Goal: Task Accomplishment & Management: Manage account settings

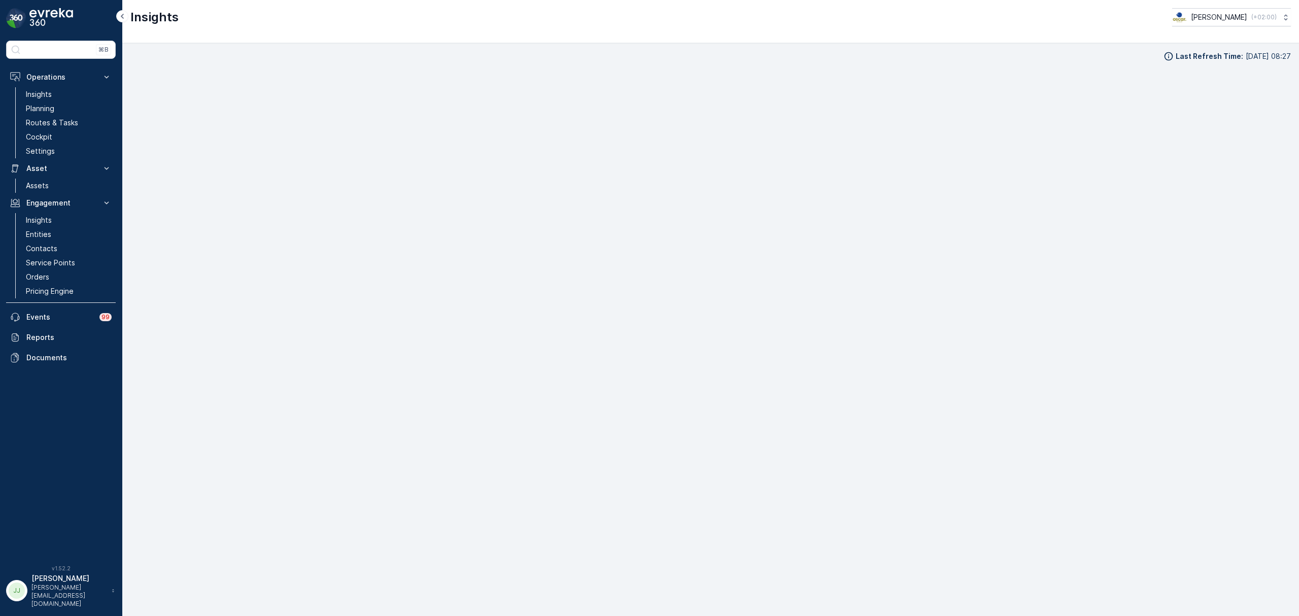
scroll to position [15, 0]
click at [61, 118] on p "Routes & Tasks" at bounding box center [52, 123] width 52 height 10
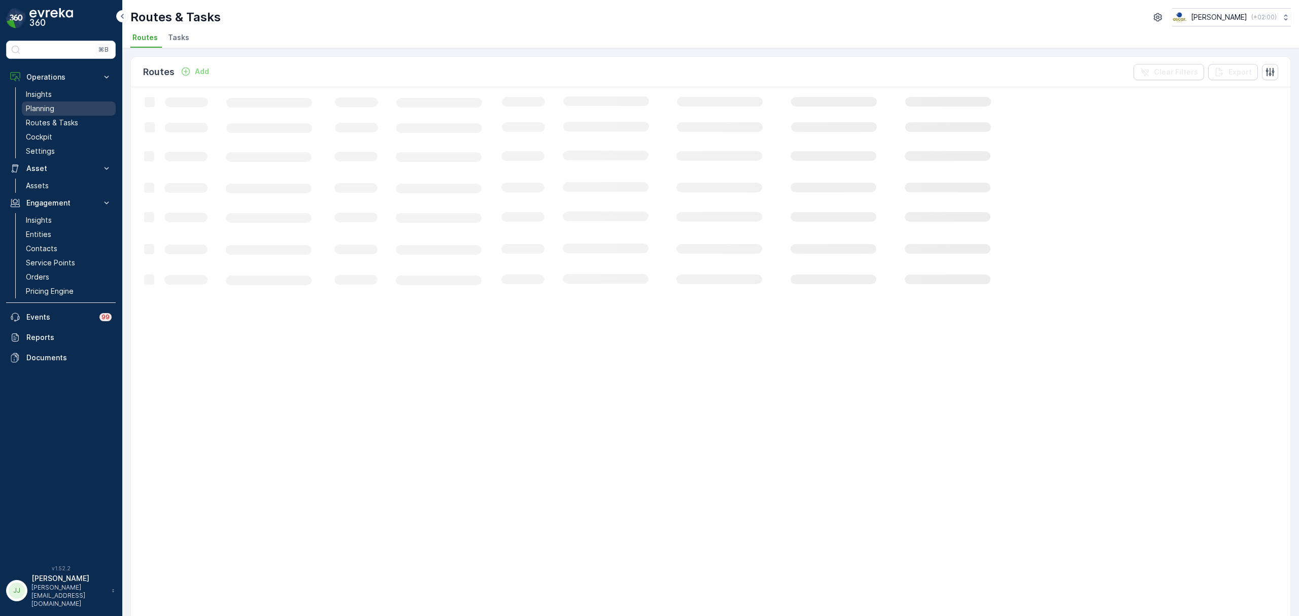
click at [53, 116] on link "Planning" at bounding box center [69, 109] width 94 height 14
click at [55, 106] on link "Planning" at bounding box center [69, 109] width 94 height 14
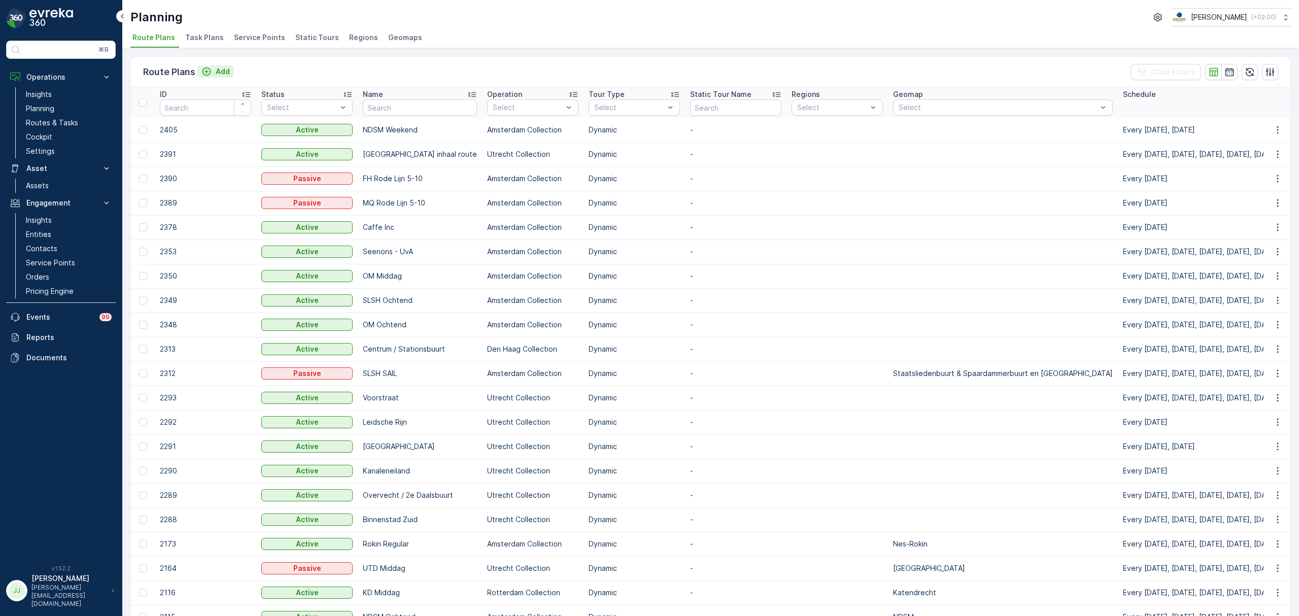
click at [210, 70] on icon "Add" at bounding box center [207, 72] width 9 height 9
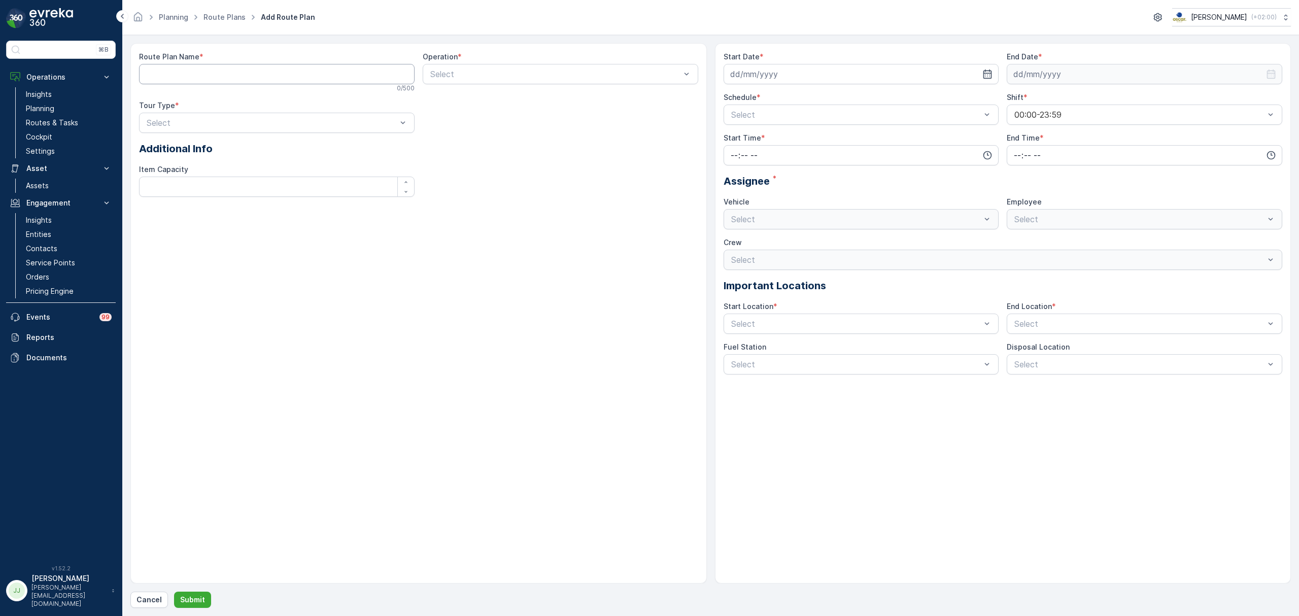
click at [230, 82] on Name "Route Plan Name" at bounding box center [277, 74] width 276 height 20
click at [218, 13] on link "Route Plans" at bounding box center [225, 17] width 42 height 9
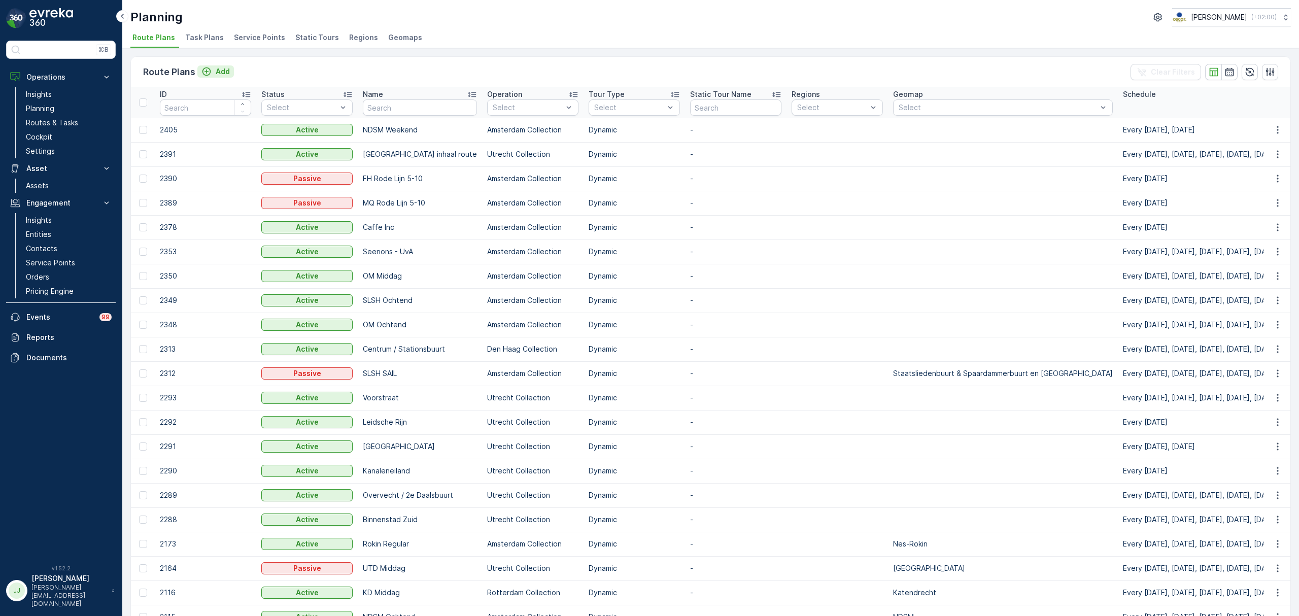
click at [216, 72] on p "Add" at bounding box center [223, 71] width 14 height 10
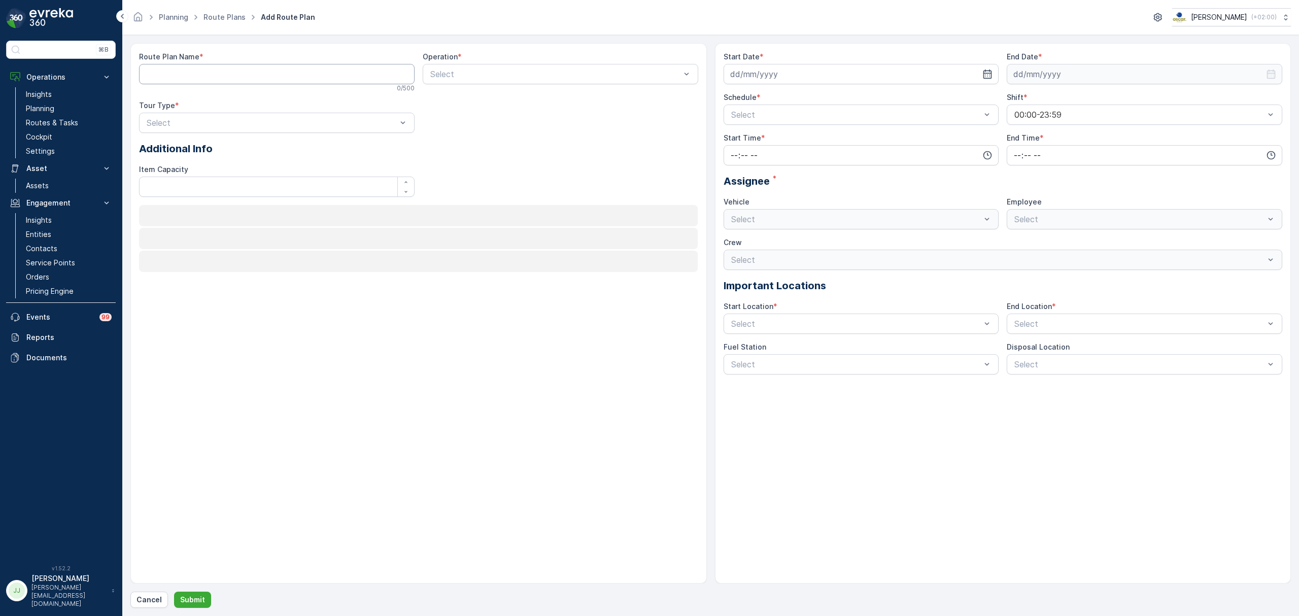
click at [220, 70] on Name "Route Plan Name" at bounding box center [277, 74] width 276 height 20
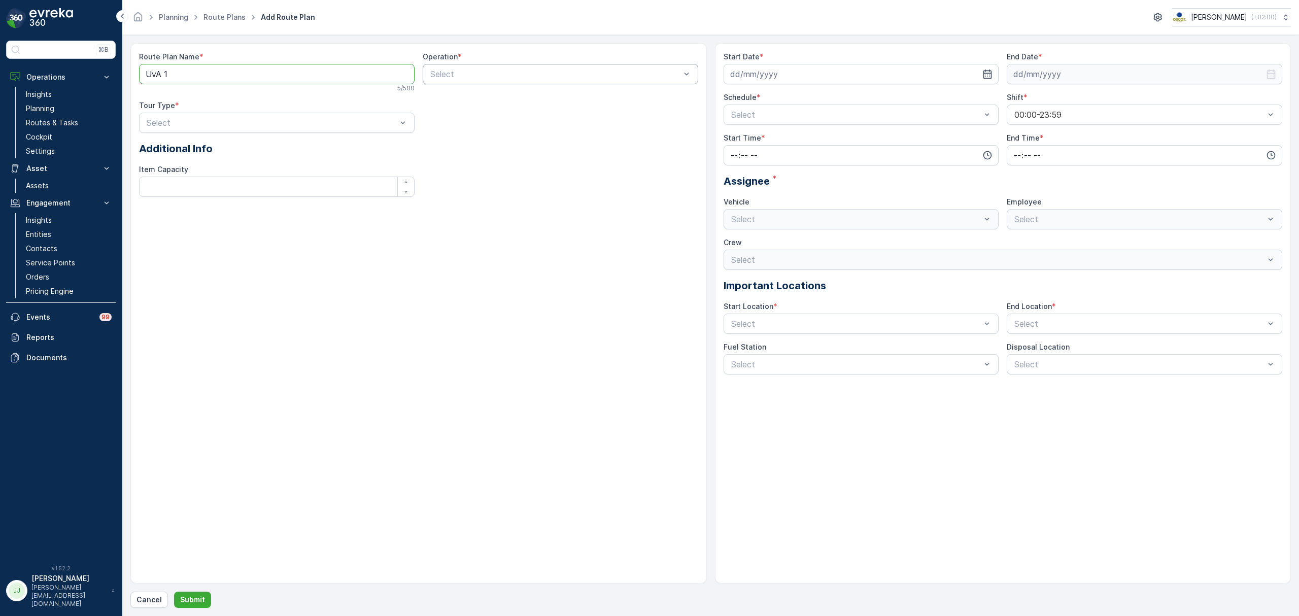
type Name "UvA 1"
click at [520, 116] on div "Amsterdam Collection" at bounding box center [560, 116] width 263 height 9
click at [228, 167] on div "Dynamic" at bounding box center [276, 164] width 263 height 9
click at [747, 81] on input at bounding box center [862, 74] width 276 height 20
click at [758, 180] on div "13" at bounding box center [759, 180] width 16 height 16
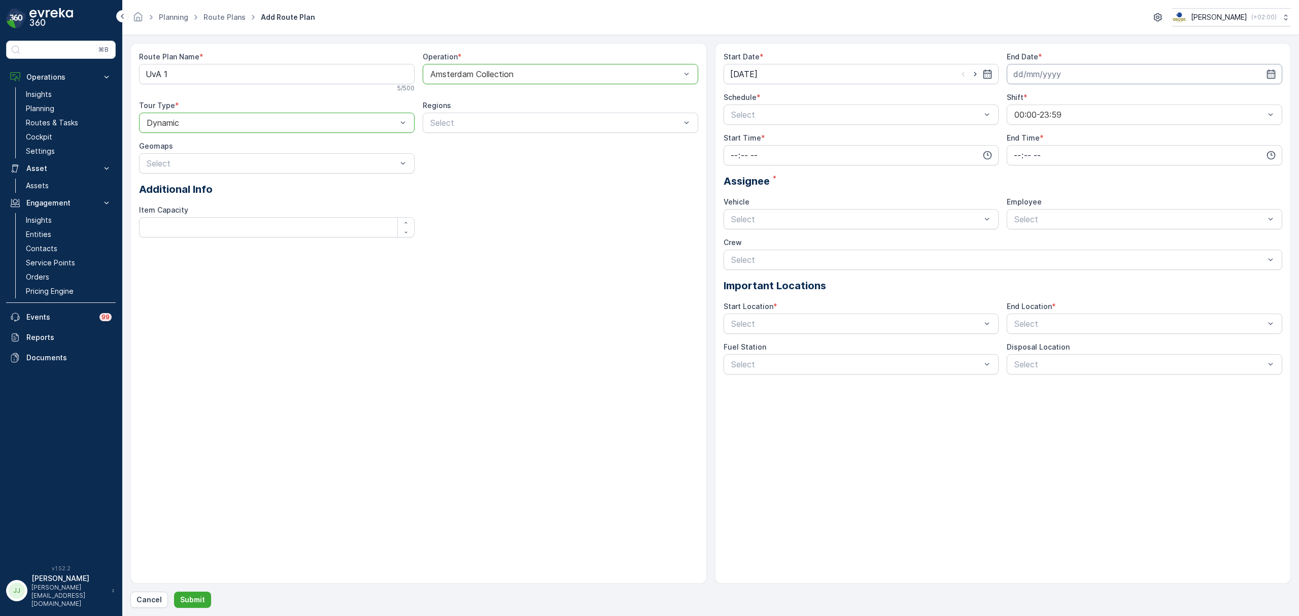
click at [1034, 80] on input at bounding box center [1145, 74] width 276 height 20
click at [866, 78] on input "[DATE]" at bounding box center [862, 74] width 276 height 20
click at [771, 183] on div "14" at bounding box center [777, 180] width 16 height 16
type input "[DATE]"
click at [1034, 67] on input at bounding box center [1145, 74] width 276 height 20
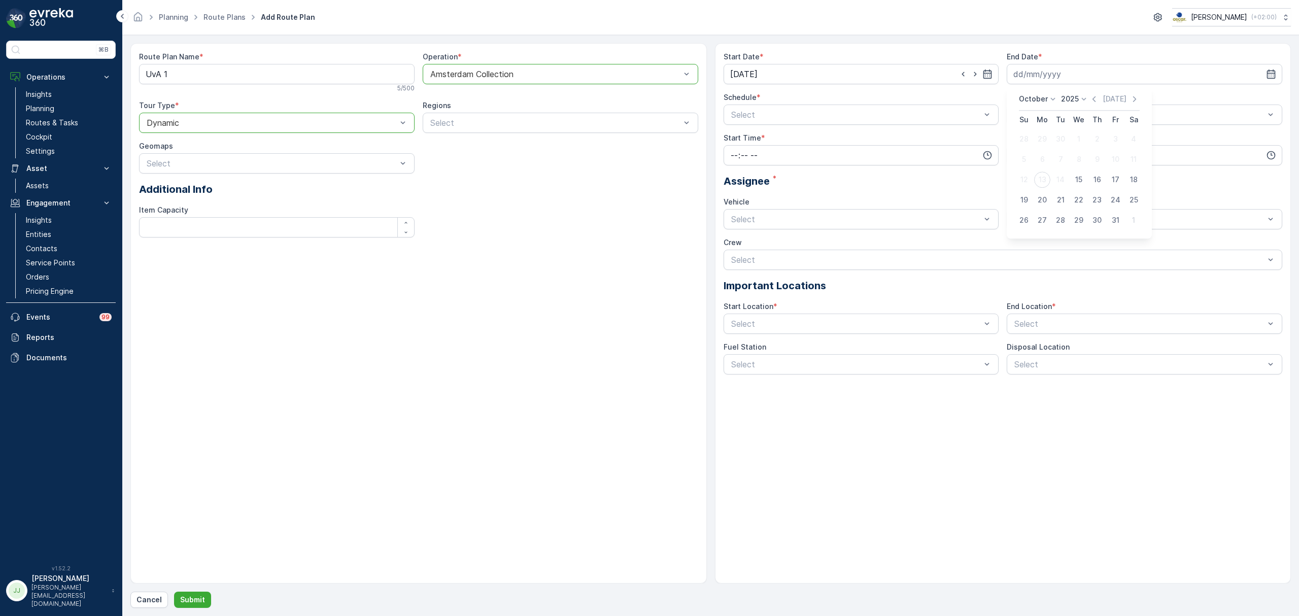
click at [1038, 95] on p "October" at bounding box center [1033, 99] width 29 height 10
click at [1043, 160] on span "October" at bounding box center [1039, 164] width 29 height 10
click at [1064, 99] on p "2025" at bounding box center [1070, 99] width 18 height 10
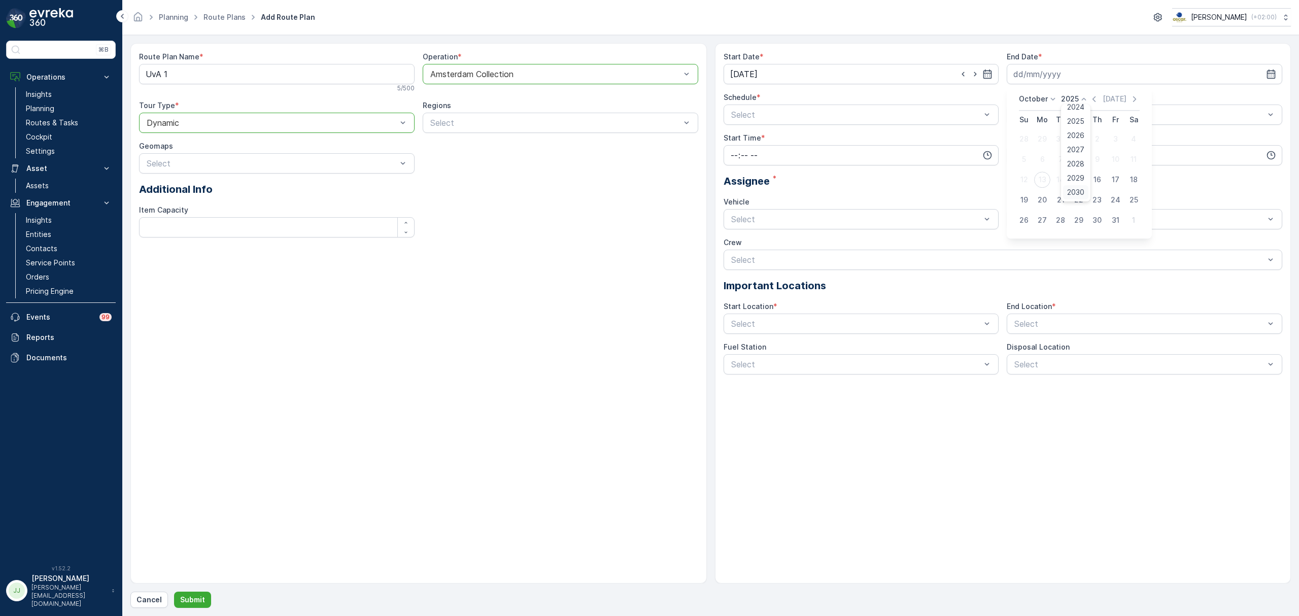
click at [1074, 191] on span "2030" at bounding box center [1075, 192] width 17 height 10
click at [1042, 179] on div "14" at bounding box center [1042, 180] width 16 height 16
type input "14.10.2030"
click at [791, 160] on div "Days of Week" at bounding box center [861, 156] width 263 height 9
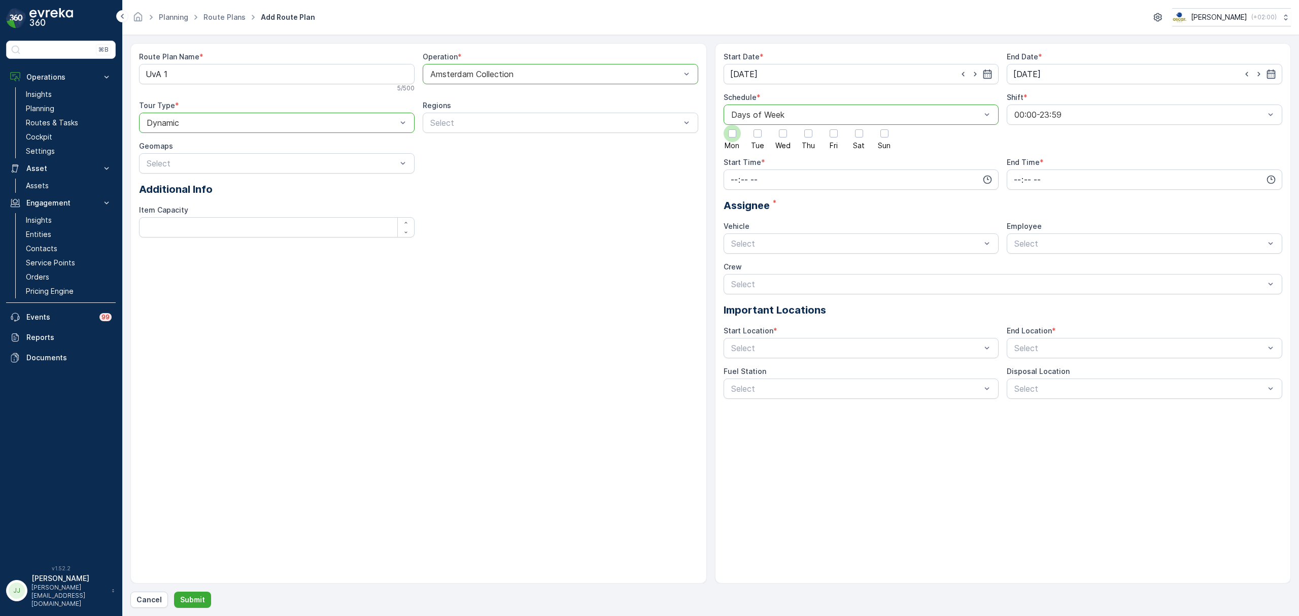
click at [729, 139] on div at bounding box center [732, 133] width 17 height 17
click at [732, 125] on input "Mon" at bounding box center [732, 125] width 0 height 0
click at [768, 137] on div "Mon Tue Wed Thu Fri Sat Sun" at bounding box center [862, 137] width 276 height 24
click at [782, 134] on div at bounding box center [783, 133] width 8 height 8
click at [783, 125] on input "Wed" at bounding box center [783, 125] width 0 height 0
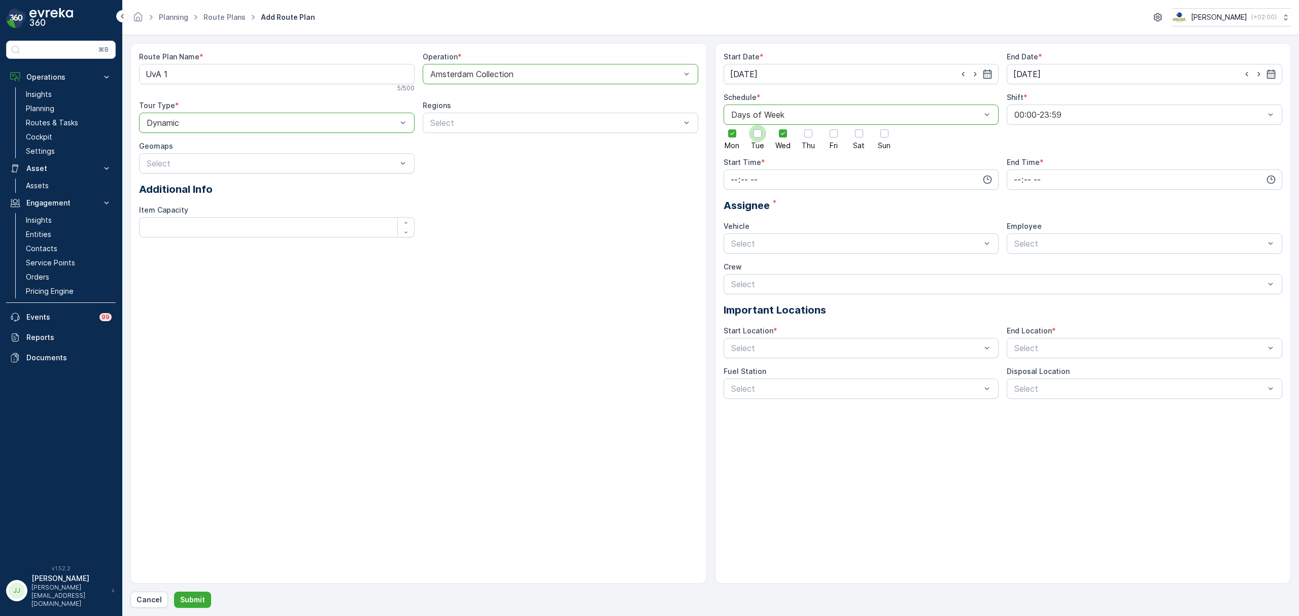
click at [758, 137] on div at bounding box center [758, 133] width 8 height 8
click at [758, 125] on input "Tue" at bounding box center [758, 125] width 0 height 0
click at [813, 132] on div at bounding box center [808, 133] width 17 height 17
click at [809, 125] on input "Thu" at bounding box center [809, 125] width 0 height 0
click at [837, 133] on div at bounding box center [834, 133] width 8 height 8
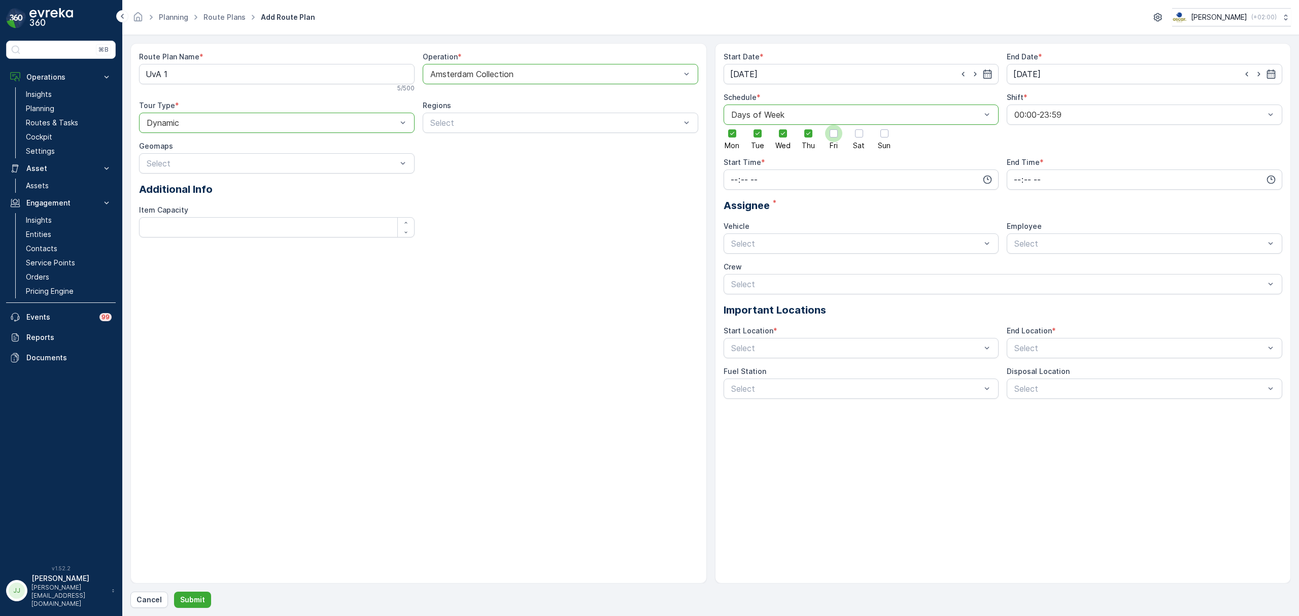
click at [834, 125] on input "Fri" at bounding box center [834, 125] width 0 height 0
click at [804, 184] on input "time" at bounding box center [862, 180] width 276 height 20
click at [737, 258] on span "09" at bounding box center [734, 257] width 9 height 10
type input "09:00"
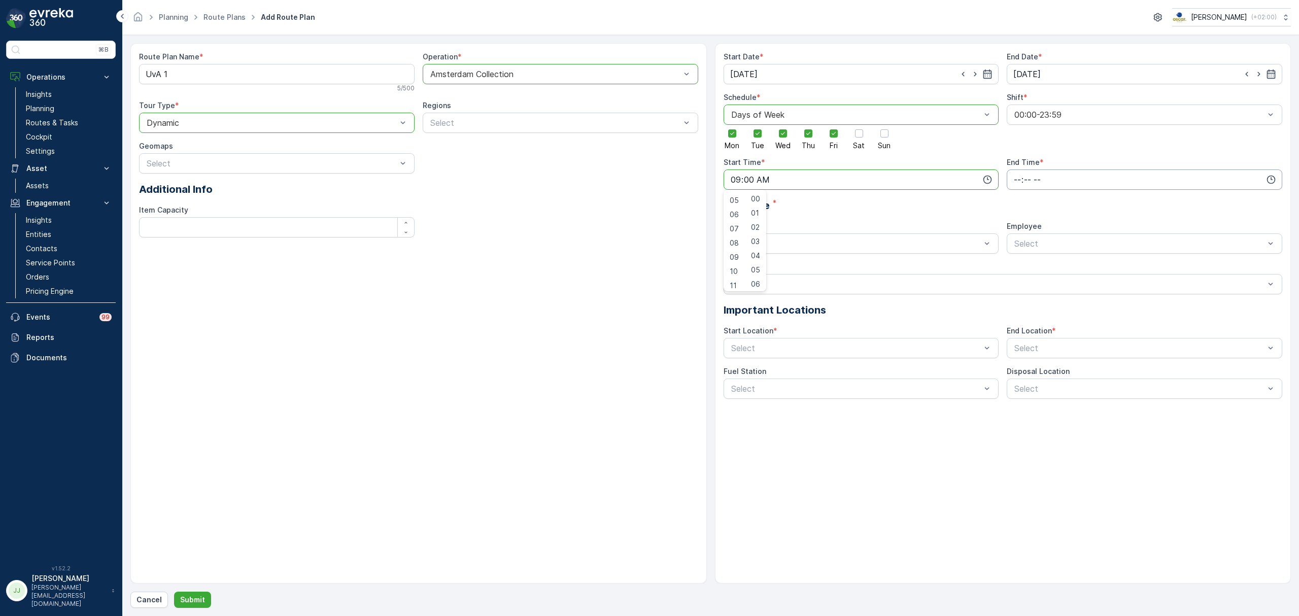
click at [1010, 177] on input "time" at bounding box center [1145, 180] width 276 height 20
click at [1016, 280] on span "23" at bounding box center [1017, 282] width 8 height 10
type input "23:00"
click at [821, 220] on div "Start Date * 14.10.2025 End Date * 14.10.2030 Schedule * option Days of Week, s…" at bounding box center [1003, 225] width 559 height 347
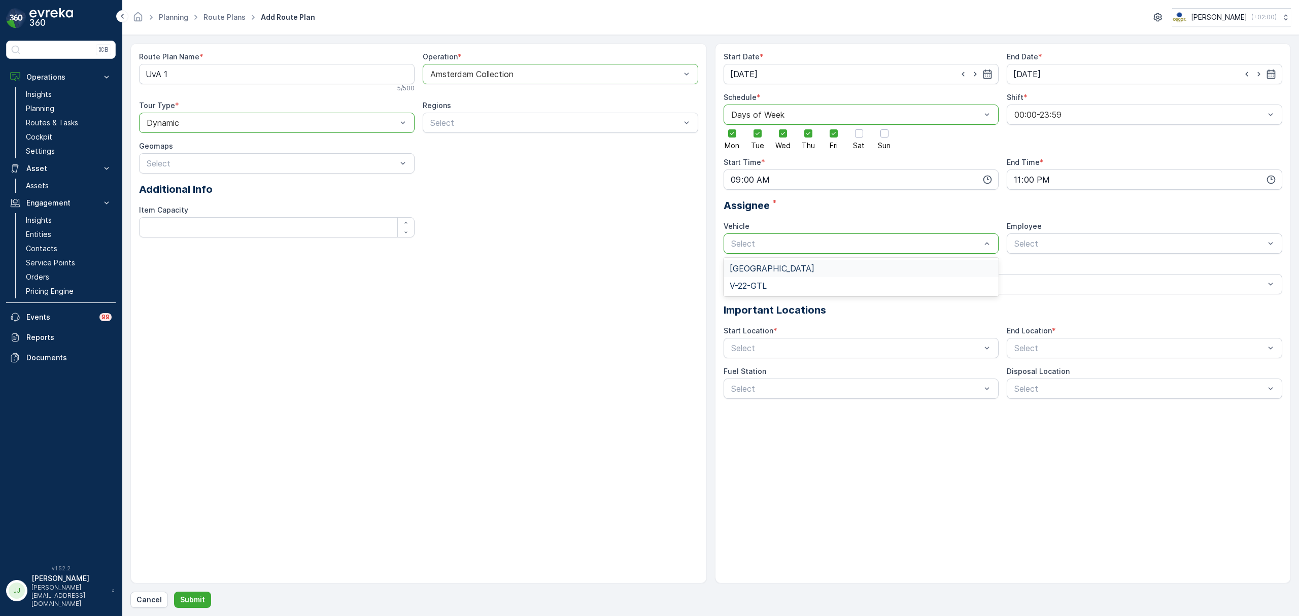
click at [786, 269] on div "[GEOGRAPHIC_DATA]" at bounding box center [861, 268] width 263 height 9
drag, startPoint x: 1042, startPoint y: 236, endPoint x: 1040, endPoint y: 253, distance: 16.8
click at [1043, 236] on div "Select" at bounding box center [1145, 243] width 276 height 20
click at [1031, 340] on span "medewerker-nr" at bounding box center [1041, 337] width 56 height 9
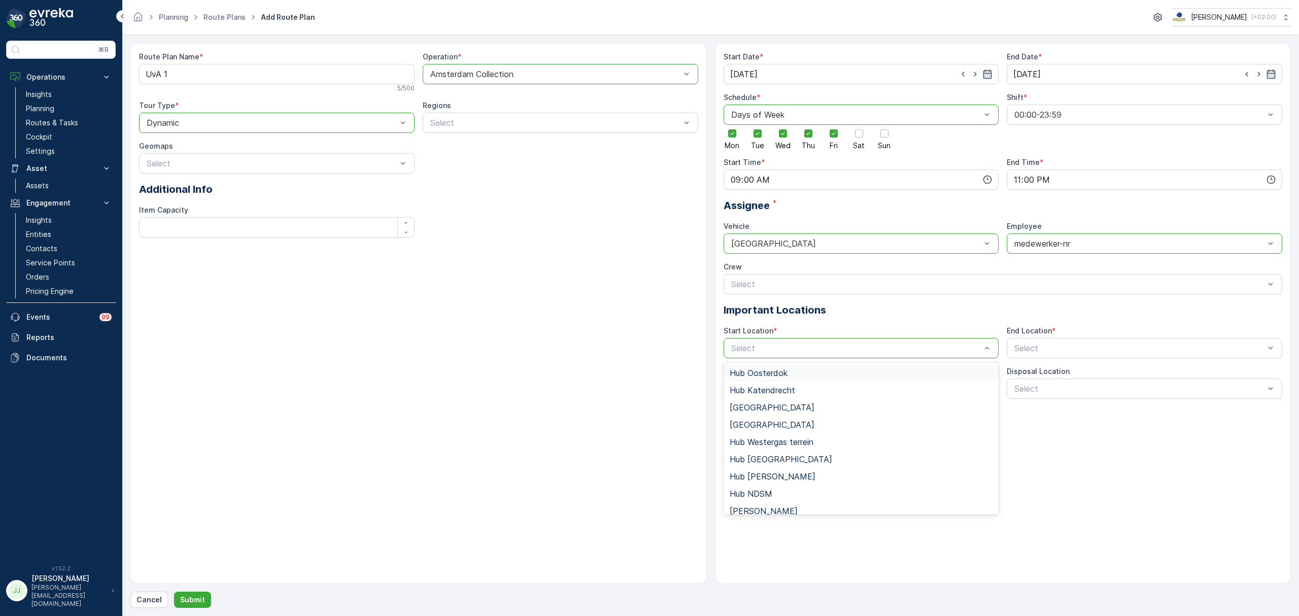
click at [770, 374] on span "Hub Oosterdok" at bounding box center [759, 372] width 58 height 9
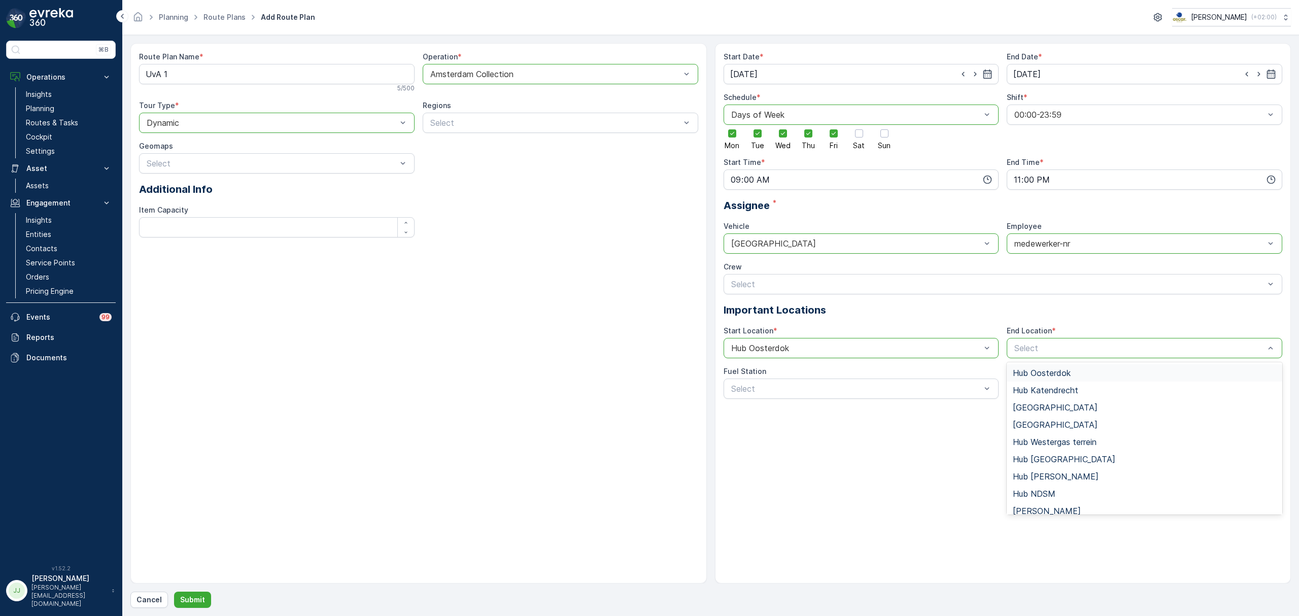
click at [1032, 374] on span "Hub Oosterdok" at bounding box center [1042, 372] width 58 height 9
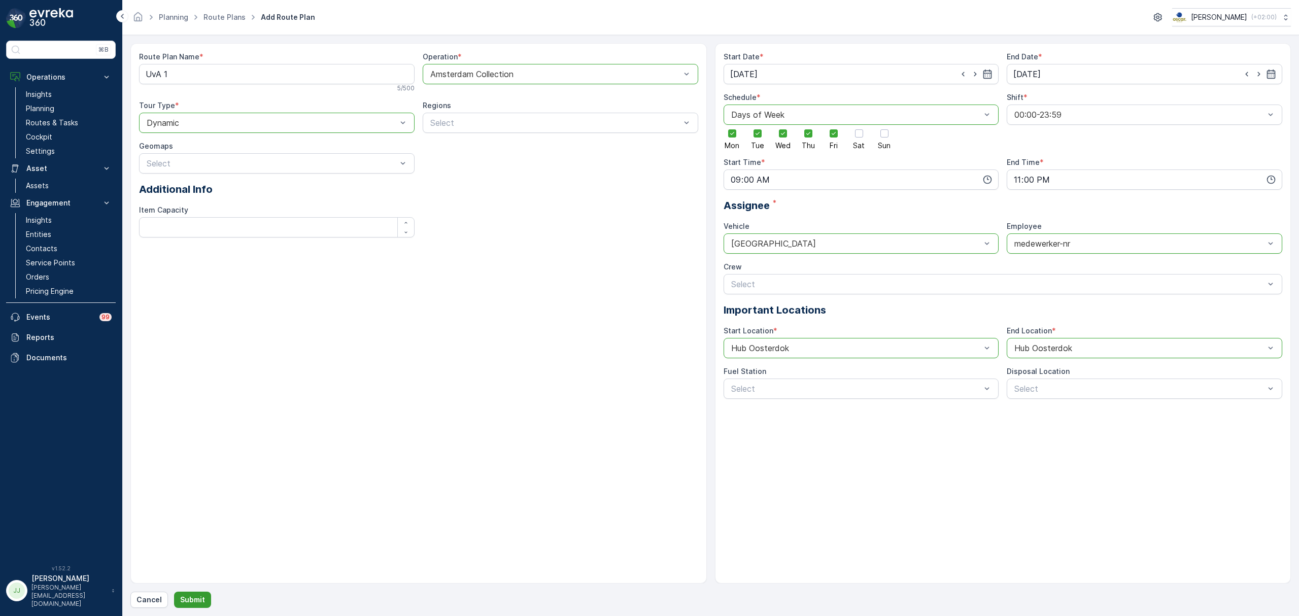
click at [186, 599] on p "Submit" at bounding box center [192, 600] width 25 height 10
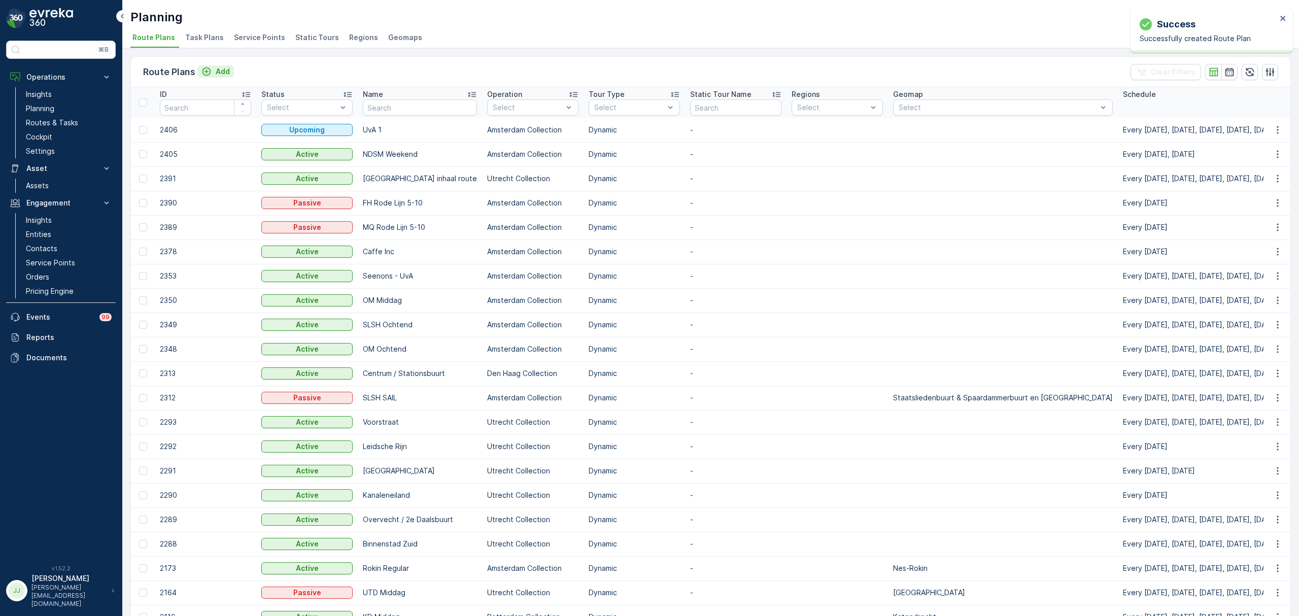
click at [214, 72] on div "Add" at bounding box center [215, 71] width 28 height 10
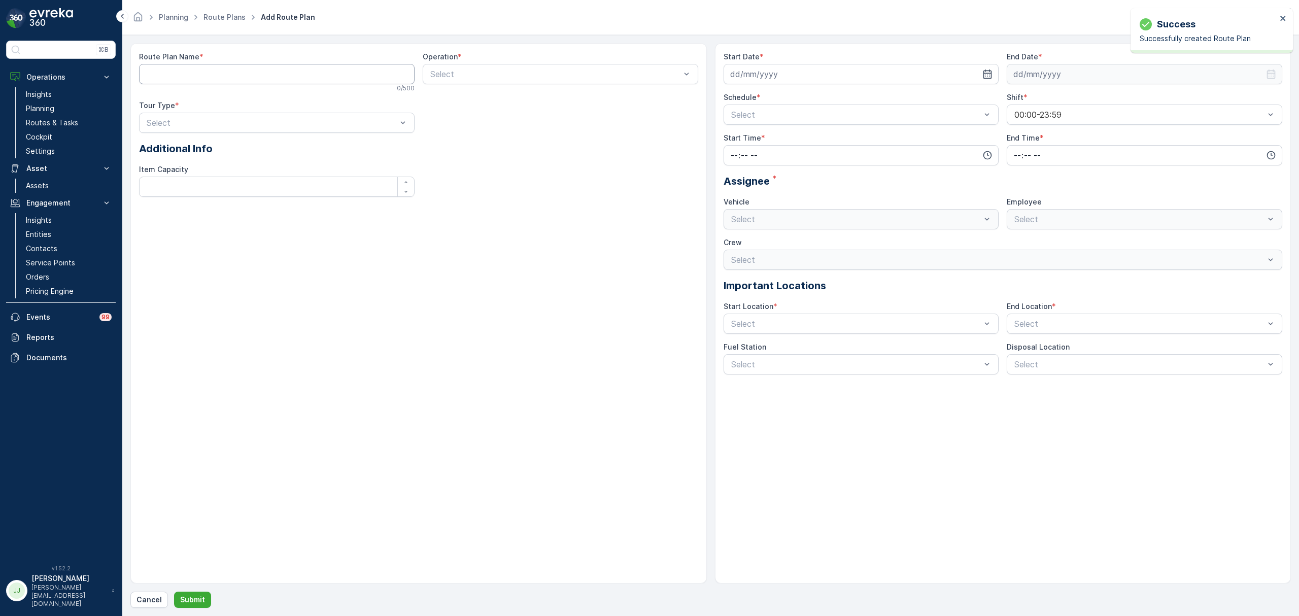
click at [242, 78] on Name "Route Plan Name" at bounding box center [277, 74] width 276 height 20
type Name "u"
type Name "UvA 2"
click at [189, 604] on p "Submit" at bounding box center [192, 600] width 25 height 10
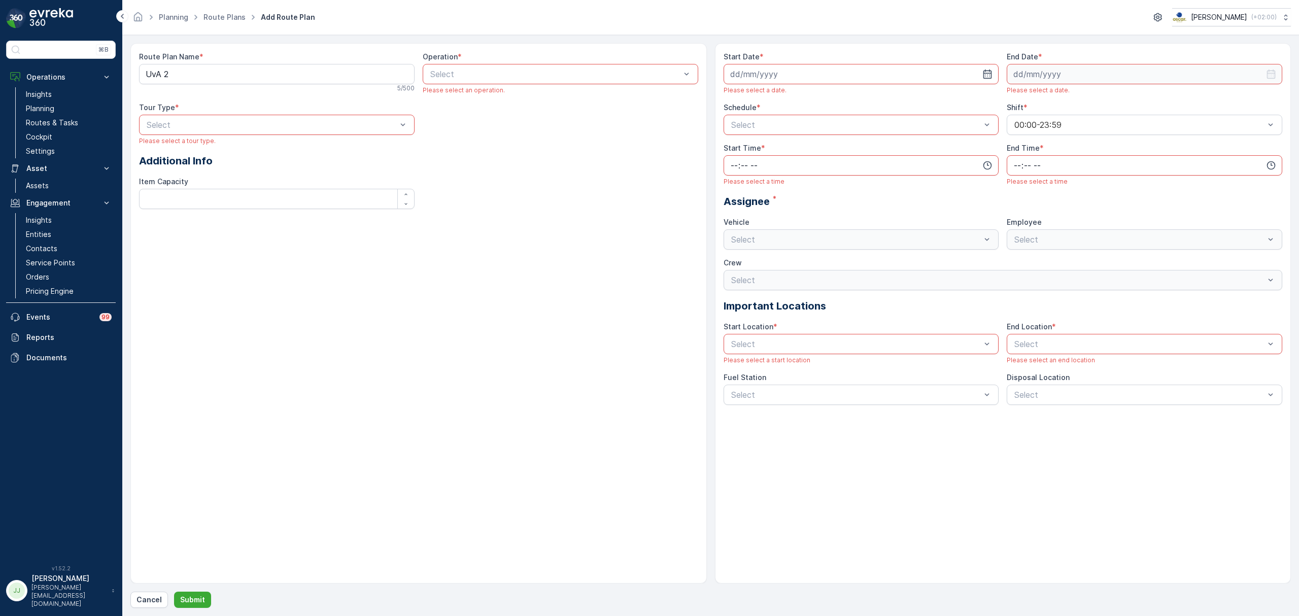
click at [466, 65] on div "Select" at bounding box center [561, 74] width 276 height 20
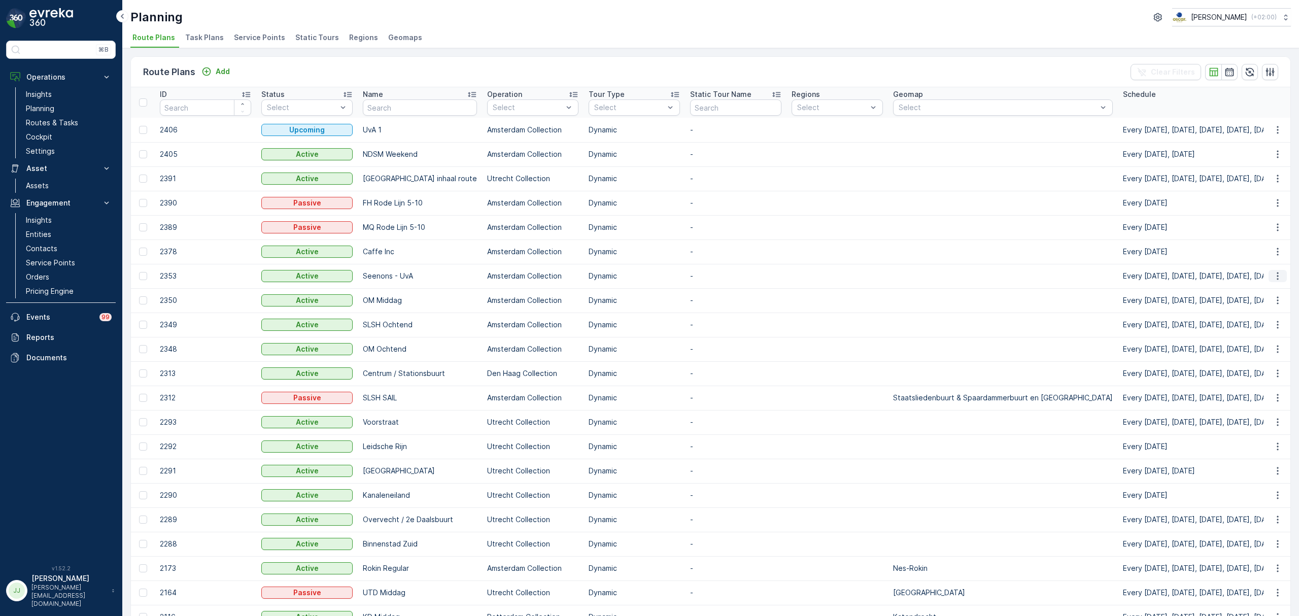
click at [1273, 278] on icon "button" at bounding box center [1278, 276] width 10 height 10
click at [1263, 292] on span "Edit Route Plan" at bounding box center [1268, 291] width 52 height 10
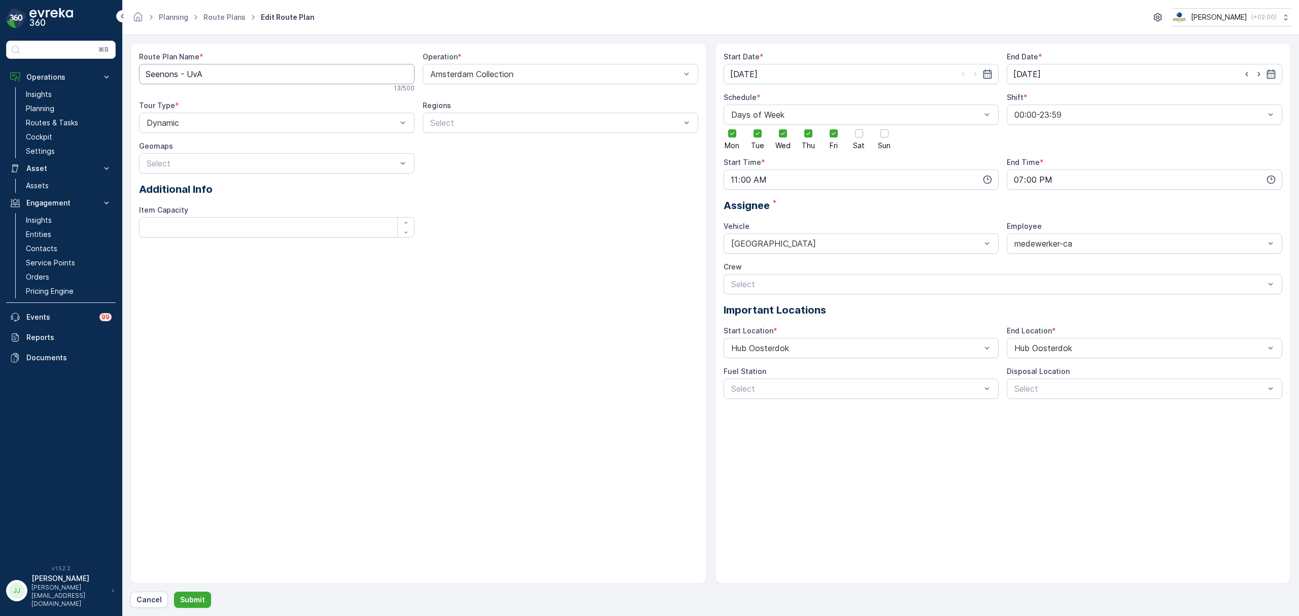
click at [209, 73] on Name "Seenons - UvA" at bounding box center [277, 74] width 276 height 20
type Name "Seenons - UvA 2"
click at [195, 599] on p "Submit" at bounding box center [192, 600] width 25 height 10
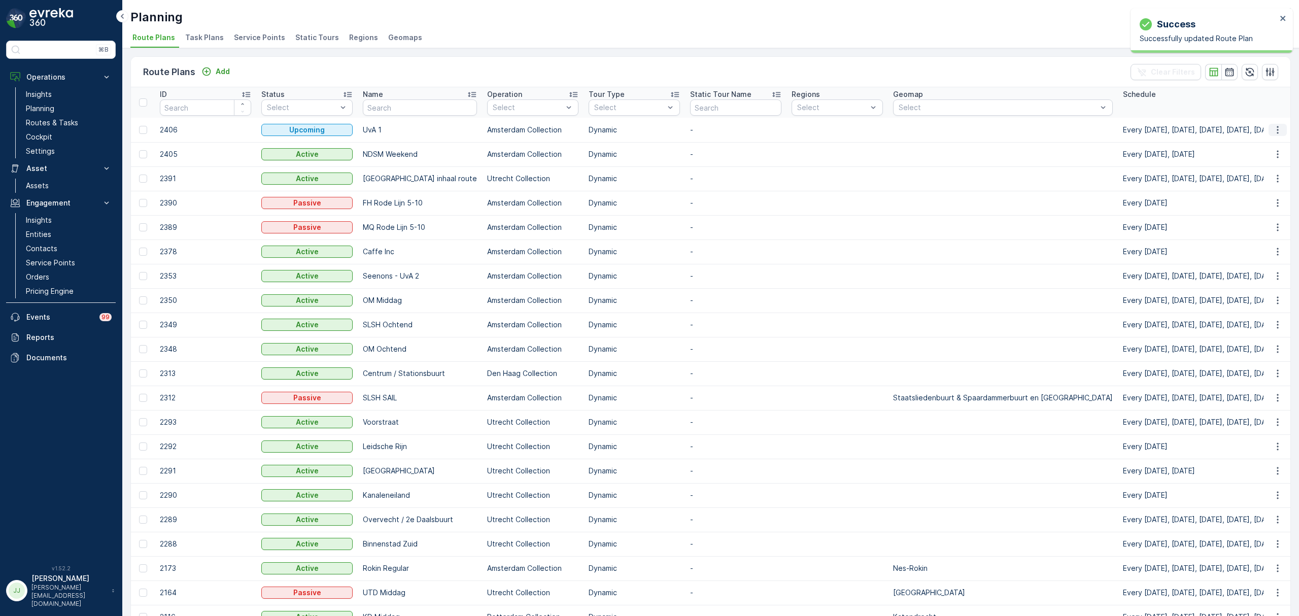
click at [1276, 130] on icon "button" at bounding box center [1278, 130] width 10 height 10
click at [1266, 149] on span "Edit Route Plan" at bounding box center [1268, 145] width 52 height 10
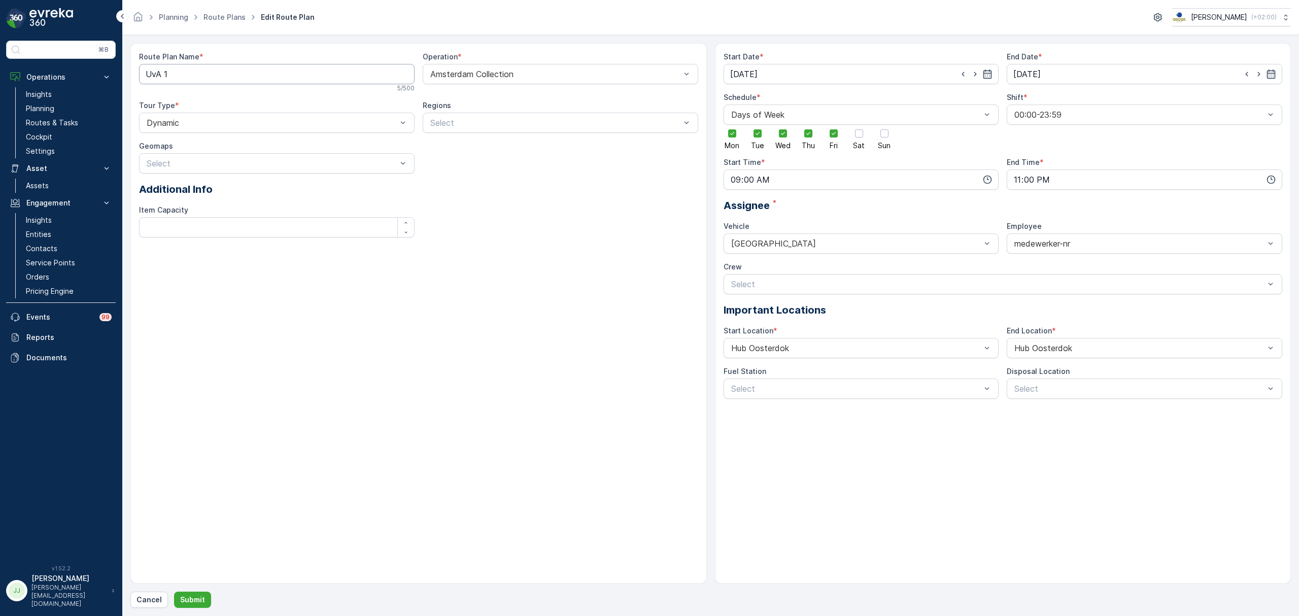
click at [146, 75] on Name "UvA 1" at bounding box center [277, 74] width 276 height 20
type Name "Seenons - UvA 1"
click at [202, 597] on button "Submit" at bounding box center [192, 600] width 37 height 16
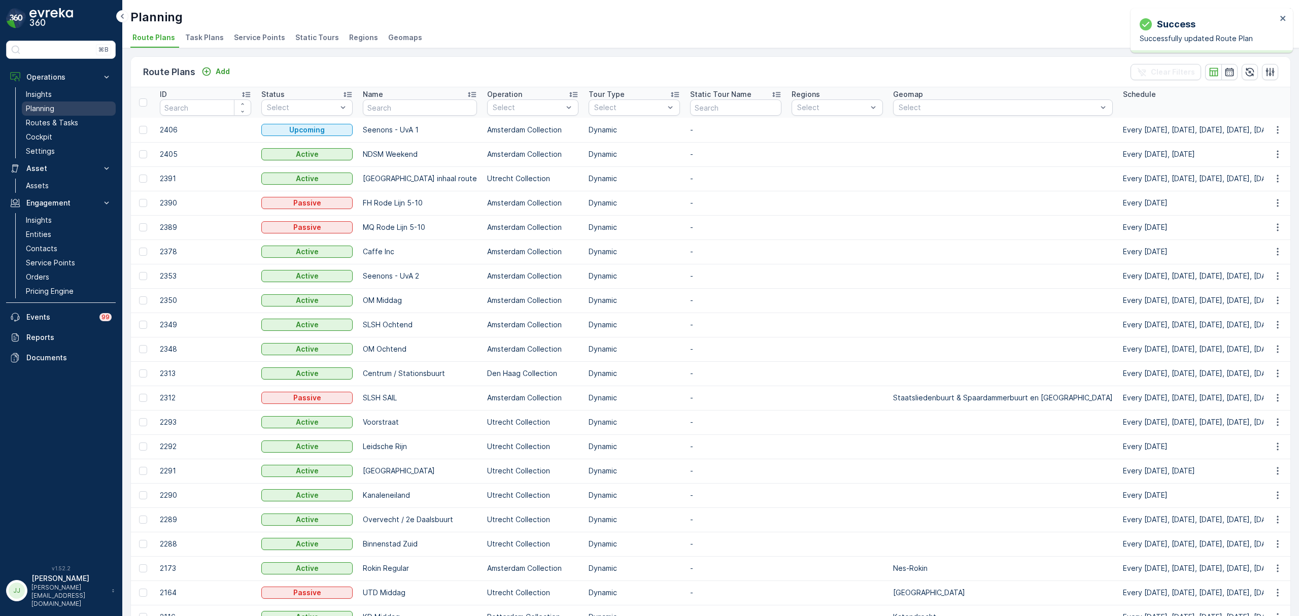
click at [49, 111] on p "Planning" at bounding box center [40, 109] width 28 height 10
click at [186, 35] on span "Task Plans" at bounding box center [204, 37] width 39 height 10
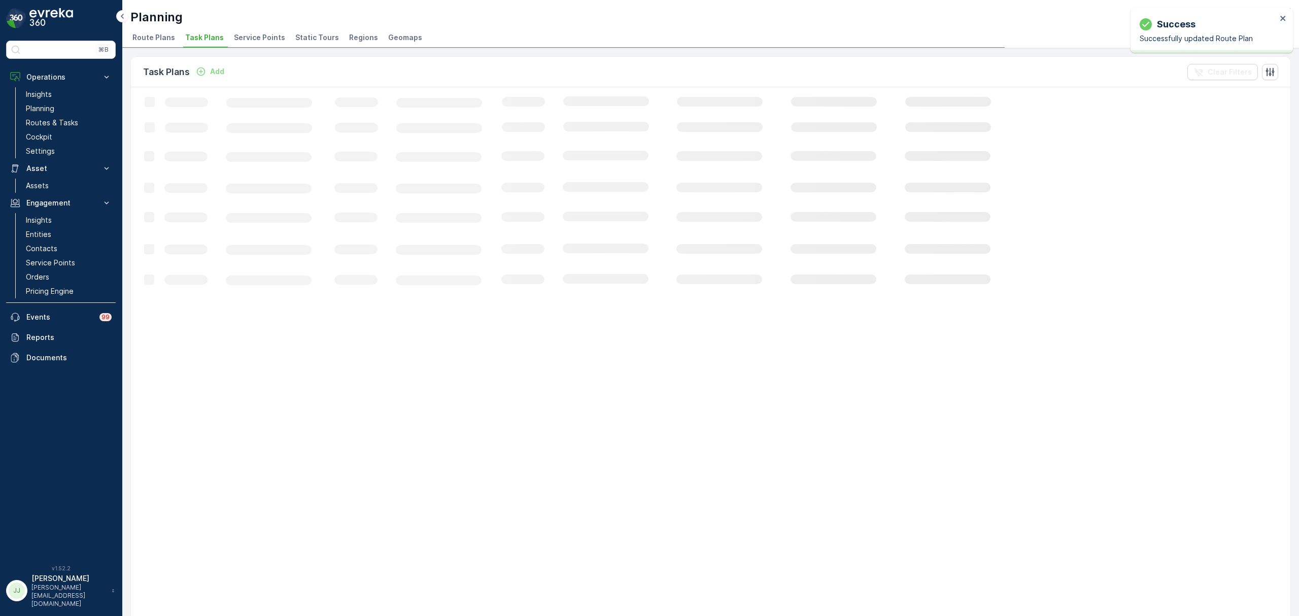
click at [191, 36] on span "Task Plans" at bounding box center [204, 37] width 39 height 10
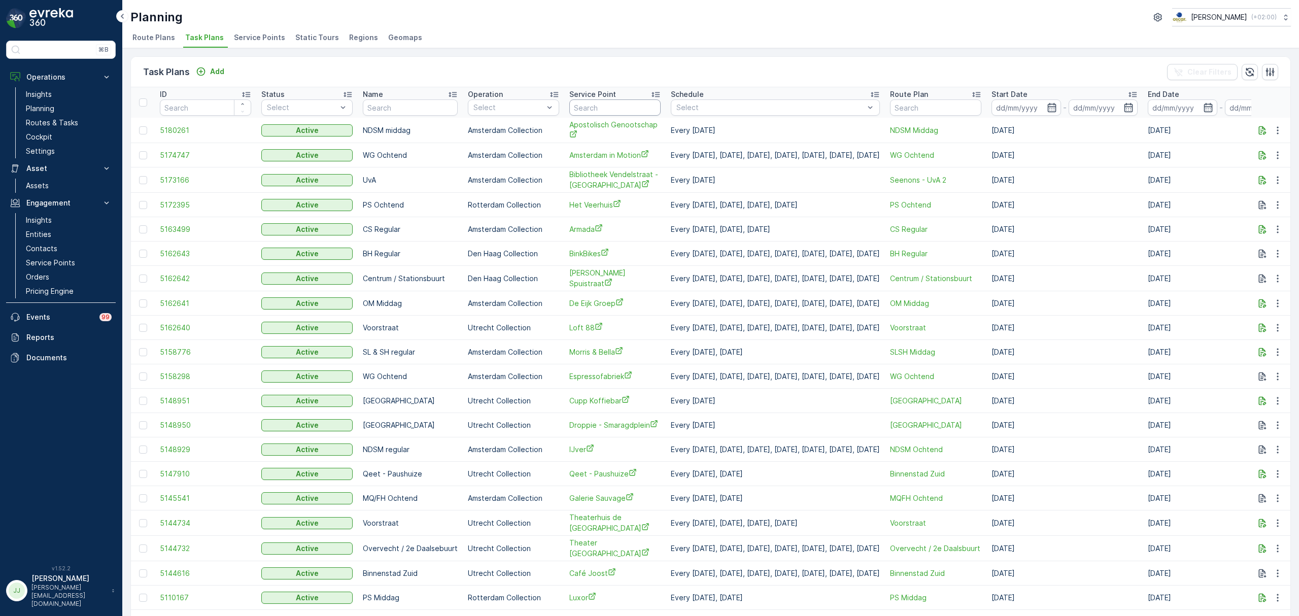
click at [583, 102] on input "text" at bounding box center [614, 107] width 91 height 16
type input "oude"
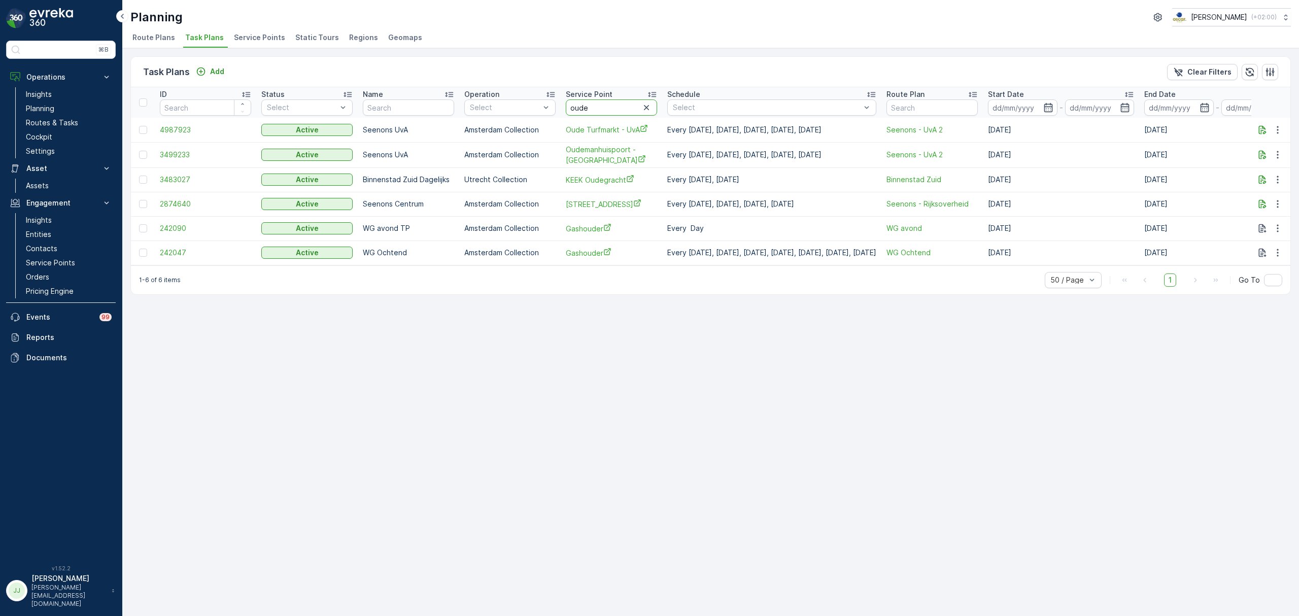
drag, startPoint x: 599, startPoint y: 106, endPoint x: 560, endPoint y: 106, distance: 39.1
click at [561, 106] on th "Service Point oude" at bounding box center [612, 102] width 102 height 30
type input "bush"
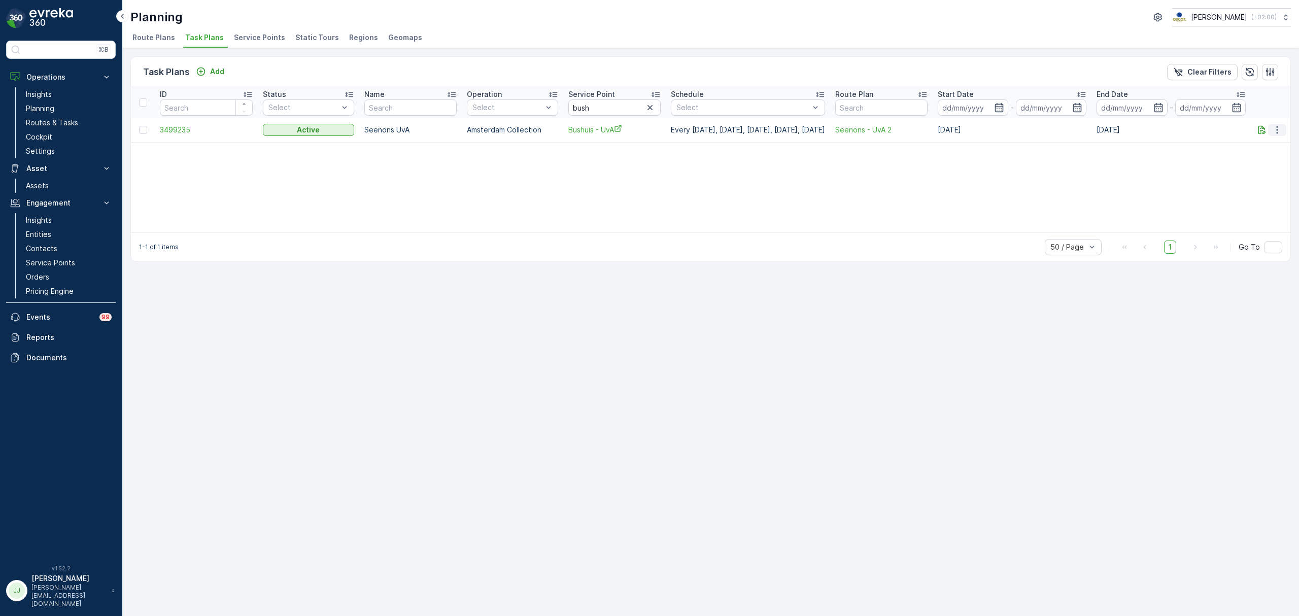
click at [1278, 127] on icon "button" at bounding box center [1278, 130] width 2 height 8
click at [1259, 159] on span "Edit Task Plan" at bounding box center [1259, 159] width 47 height 10
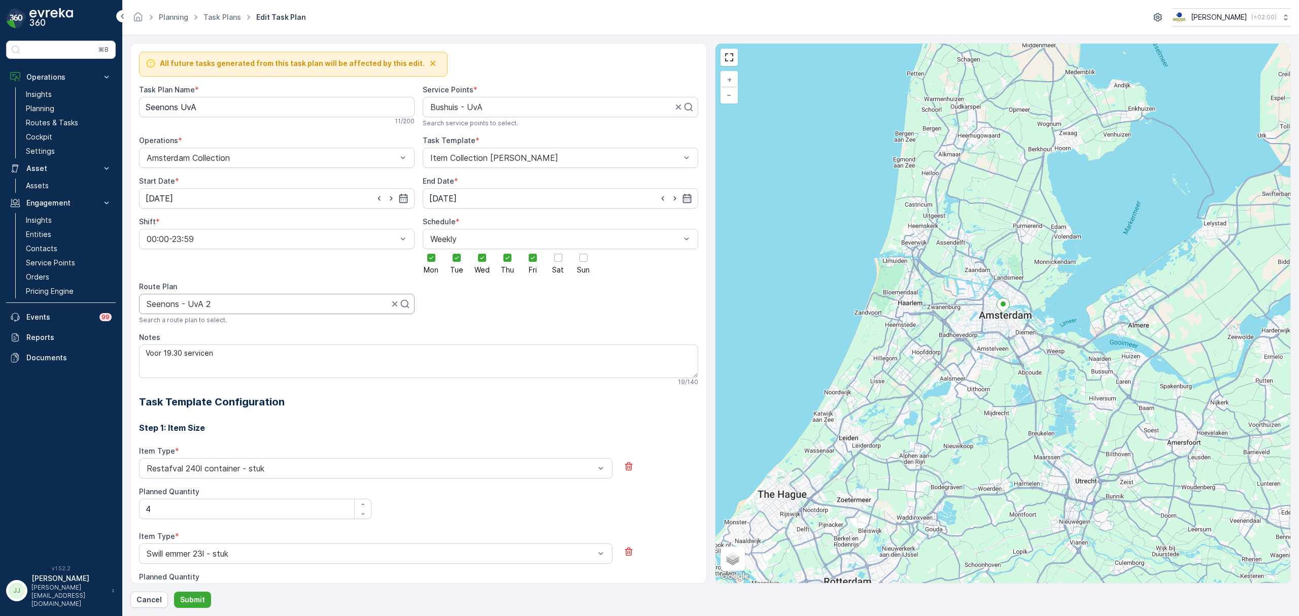
click at [214, 308] on div at bounding box center [268, 303] width 244 height 9
click at [220, 112] on Name "Seenons UvA" at bounding box center [277, 107] width 276 height 20
type Name "Seenons UvA 2"
click at [199, 600] on p "Submit" at bounding box center [192, 600] width 25 height 10
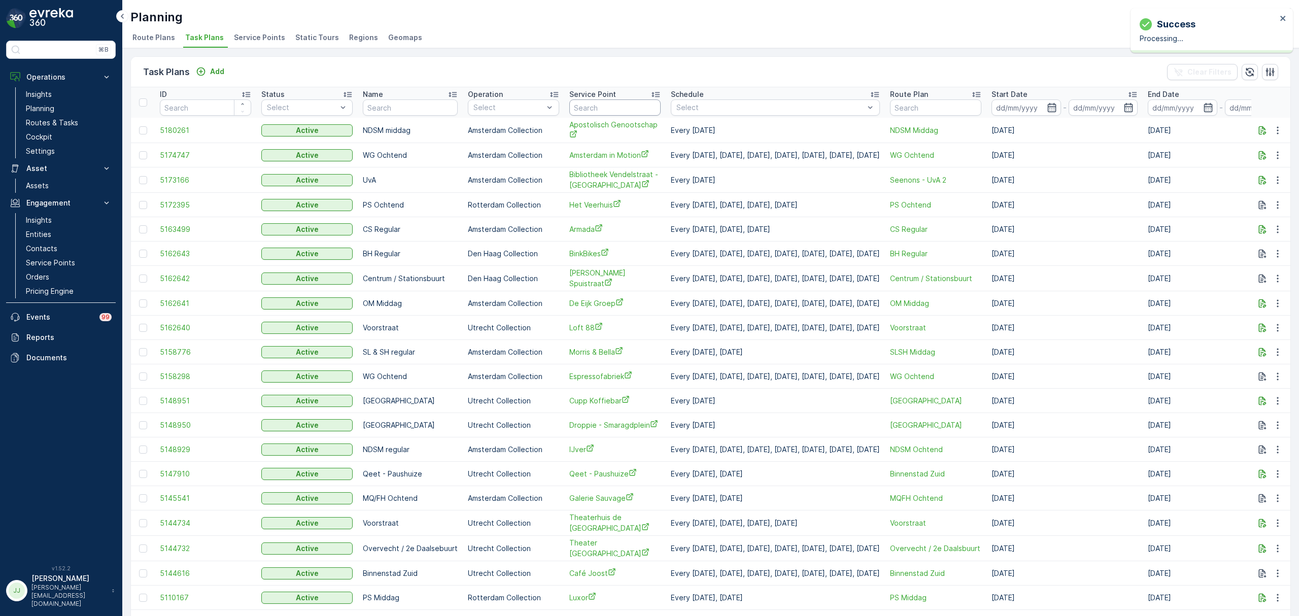
click at [599, 108] on input "text" at bounding box center [614, 107] width 91 height 16
type input "oude"
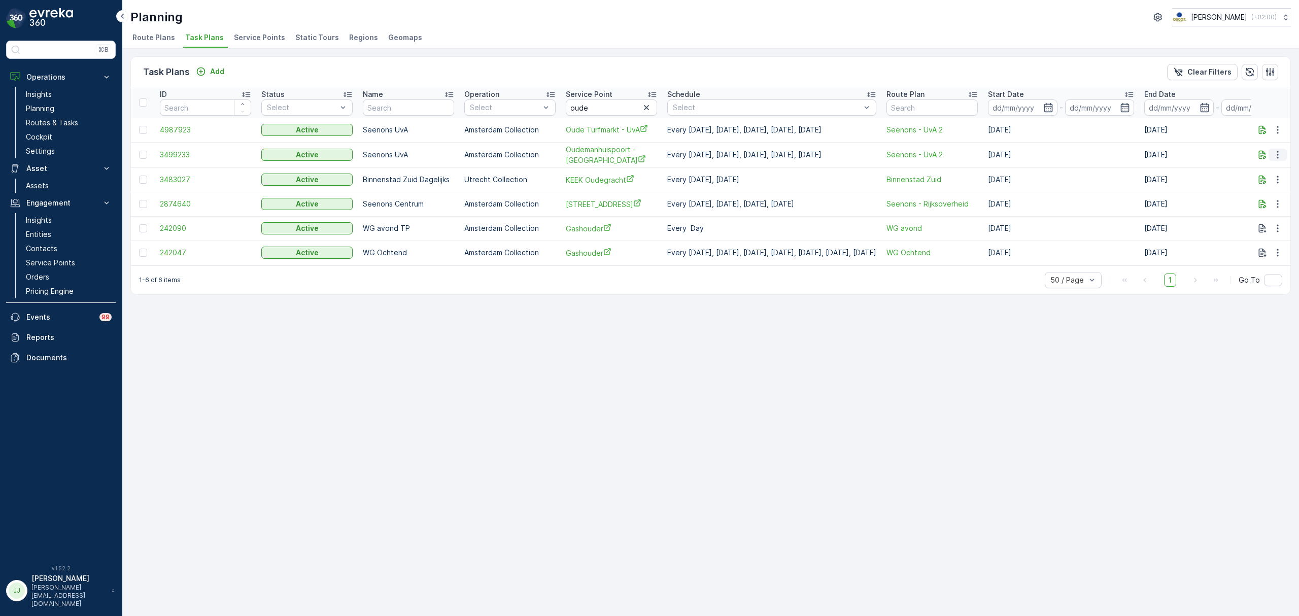
click at [1275, 155] on icon "button" at bounding box center [1278, 155] width 10 height 10
click at [1263, 181] on span "Edit Task Plan" at bounding box center [1259, 184] width 47 height 10
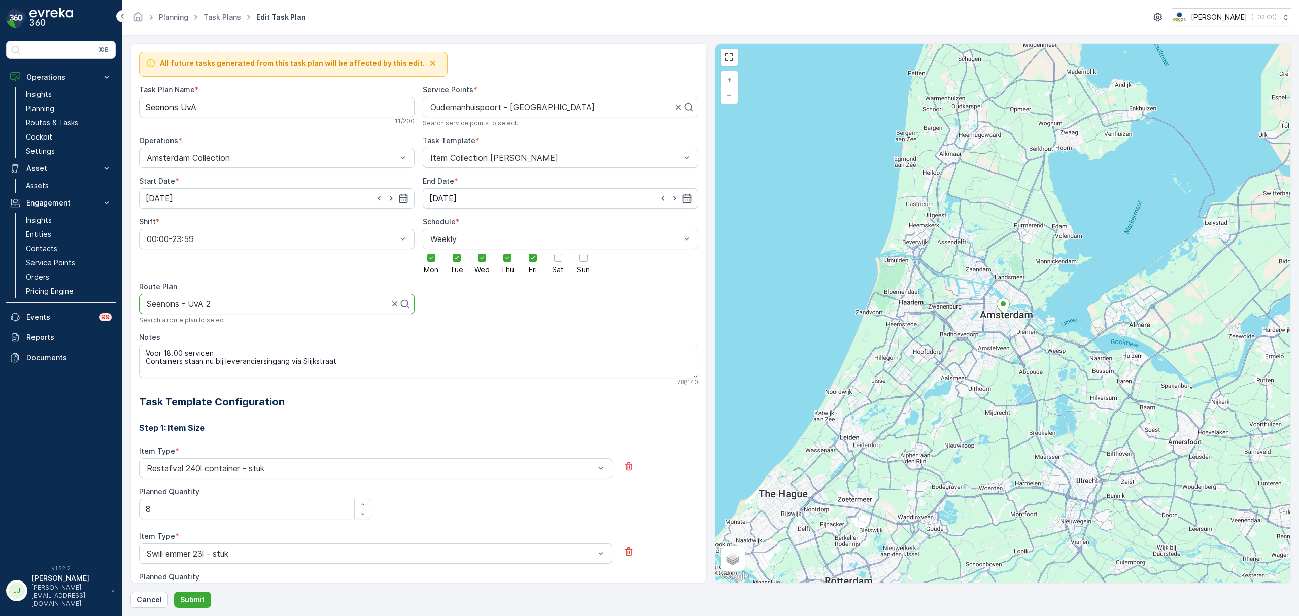
click at [237, 309] on div at bounding box center [268, 303] width 244 height 9
click at [353, 307] on div at bounding box center [273, 303] width 254 height 9
type input "uva 1"
click at [185, 329] on span "Seenons - UvA 1" at bounding box center [176, 328] width 63 height 9
click at [211, 105] on Name "Seenons UvA" at bounding box center [277, 107] width 276 height 20
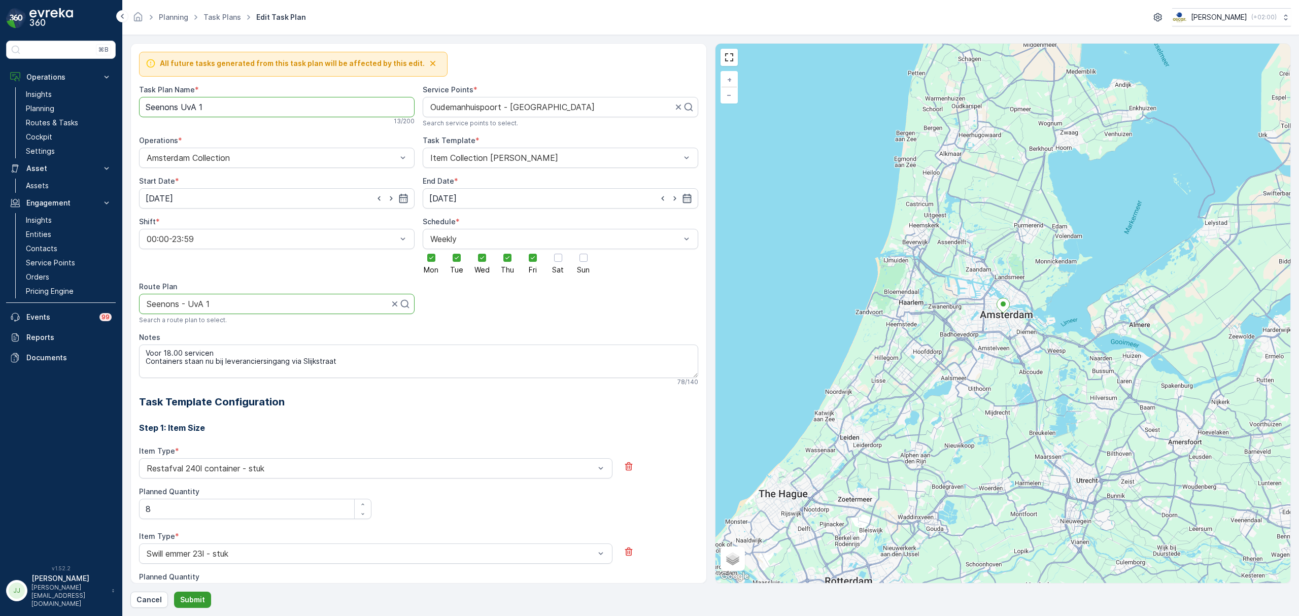
type Name "Seenons UvA 1"
click at [193, 599] on p "Submit" at bounding box center [192, 600] width 25 height 10
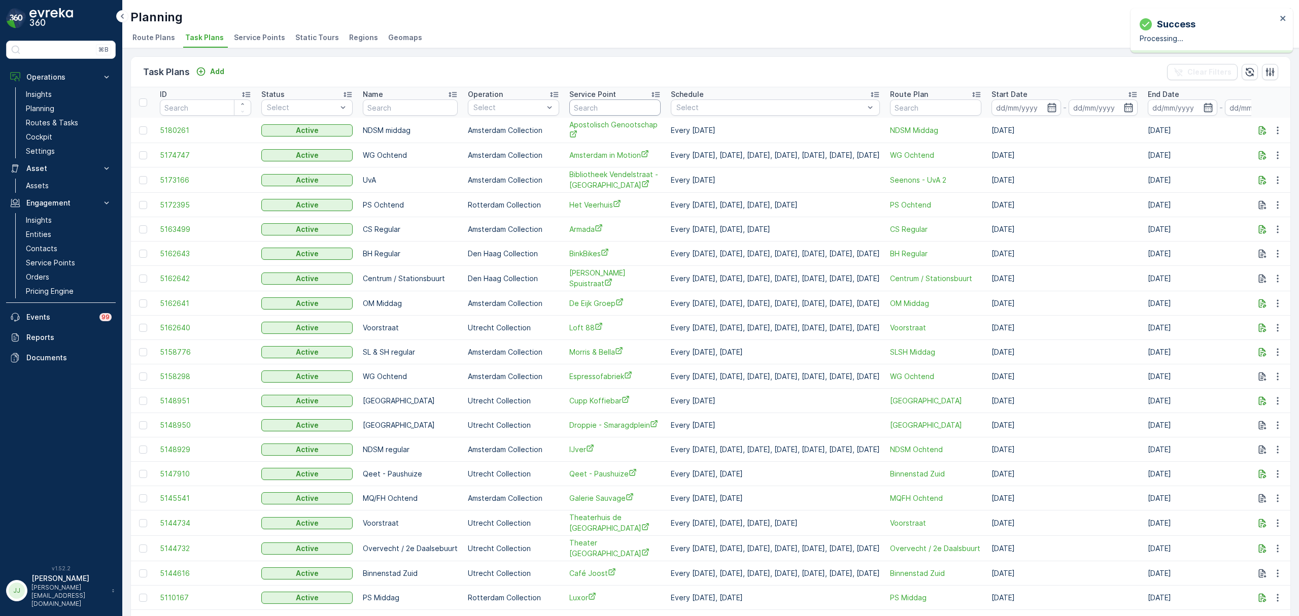
click at [597, 108] on input "text" at bounding box center [614, 107] width 91 height 16
type input "b"
type input "milieu"
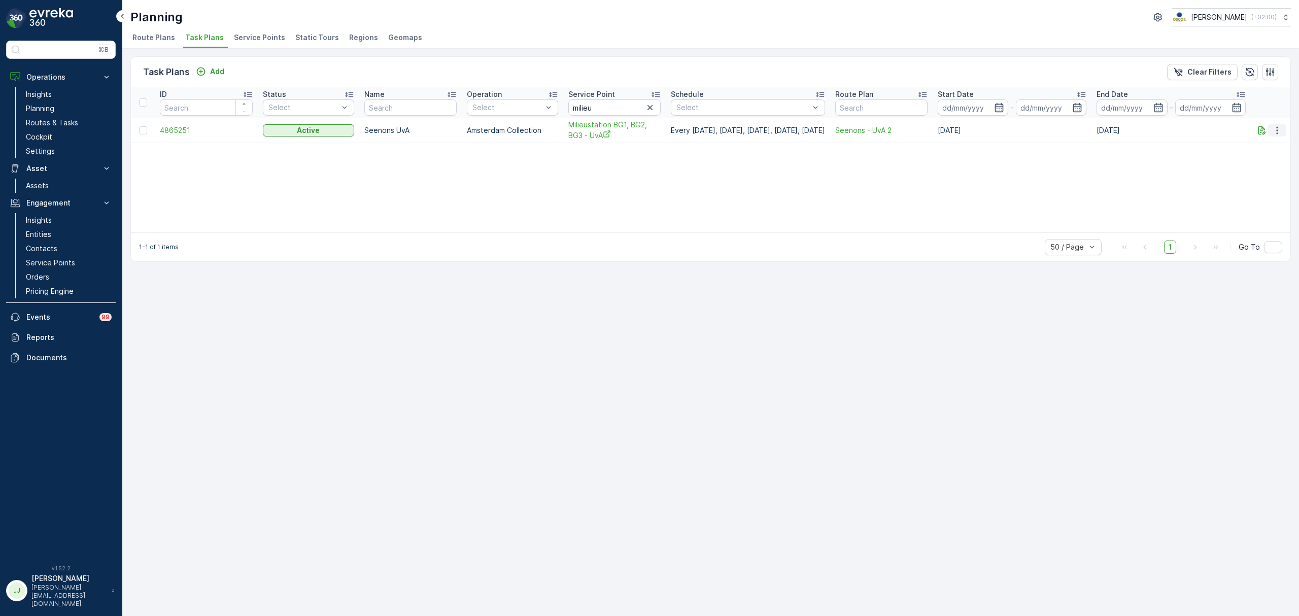
click at [1276, 129] on icon "button" at bounding box center [1277, 130] width 10 height 10
click at [1269, 157] on span "Edit Task Plan" at bounding box center [1259, 160] width 47 height 10
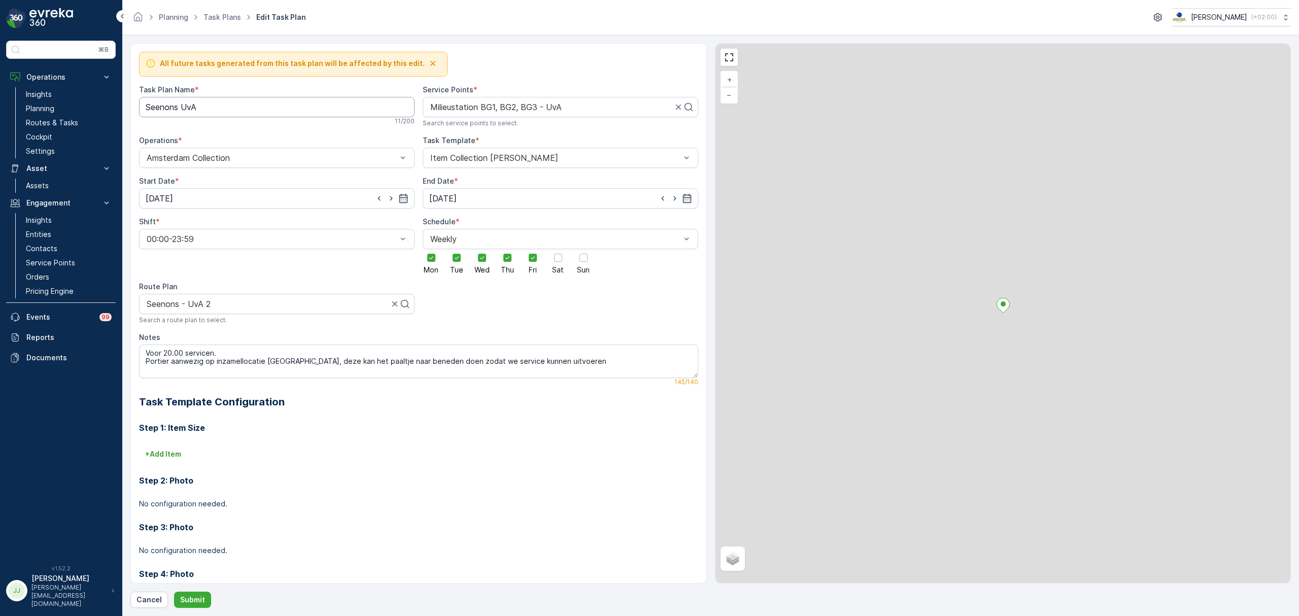
click at [237, 107] on Name "Seenons UvA" at bounding box center [277, 107] width 276 height 20
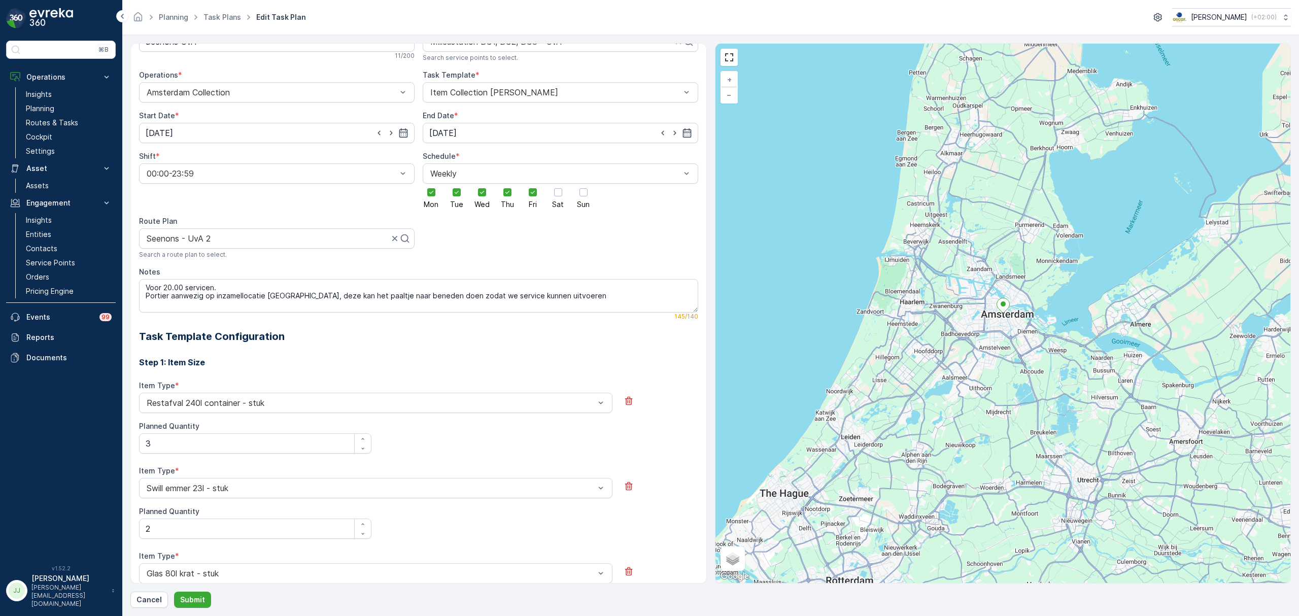
scroll to position [65, 0]
click at [301, 241] on div at bounding box center [273, 238] width 254 height 9
type input "uva 1"
click at [197, 264] on span "Seenons - UvA 1" at bounding box center [176, 263] width 63 height 9
click at [187, 597] on p "Submit" at bounding box center [192, 600] width 25 height 10
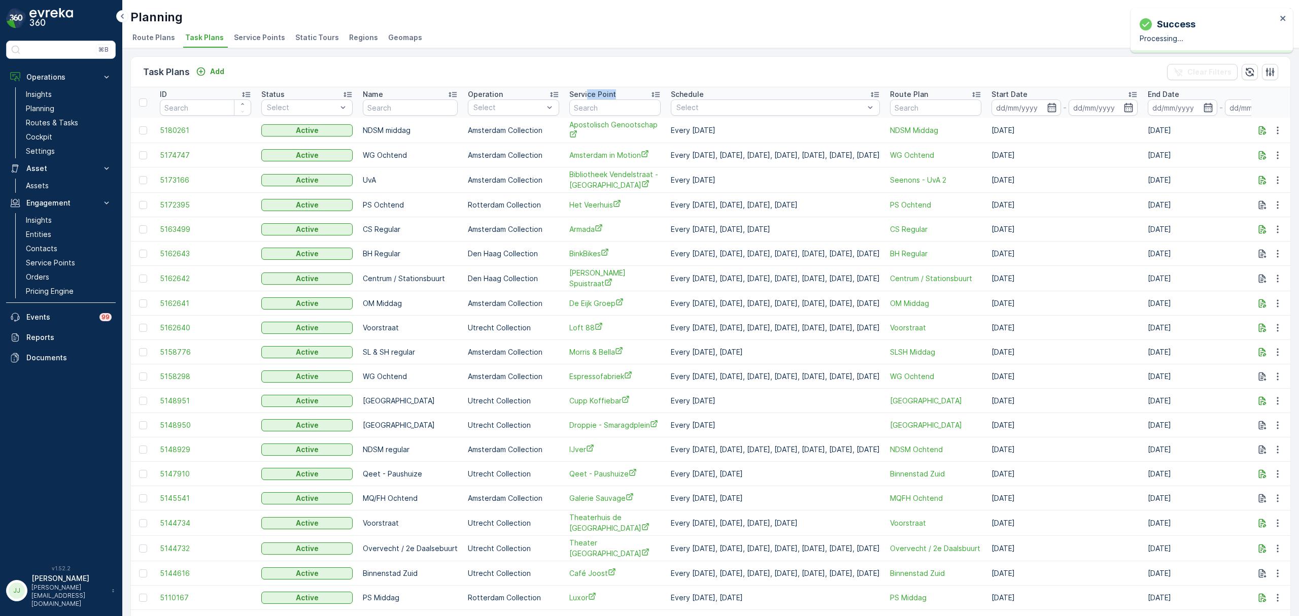
click at [586, 100] on th "Service Point" at bounding box center [615, 102] width 102 height 30
click at [586, 108] on input "text" at bounding box center [614, 107] width 91 height 16
type input "milie"
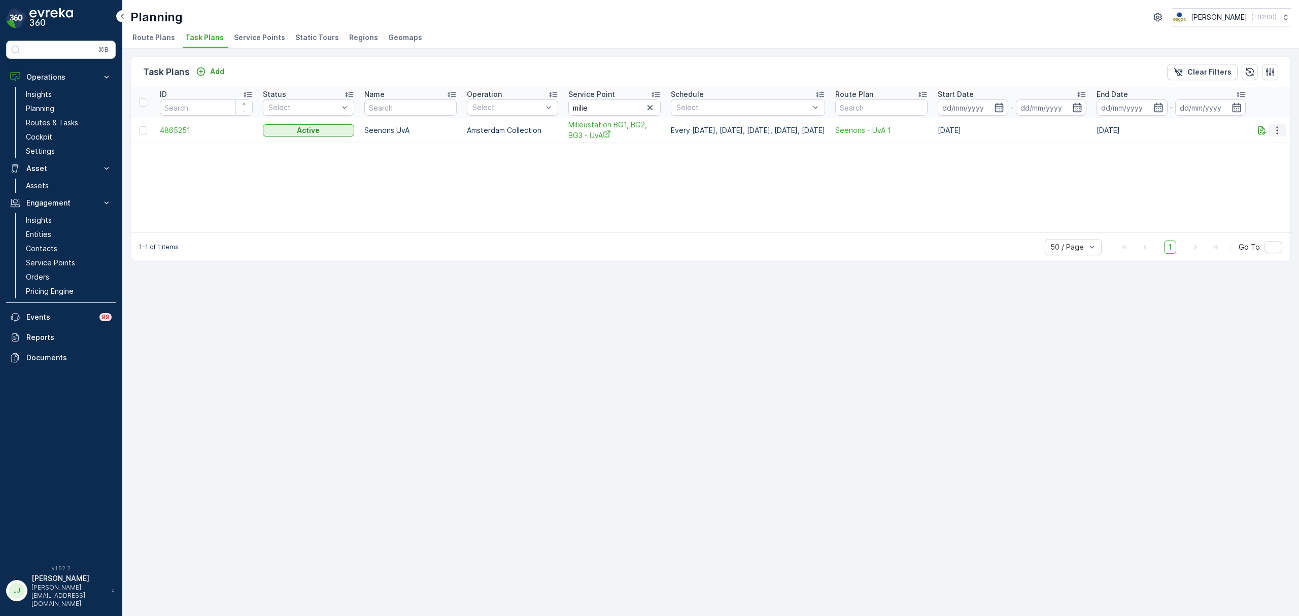
click at [1279, 130] on icon "button" at bounding box center [1277, 130] width 10 height 10
click at [1267, 159] on span "Edit Task Plan" at bounding box center [1259, 160] width 47 height 10
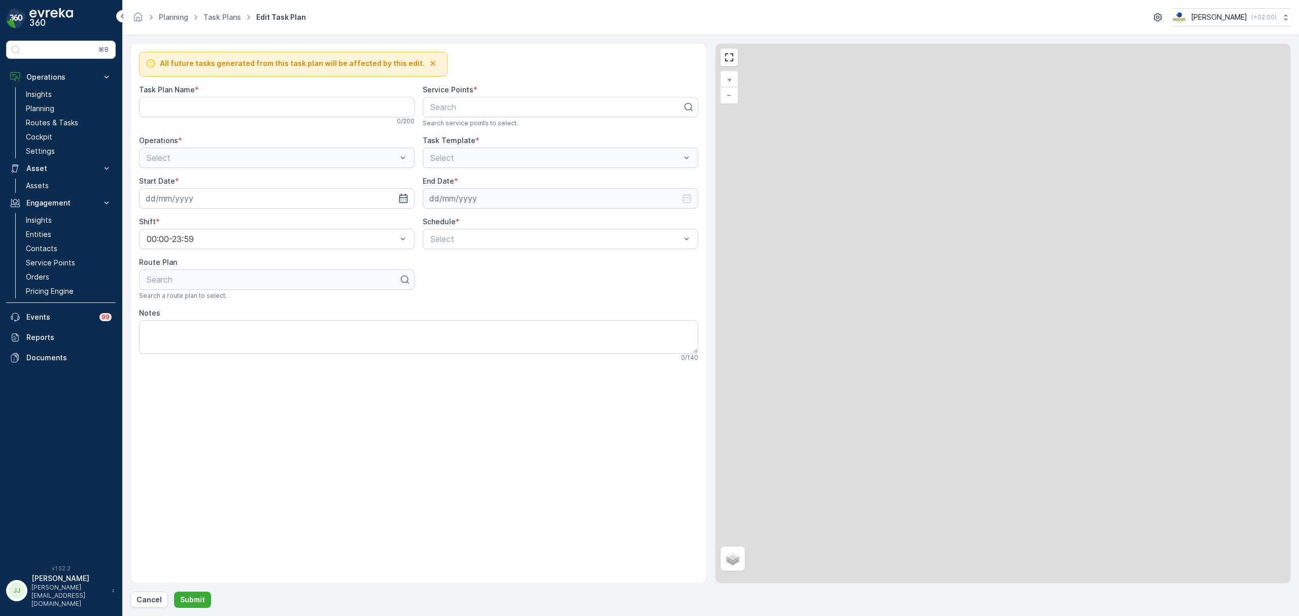
type Name "Seenons UvA"
type textarea "Voor 20.00 servicen. Portier aanwezig op inzamellocatie Oude Turfmarkt, deze ka…"
type input "01.07.2025"
type input "31.12.2030"
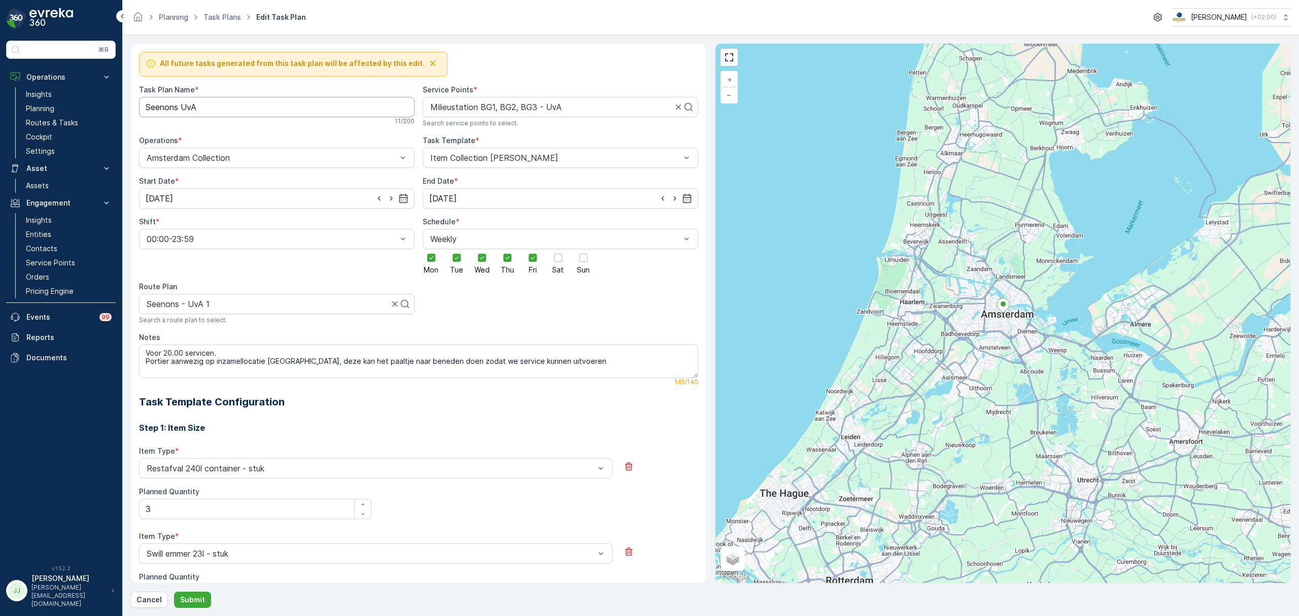
click at [225, 102] on Name "Seenons UvA" at bounding box center [277, 107] width 276 height 20
type Name "Seenons UvA 1"
click at [181, 599] on p "Submit" at bounding box center [192, 600] width 25 height 10
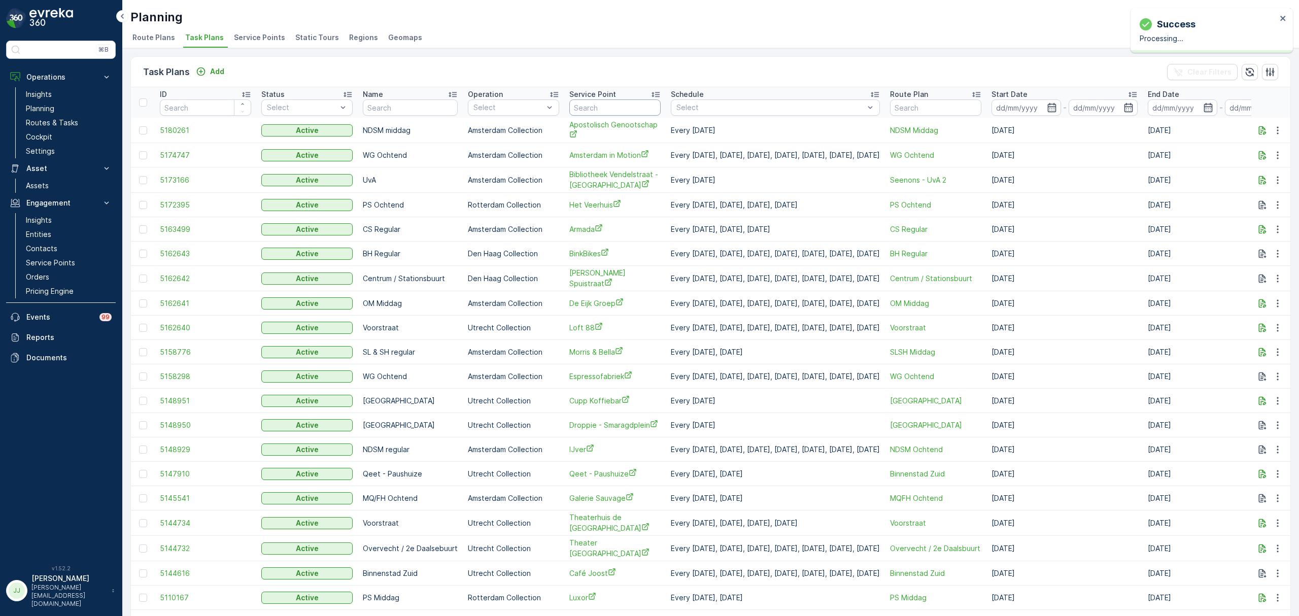
click at [596, 108] on input "text" at bounding box center [614, 107] width 91 height 16
type input "spinhuis"
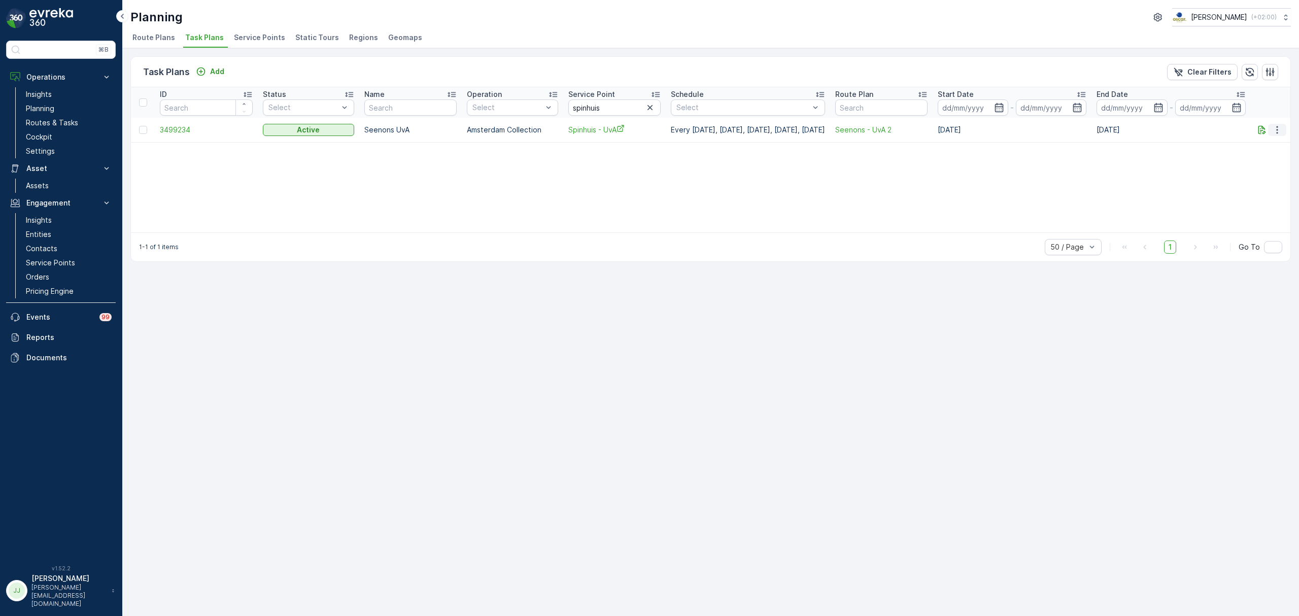
click at [1280, 128] on icon "button" at bounding box center [1277, 130] width 10 height 10
click at [1269, 157] on span "Edit Task Plan" at bounding box center [1259, 159] width 47 height 10
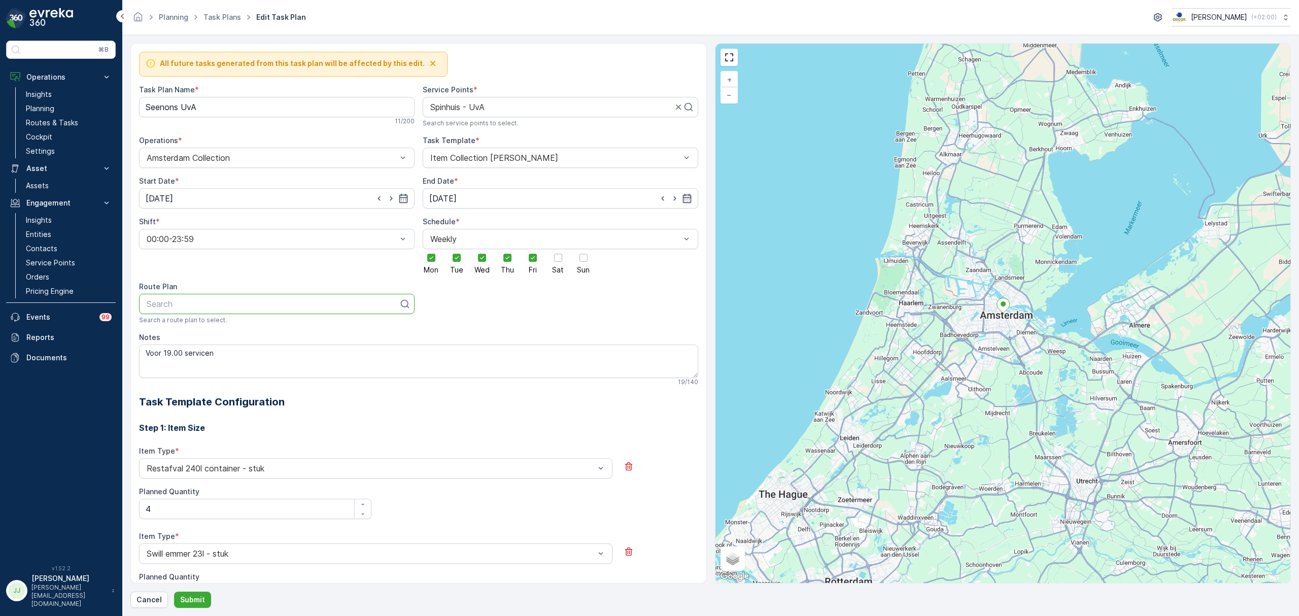
click at [352, 309] on div at bounding box center [273, 303] width 254 height 9
type input "uva 1"
click at [198, 327] on span "Seenons - UvA 1" at bounding box center [176, 328] width 63 height 9
click at [218, 114] on Name "Seenons UvA" at bounding box center [277, 107] width 276 height 20
type Name "Seenons UvA 1"
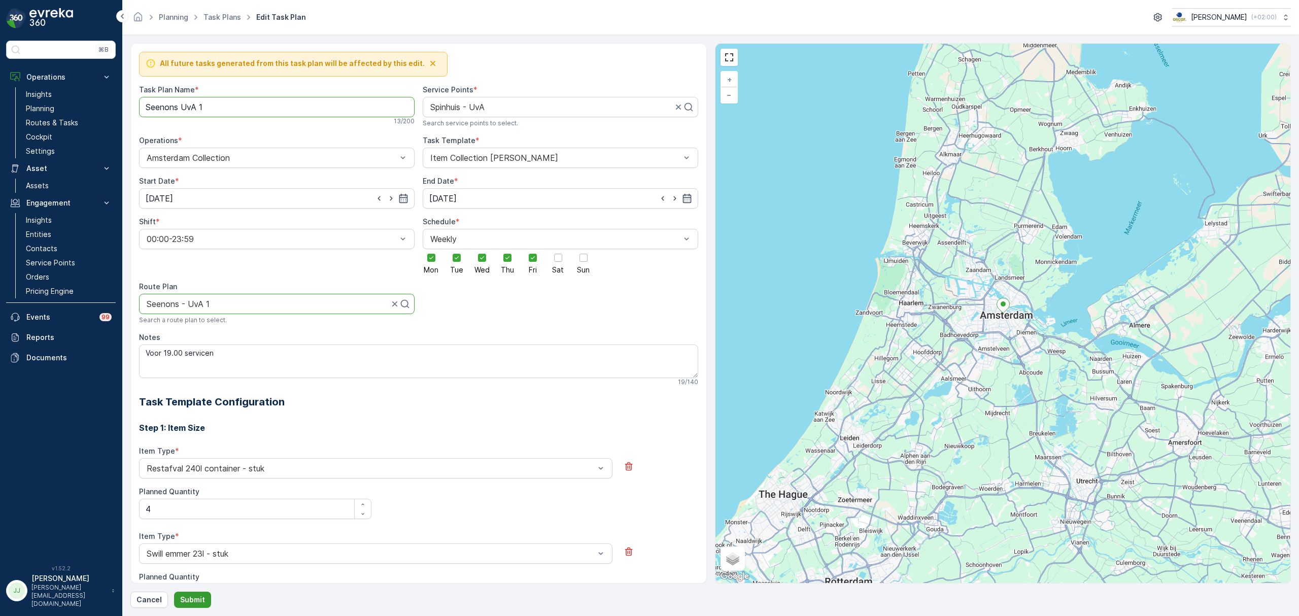
click at [203, 607] on button "Submit" at bounding box center [192, 600] width 37 height 16
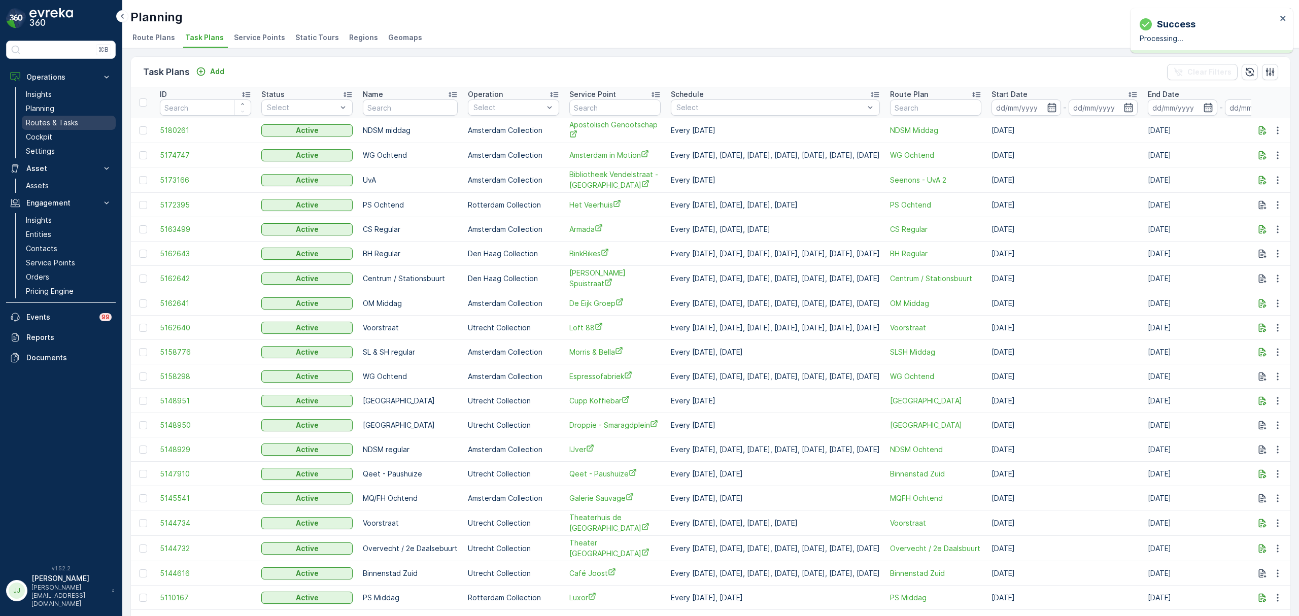
click at [61, 119] on p "Routes & Tasks" at bounding box center [52, 123] width 52 height 10
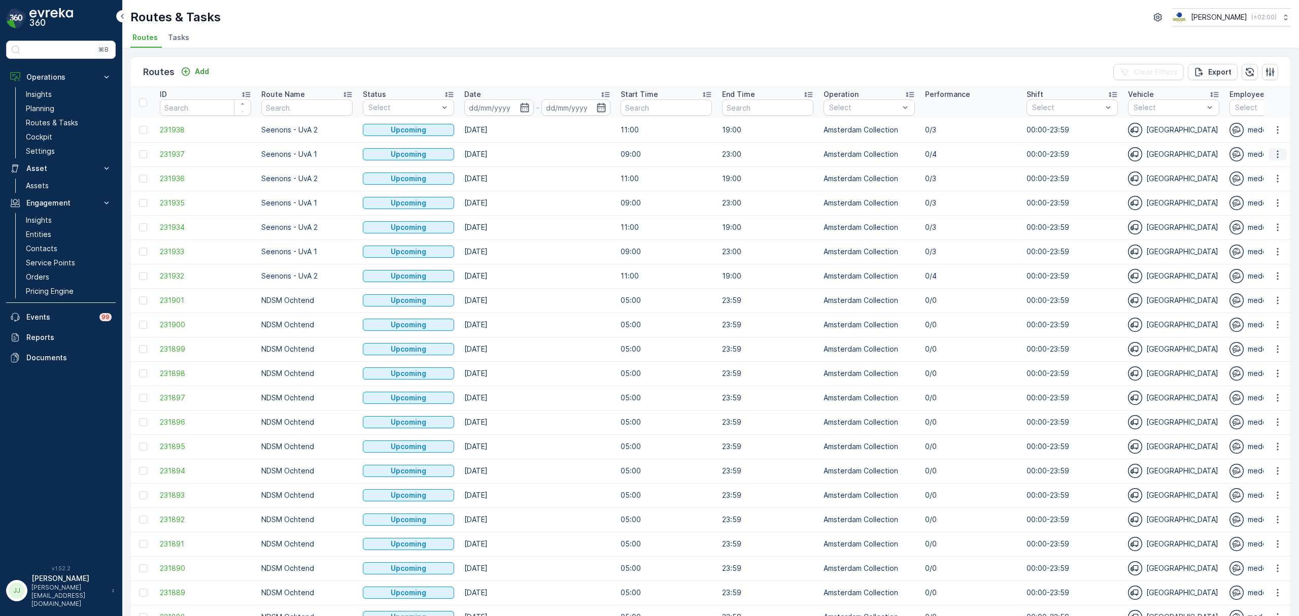
click at [1273, 157] on icon "button" at bounding box center [1278, 154] width 10 height 10
click at [1259, 169] on span "See More Details" at bounding box center [1254, 169] width 59 height 10
click at [1284, 276] on button "button" at bounding box center [1278, 276] width 18 height 12
click at [1259, 289] on span "See More Details" at bounding box center [1254, 291] width 59 height 10
click at [172, 275] on span "231932" at bounding box center [205, 276] width 91 height 10
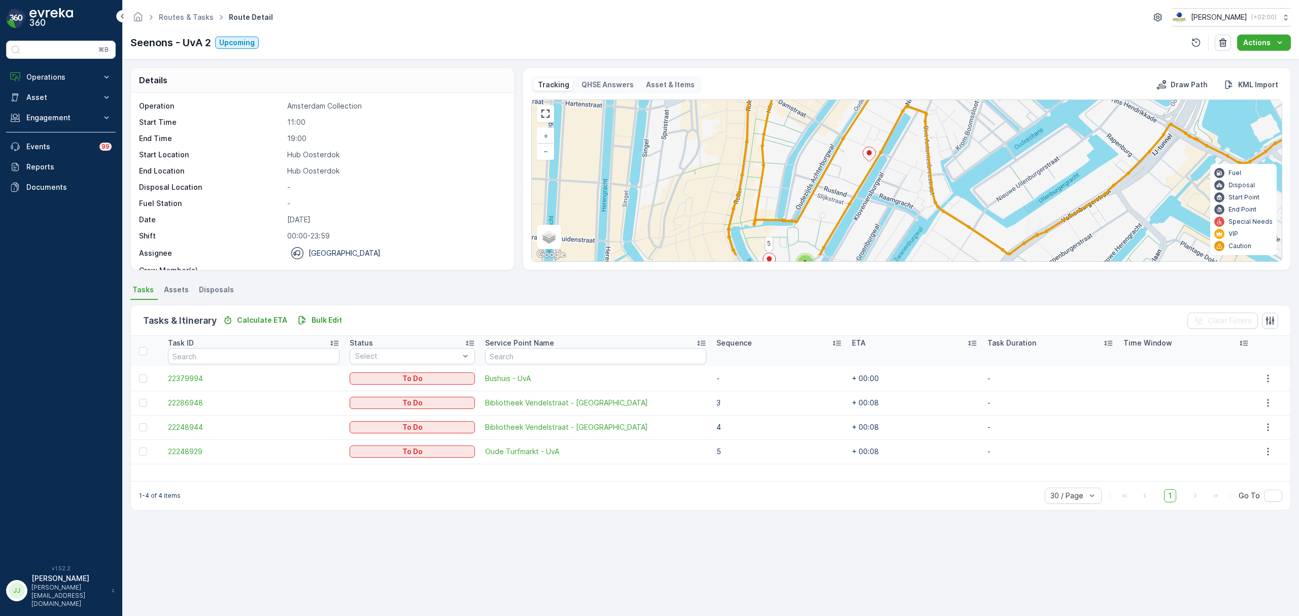
drag, startPoint x: 837, startPoint y: 195, endPoint x: 813, endPoint y: 182, distance: 28.2
click at [813, 182] on div "2 5 + − Satellite Roadmap Terrain Hybrid Leaflet Keyboard shortcuts Map Data Ma…" at bounding box center [907, 180] width 750 height 161
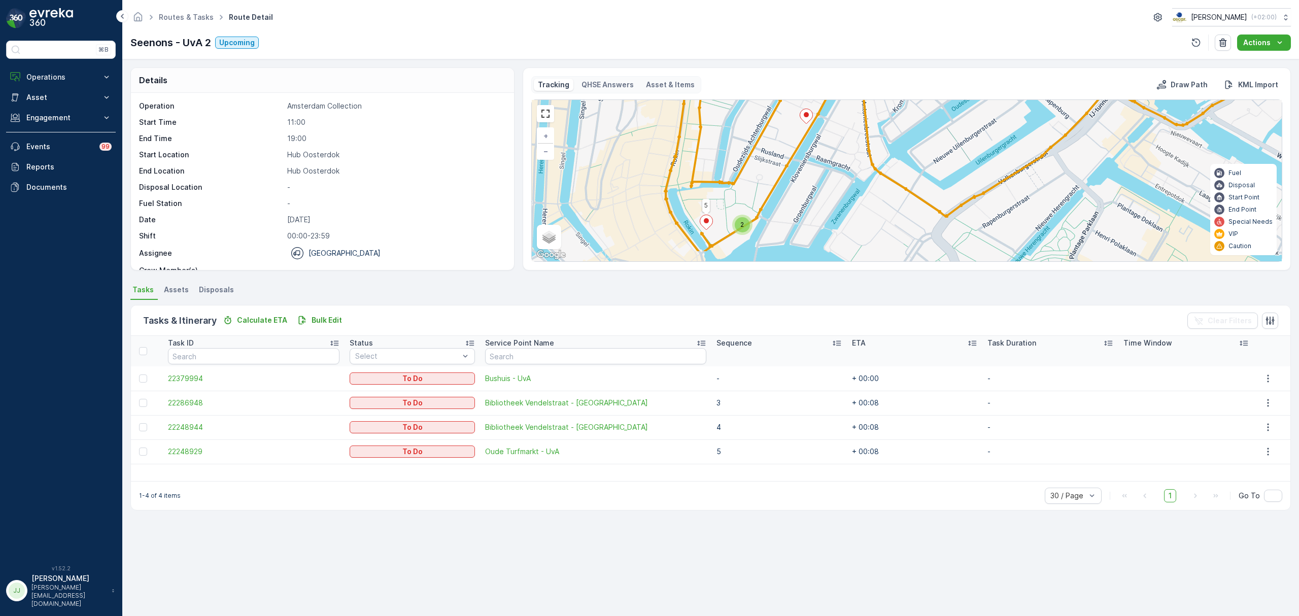
click at [782, 171] on div "2 5 + − Satellite Roadmap Terrain Hybrid Leaflet Keyboard shortcuts Map Data Ma…" at bounding box center [907, 180] width 750 height 161
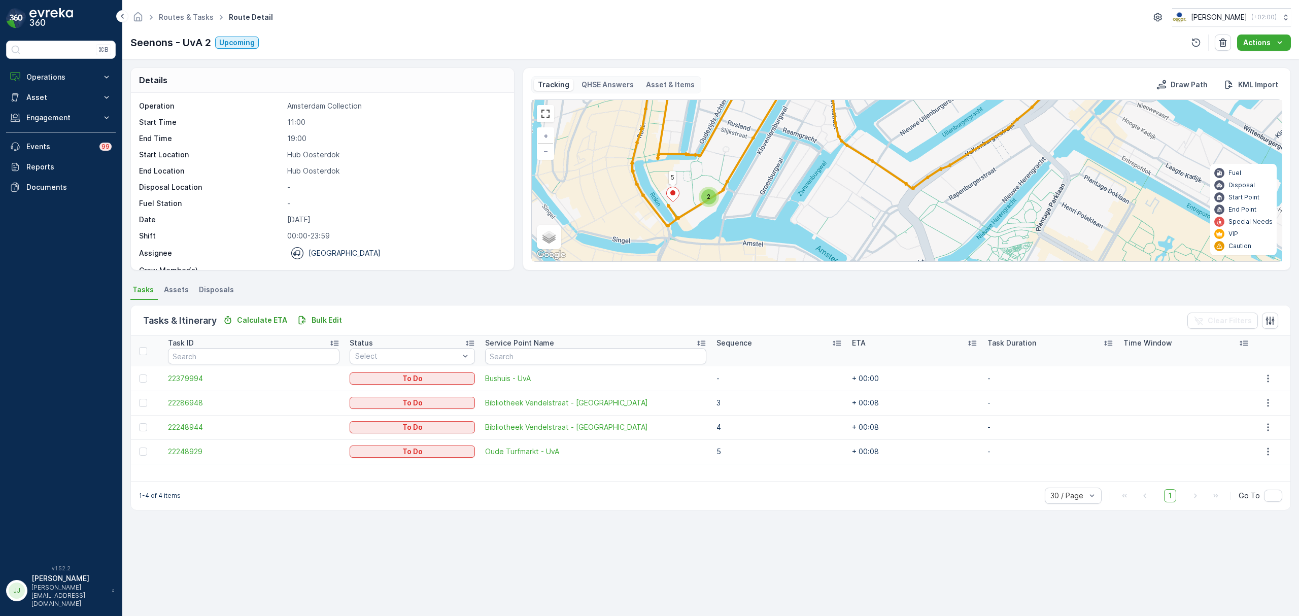
drag, startPoint x: 906, startPoint y: 199, endPoint x: 874, endPoint y: 174, distance: 41.2
click at [874, 174] on div "2 5 + − Satellite Roadmap Terrain Hybrid Leaflet Keyboard shortcuts Map Data Ma…" at bounding box center [907, 180] width 750 height 161
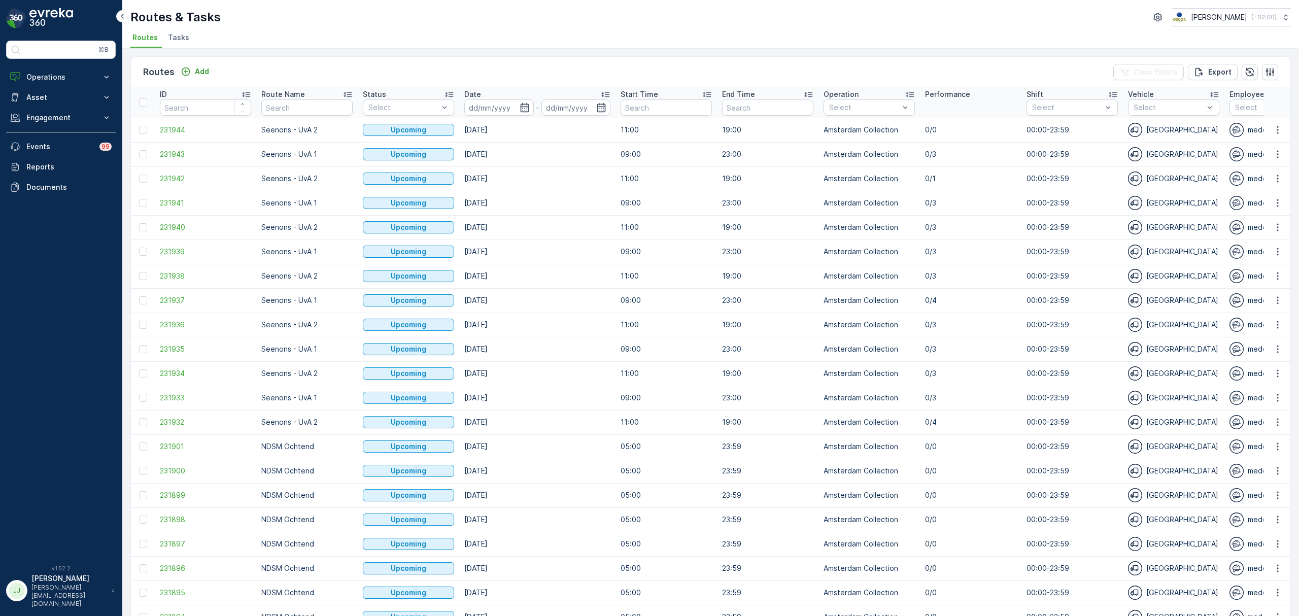
click at [173, 251] on span "231939" at bounding box center [205, 252] width 91 height 10
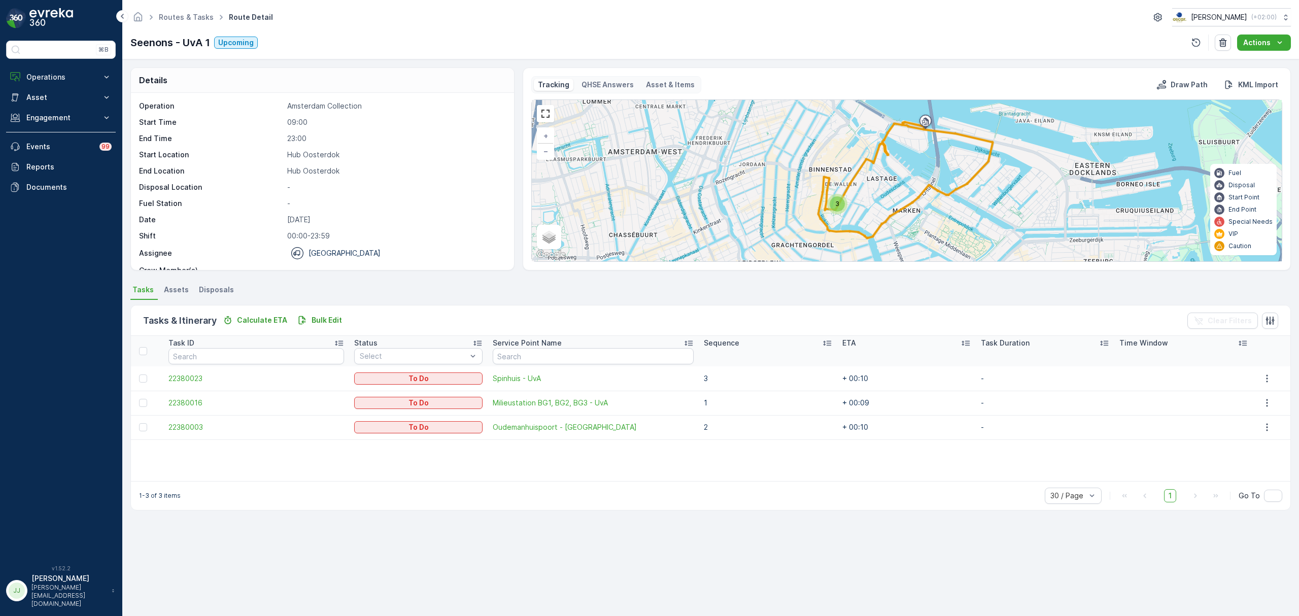
drag, startPoint x: 857, startPoint y: 206, endPoint x: 894, endPoint y: 193, distance: 39.0
click at [894, 193] on div "3 + − Satellite Roadmap Terrain Hybrid Leaflet Keyboard shortcuts Map Data Map …" at bounding box center [907, 180] width 750 height 161
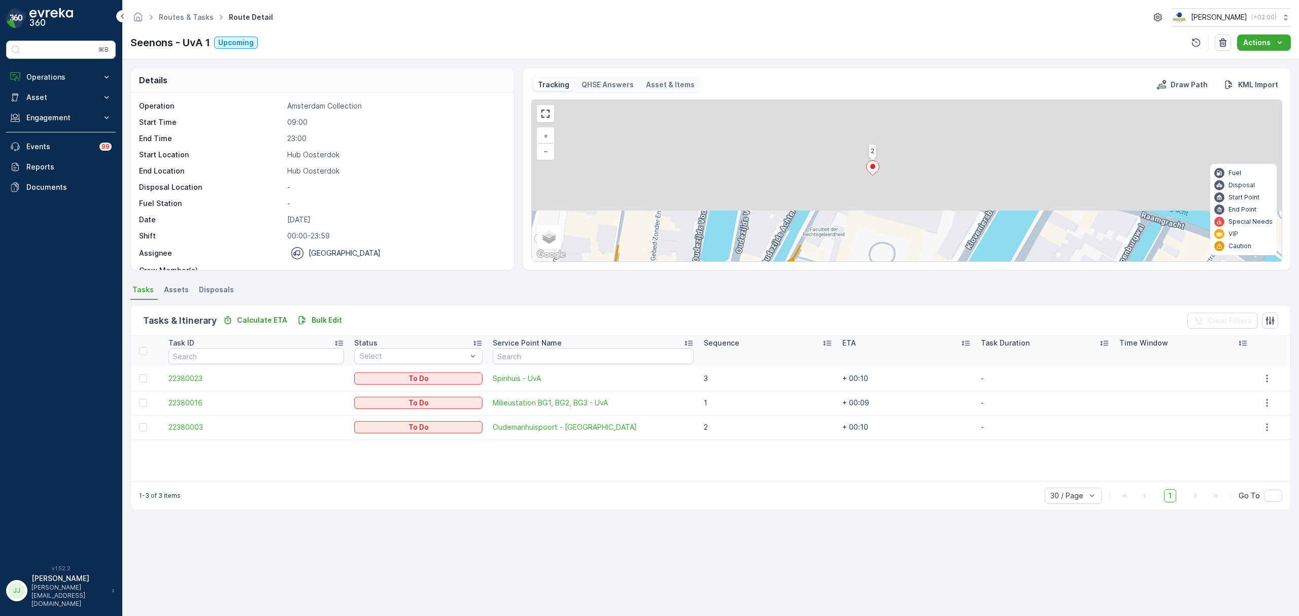
drag, startPoint x: 834, startPoint y: 316, endPoint x: 823, endPoint y: 296, distance: 22.5
click at [833, 319] on div "Details Operation Amsterdam Collection Start Time 09:00 End Time 23:00 Start Lo…" at bounding box center [710, 337] width 1177 height 557
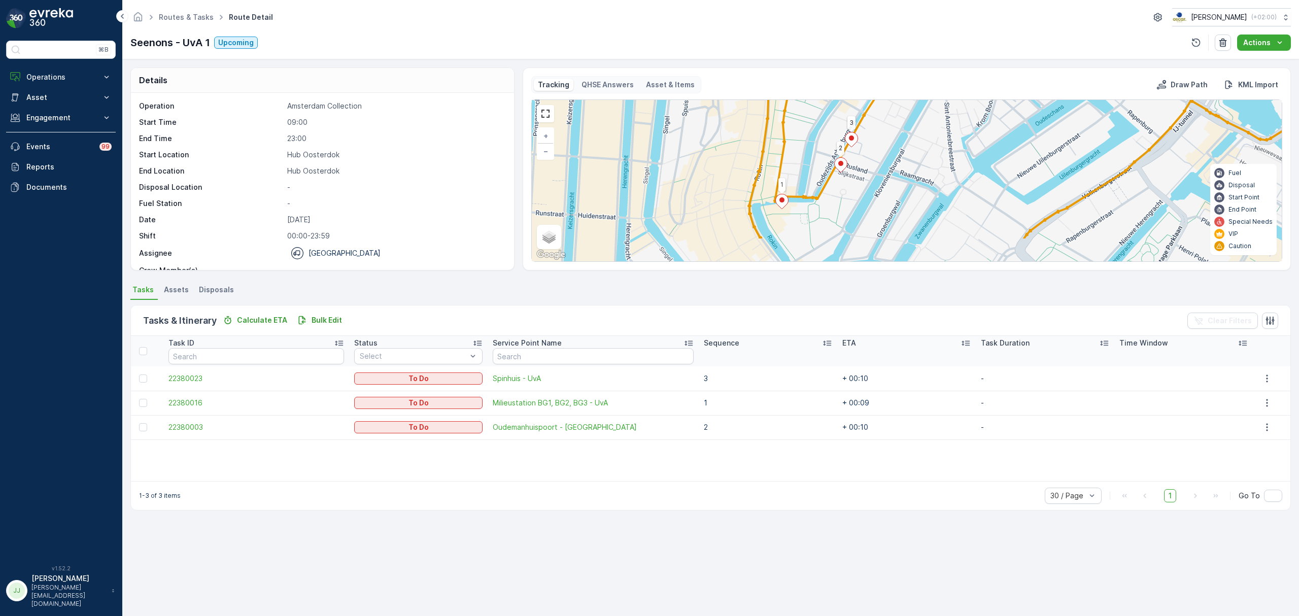
drag, startPoint x: 826, startPoint y: 222, endPoint x: 830, endPoint y: 185, distance: 37.8
click at [830, 185] on div "1 3 2 + − Satellite Roadmap Terrain Hybrid Leaflet Keyboard shortcuts Map Data …" at bounding box center [907, 180] width 750 height 161
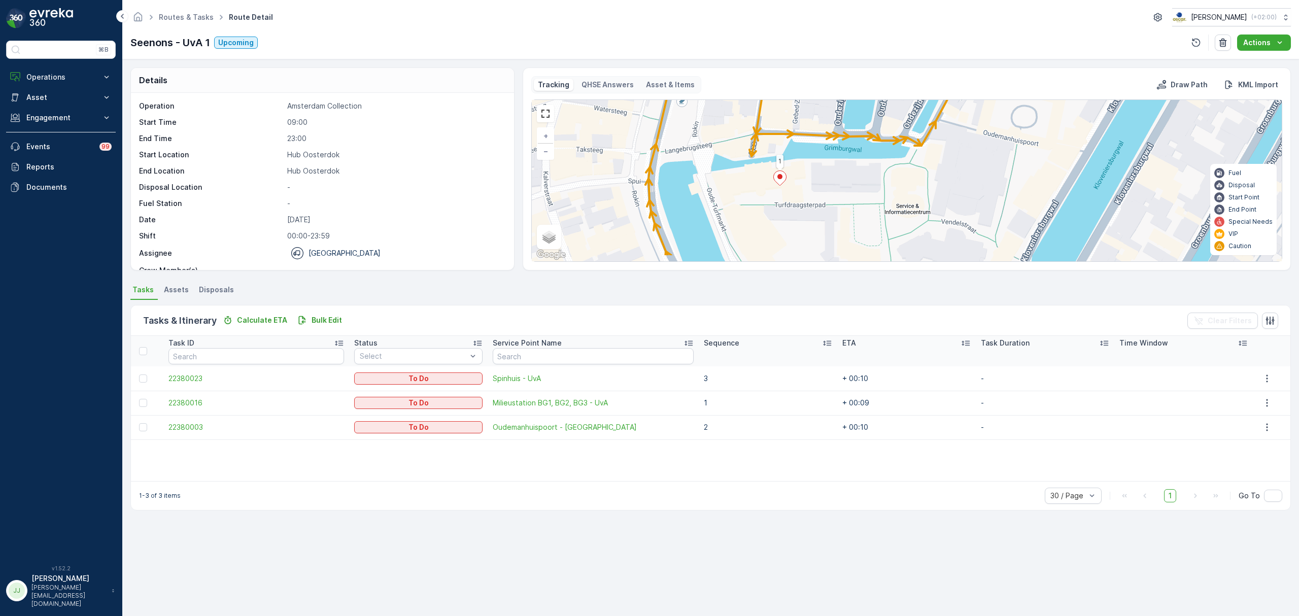
click at [791, 207] on div "1 3 2 + − Satellite Roadmap Terrain Hybrid Leaflet Keyboard shortcuts Map Data …" at bounding box center [907, 180] width 750 height 161
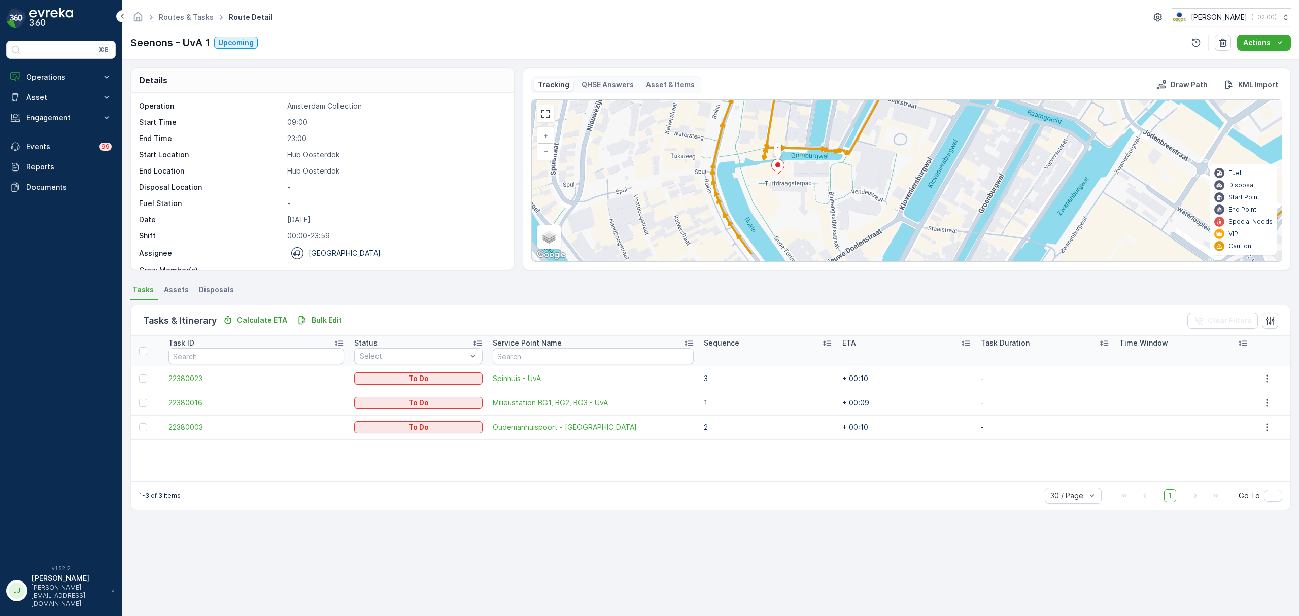
drag, startPoint x: 790, startPoint y: 223, endPoint x: 782, endPoint y: 199, distance: 25.2
click at [782, 199] on div "1 3 2 + − Satellite Roadmap Terrain Hybrid Leaflet Keyboard shortcuts Map Data …" at bounding box center [907, 180] width 750 height 161
click at [385, 67] on div "Details Operation Amsterdam Collection Start Time 09:00 End Time 23:00 Start Lo…" at bounding box center [710, 337] width 1177 height 557
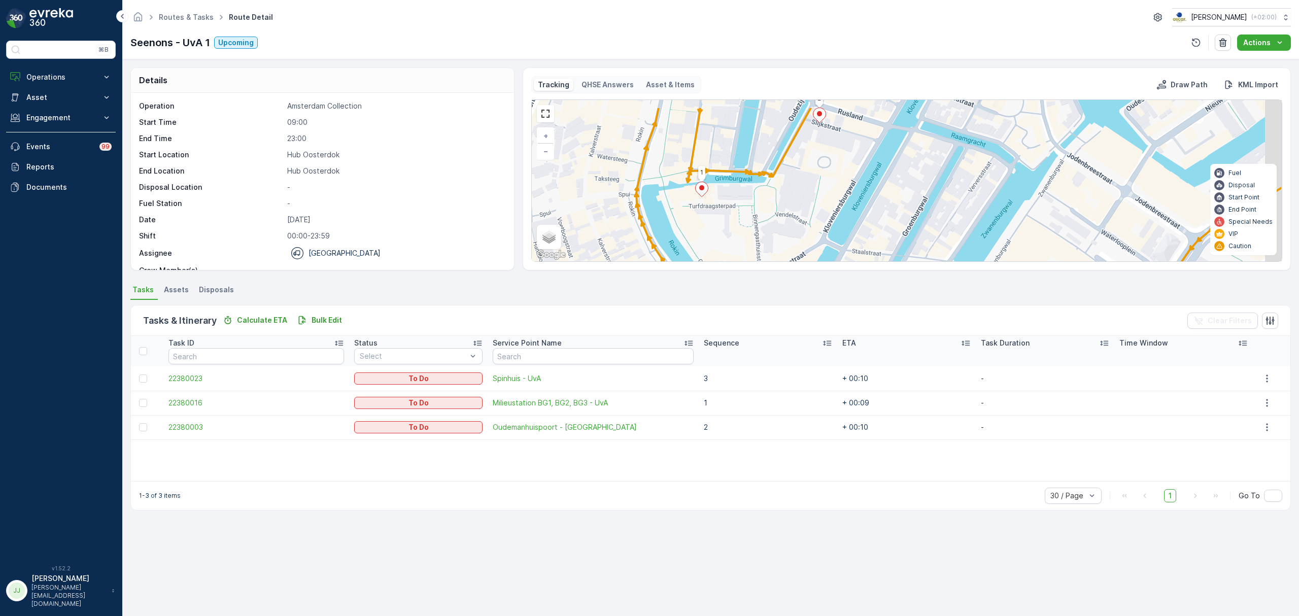
drag, startPoint x: 813, startPoint y: 197, endPoint x: 730, endPoint y: 226, distance: 87.5
click at [730, 226] on div "1 3 2 + − Satellite Roadmap Terrain Hybrid Leaflet Keyboard shortcuts Map Data …" at bounding box center [907, 180] width 750 height 161
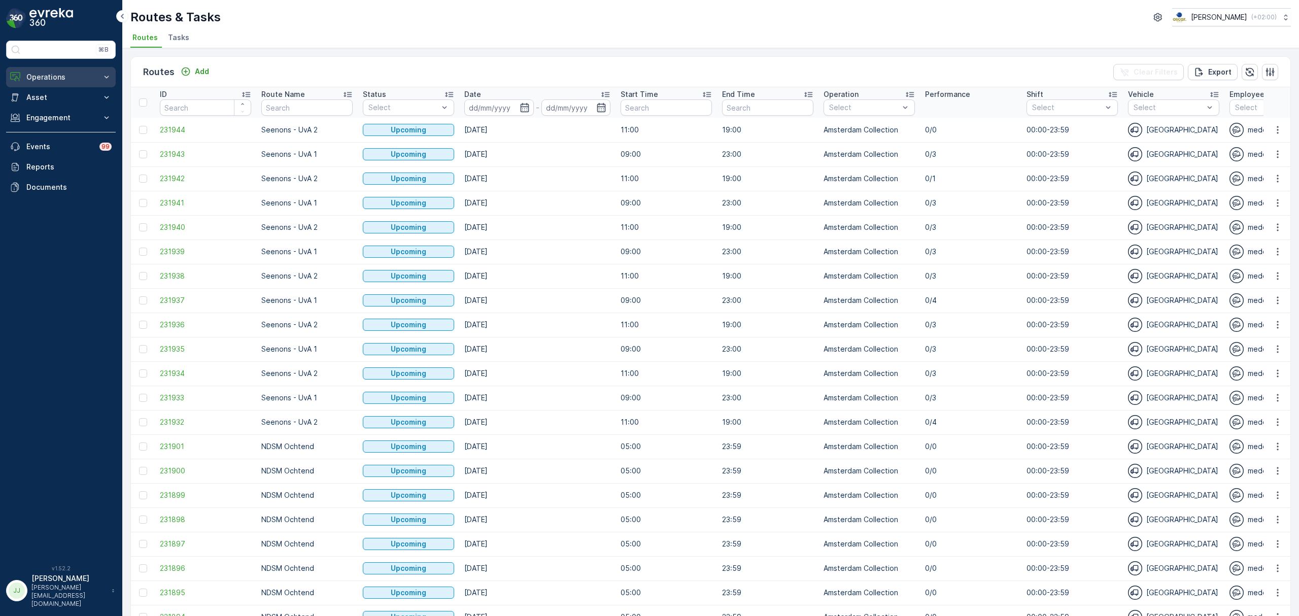
click at [63, 82] on p "Operations" at bounding box center [60, 77] width 69 height 10
click at [49, 98] on p "Insights" at bounding box center [39, 94] width 26 height 10
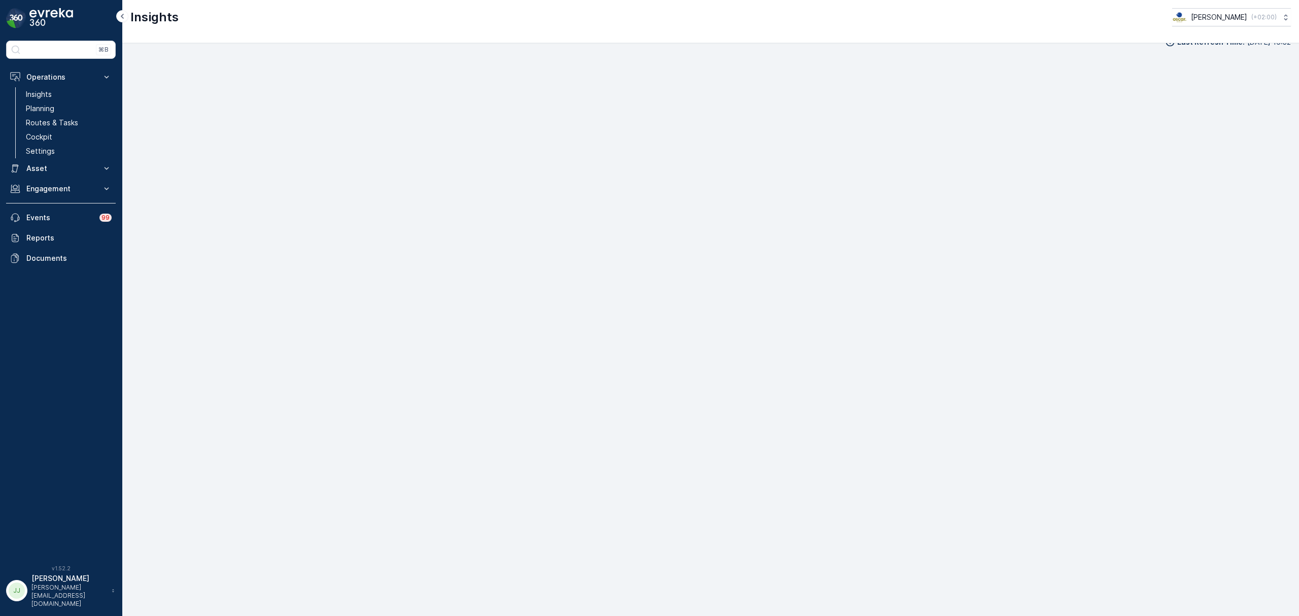
scroll to position [15, 0]
click at [53, 125] on p "Routes & Tasks" at bounding box center [52, 123] width 52 height 10
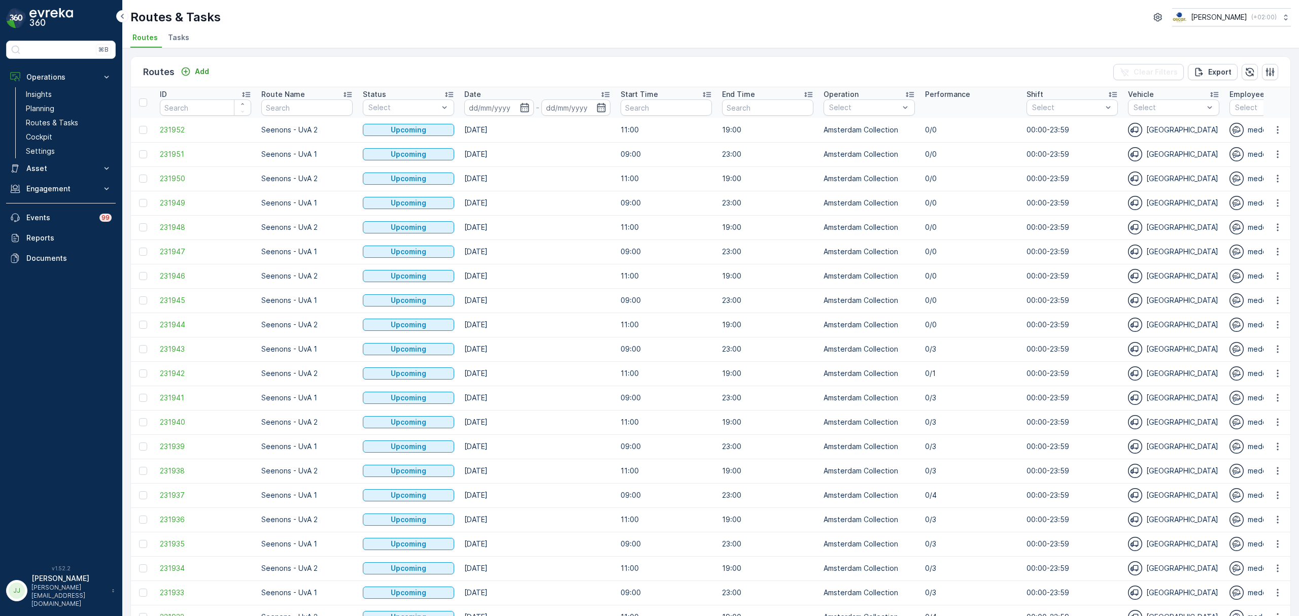
click at [281, 103] on input "text" at bounding box center [306, 107] width 91 height 16
type input "mq mid"
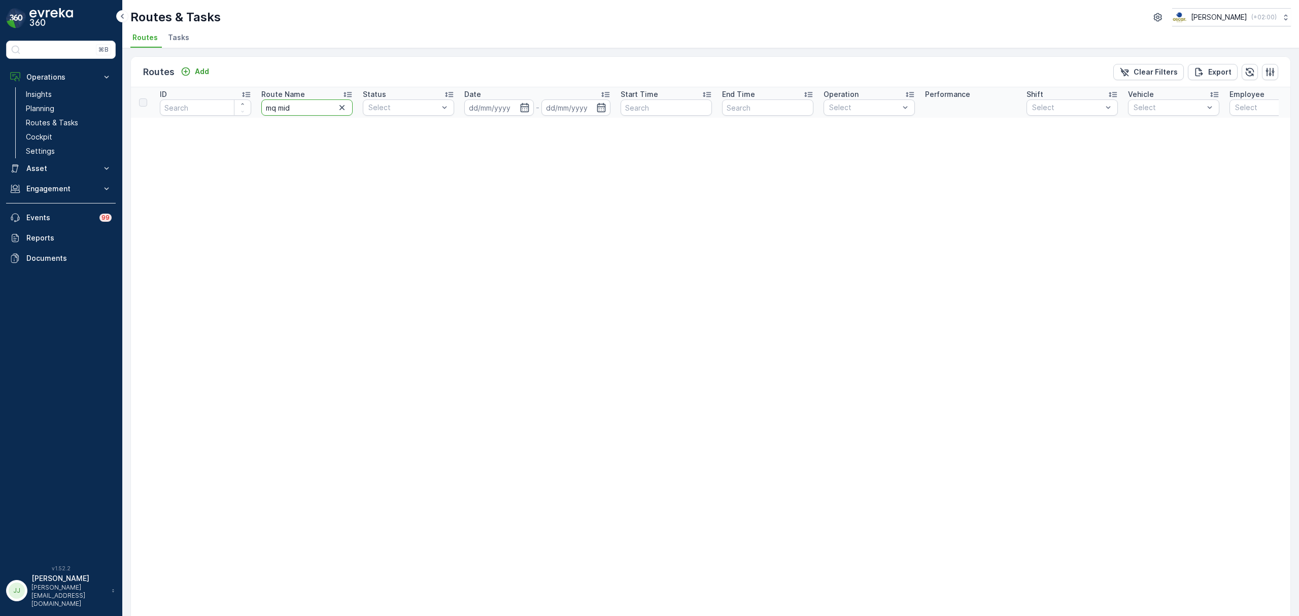
drag, startPoint x: 323, startPoint y: 110, endPoint x: 232, endPoint y: 107, distance: 90.9
click at [232, 107] on tr "ID Route Name mq mid Status Select Date - Start Time End Time Operation Select …" at bounding box center [1141, 102] width 2020 height 30
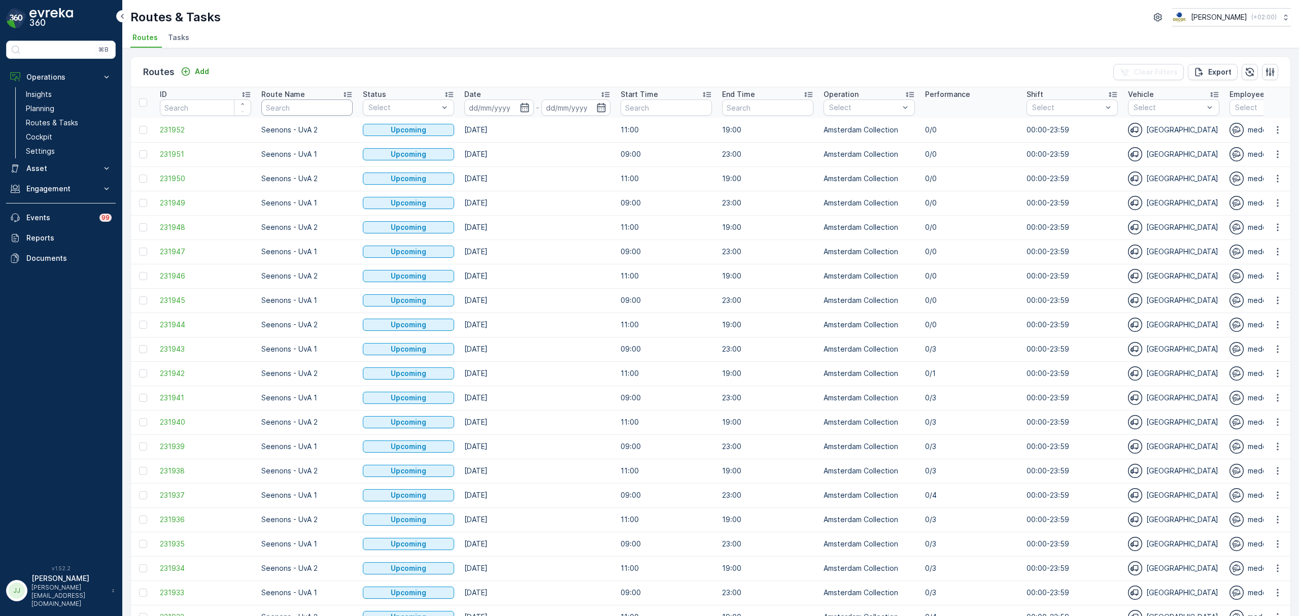
click at [323, 108] on input "text" at bounding box center [306, 107] width 91 height 16
type input "esh"
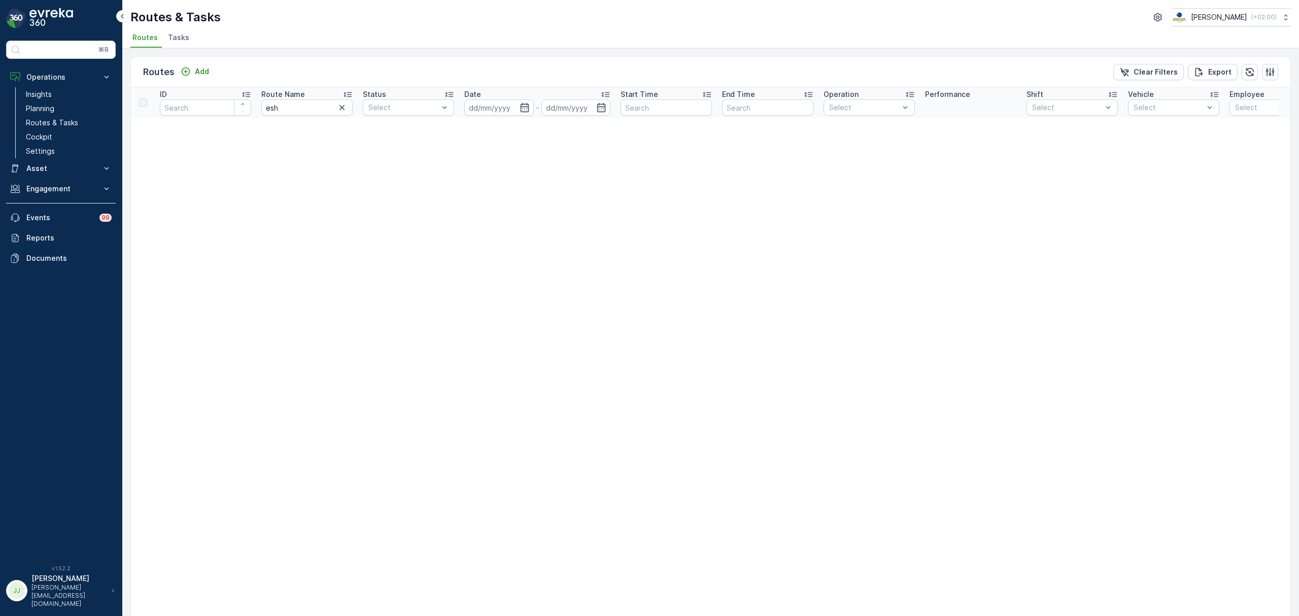
click at [174, 39] on span "Tasks" at bounding box center [178, 37] width 21 height 10
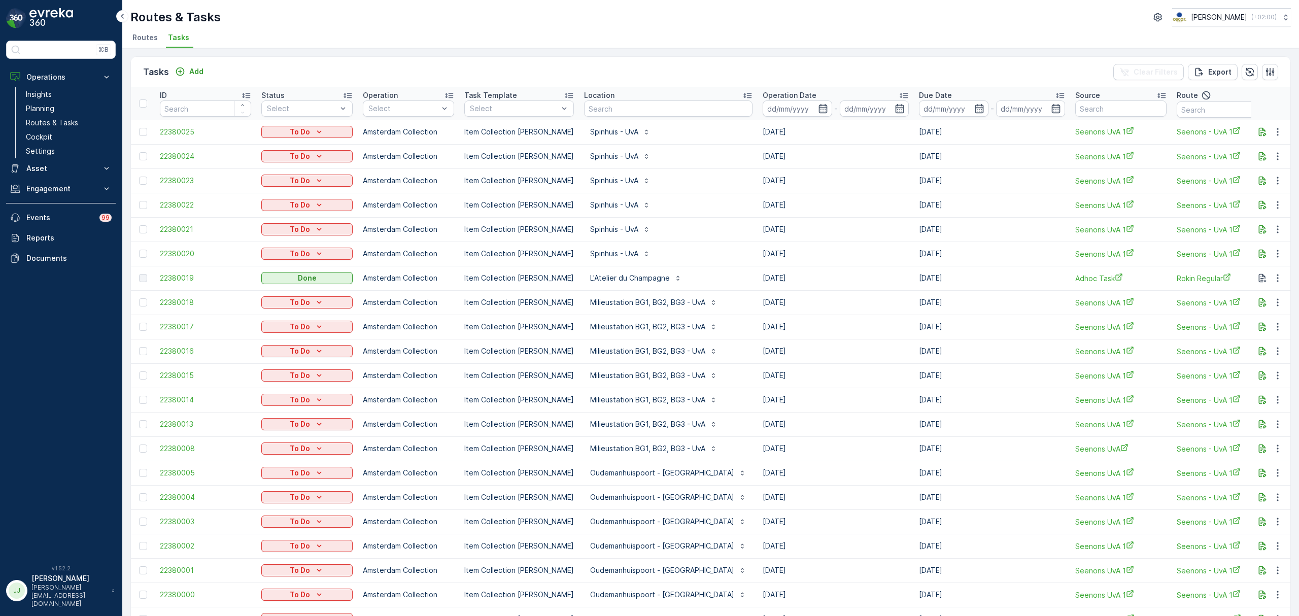
click at [147, 35] on span "Routes" at bounding box center [144, 37] width 25 height 10
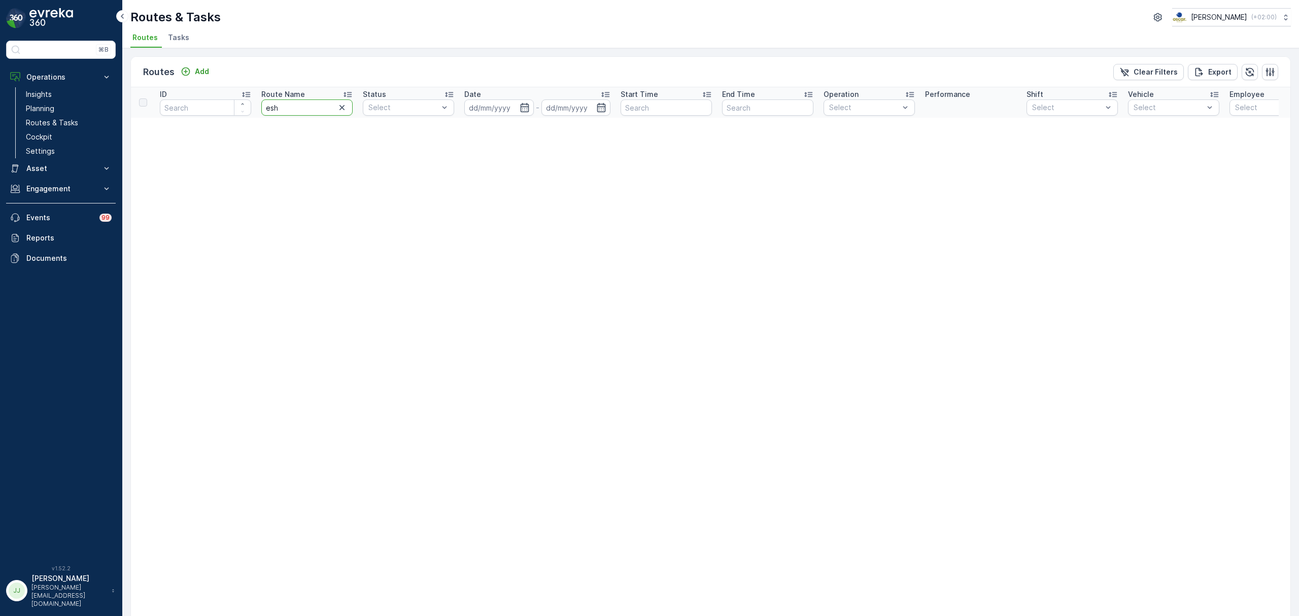
drag, startPoint x: 289, startPoint y: 106, endPoint x: 251, endPoint y: 106, distance: 38.6
click at [253, 106] on tr "ID Route Name esh Status Select Date - Start Time End Time Operation Select Per…" at bounding box center [1141, 102] width 2020 height 30
type input "cs"
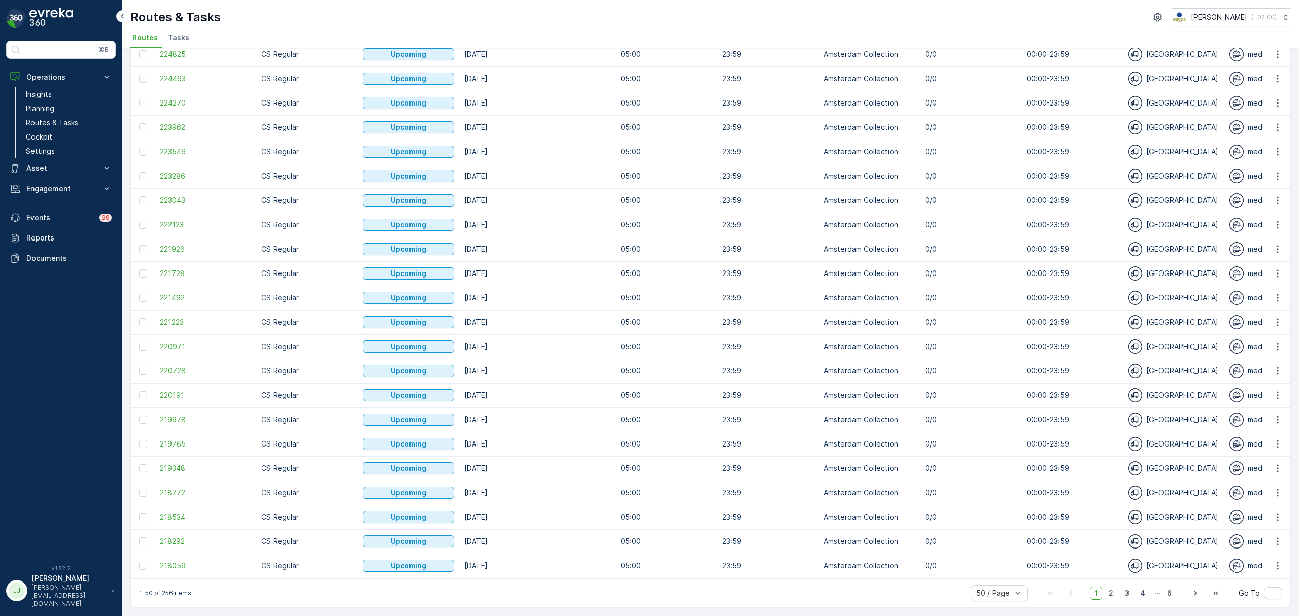
scroll to position [762, 0]
click at [1115, 597] on span "2" at bounding box center [1111, 593] width 14 height 13
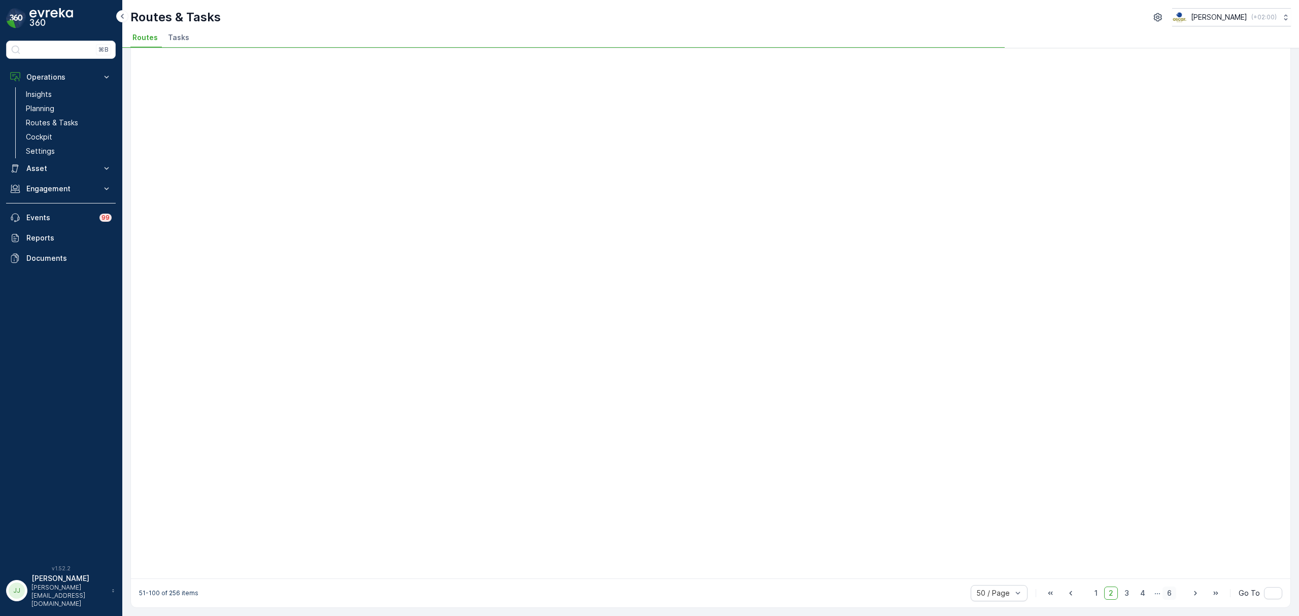
scroll to position [609, 0]
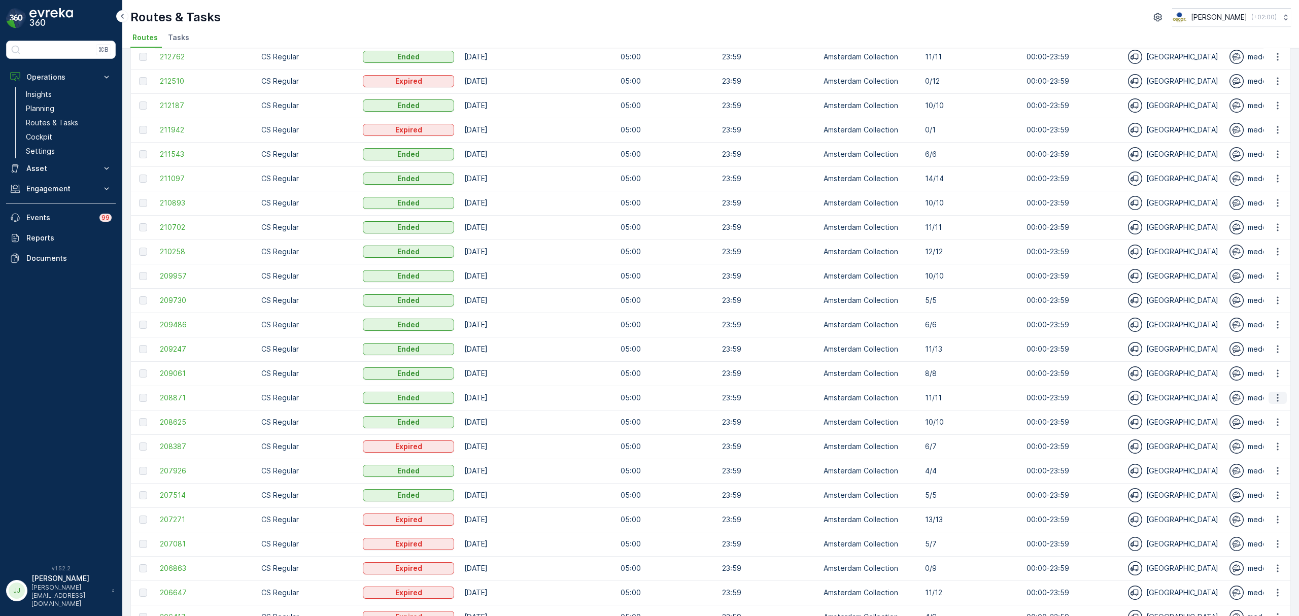
click at [1278, 399] on icon "button" at bounding box center [1278, 398] width 10 height 10
click at [1249, 409] on span "See More Details" at bounding box center [1254, 413] width 59 height 10
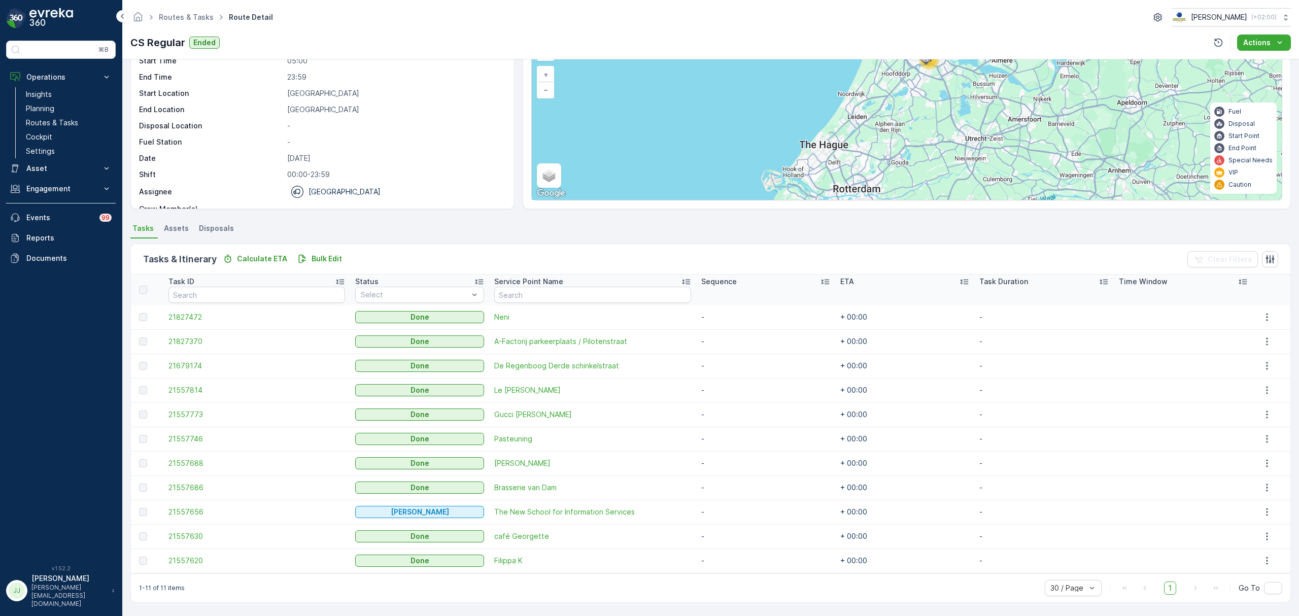
scroll to position [41, 0]
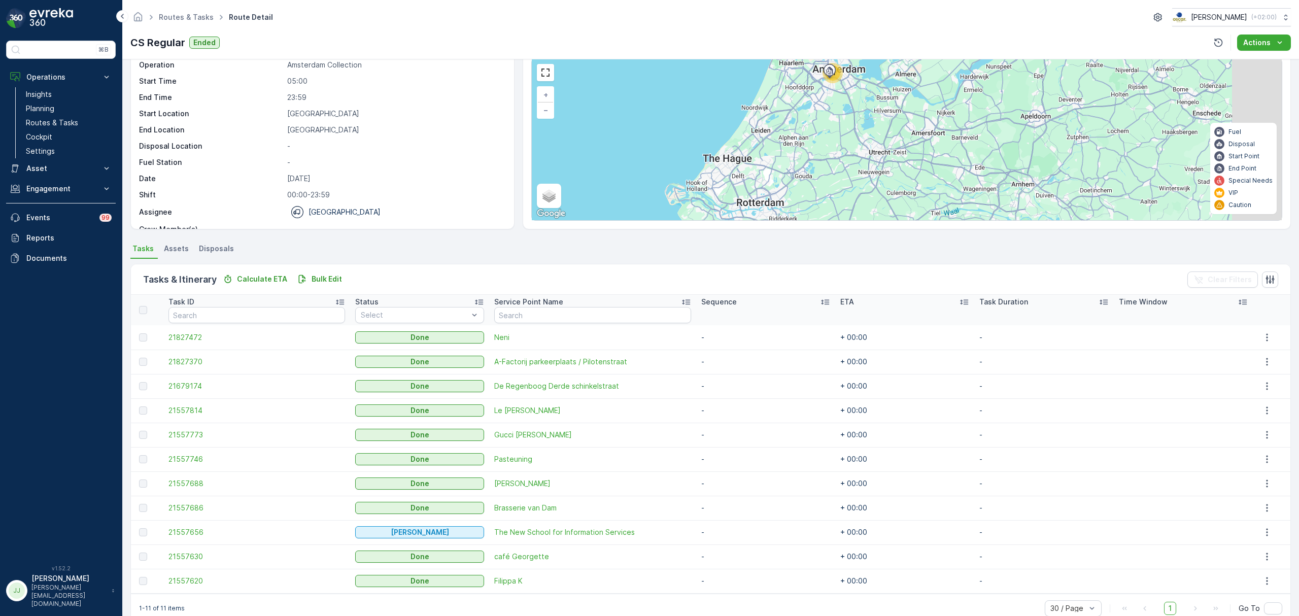
drag, startPoint x: 1003, startPoint y: 143, endPoint x: 906, endPoint y: 136, distance: 97.2
click at [906, 136] on div "11 + − Satellite Roadmap Terrain Hybrid Leaflet Keyboard shortcuts Map Data Map…" at bounding box center [907, 139] width 750 height 161
click at [837, 80] on div at bounding box center [830, 73] width 19 height 20
drag, startPoint x: 92, startPoint y: 17, endPoint x: 100, endPoint y: 17, distance: 8.1
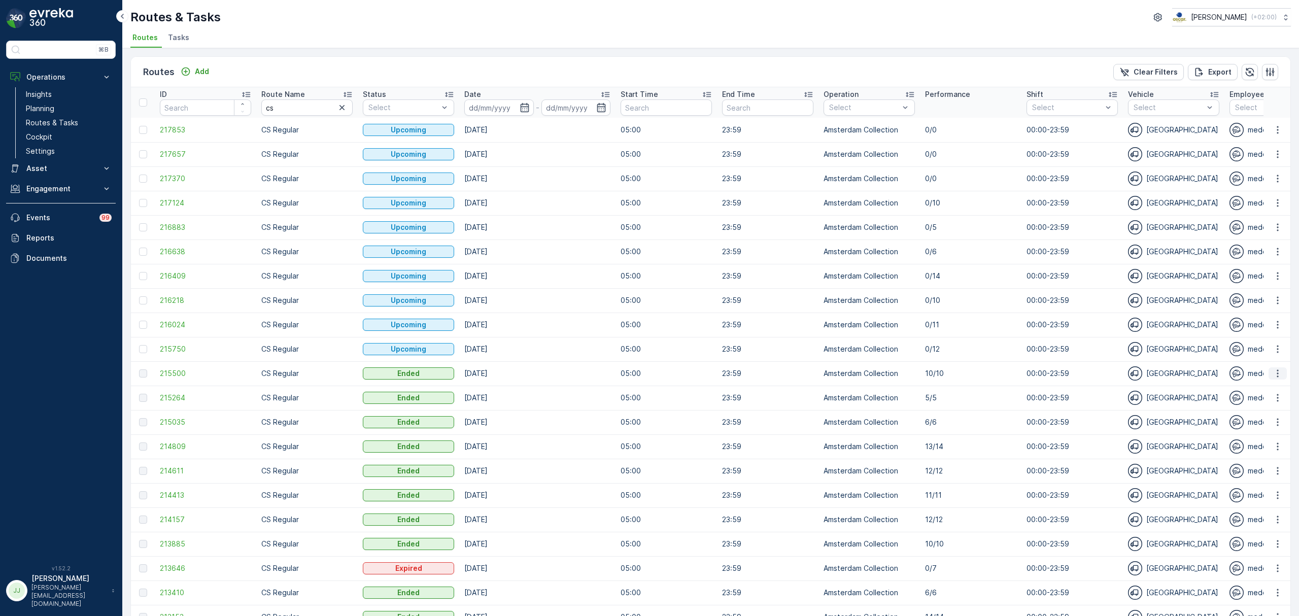
click at [1279, 374] on icon "button" at bounding box center [1278, 373] width 10 height 10
click at [172, 370] on span "215500" at bounding box center [205, 373] width 91 height 10
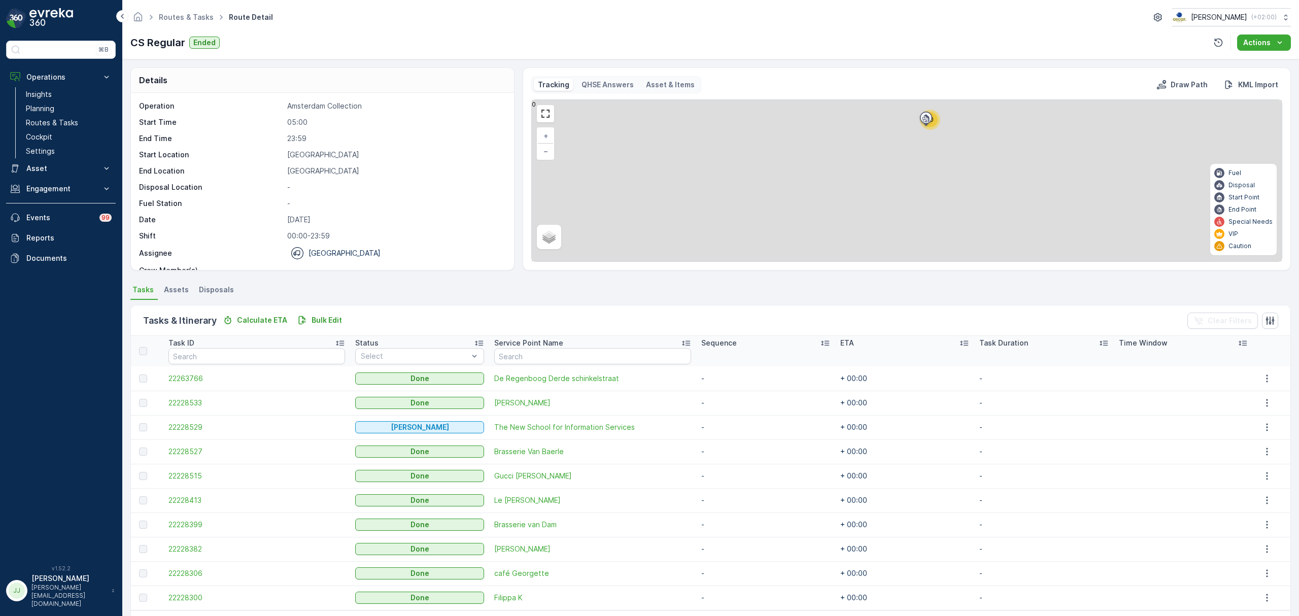
click at [758, 206] on div "10 + − Satellite Roadmap Terrain Hybrid Leaflet Fuel Disposal Start Point End P…" at bounding box center [907, 180] width 750 height 161
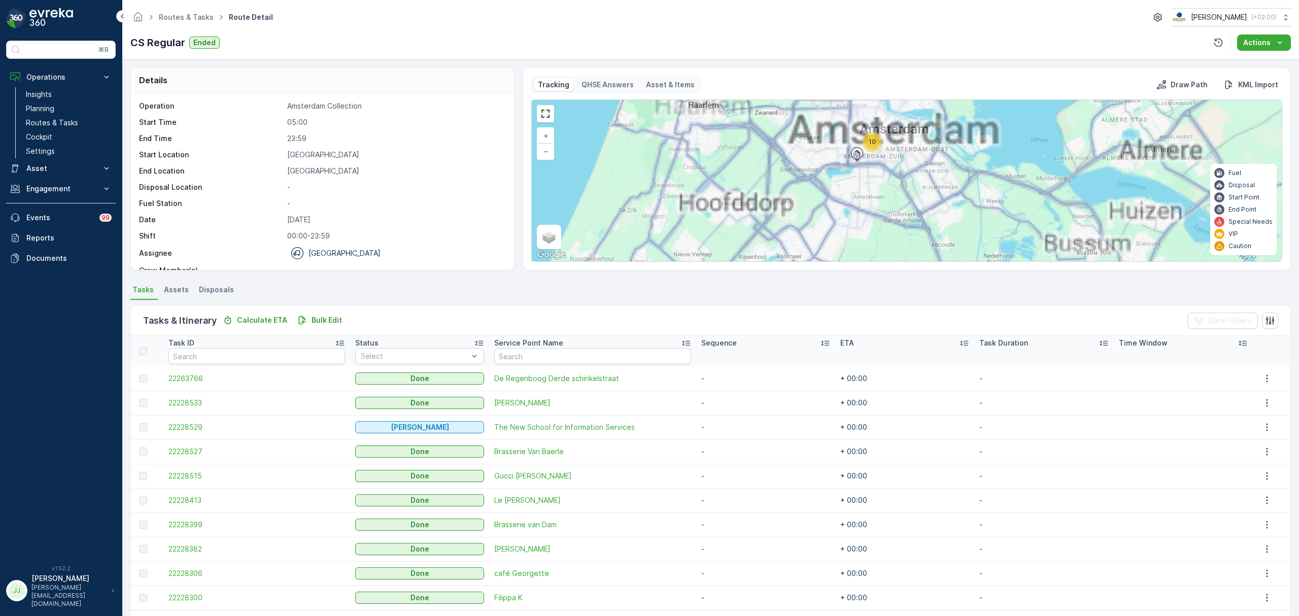
drag, startPoint x: 879, startPoint y: 153, endPoint x: 832, endPoint y: 217, distance: 79.2
click at [830, 230] on div "10 10 + − Satellite Roadmap Terrain Hybrid Leaflet Keyboard shortcuts Map Data …" at bounding box center [907, 180] width 750 height 161
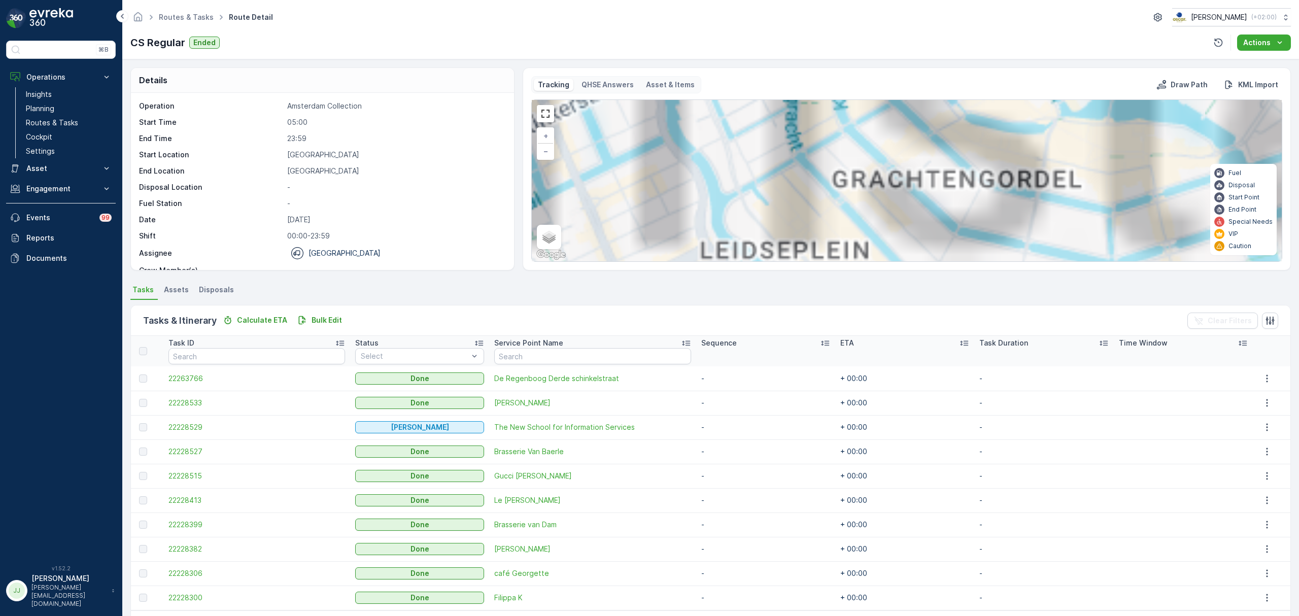
drag, startPoint x: 821, startPoint y: 217, endPoint x: 847, endPoint y: 154, distance: 68.1
click at [851, 134] on div "10 2 4 3 + − Satellite Roadmap Terrain Hybrid Leaflet Keyboard shortcuts Map Da…" at bounding box center [907, 180] width 750 height 161
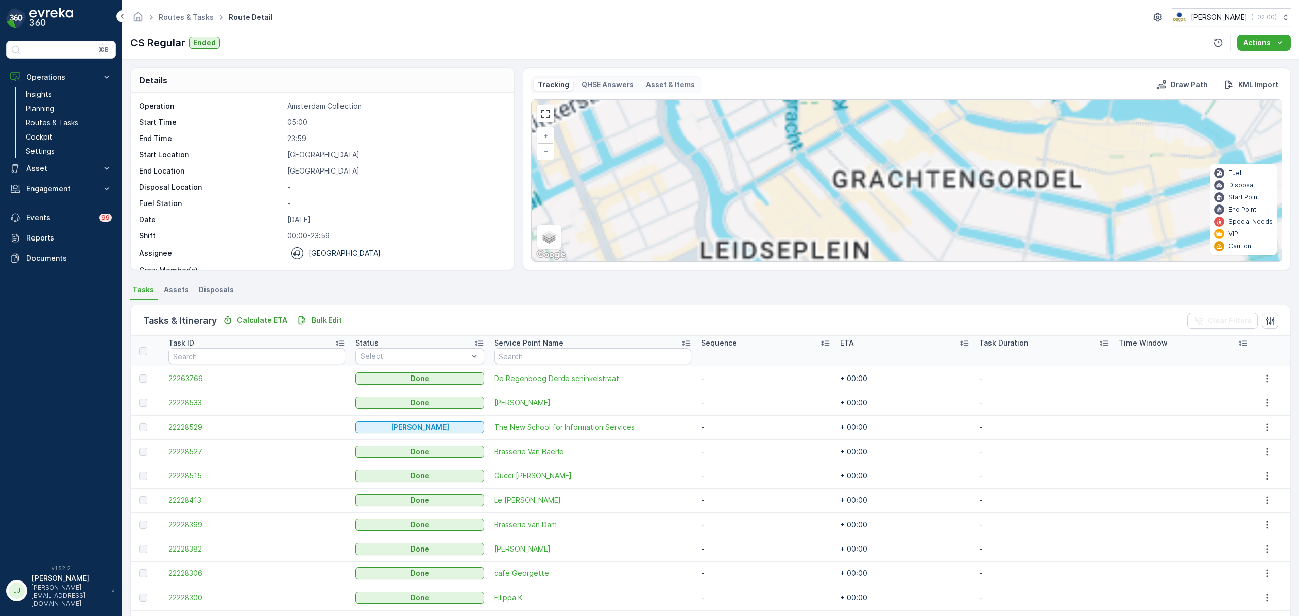
drag, startPoint x: 841, startPoint y: 143, endPoint x: 890, endPoint y: 90, distance: 72.6
click at [890, 90] on div "Tracking QHSE Answers Asset & Items Draw Path KML Import 2 4 3 2 2 2 + − Satell…" at bounding box center [906, 169] width 751 height 186
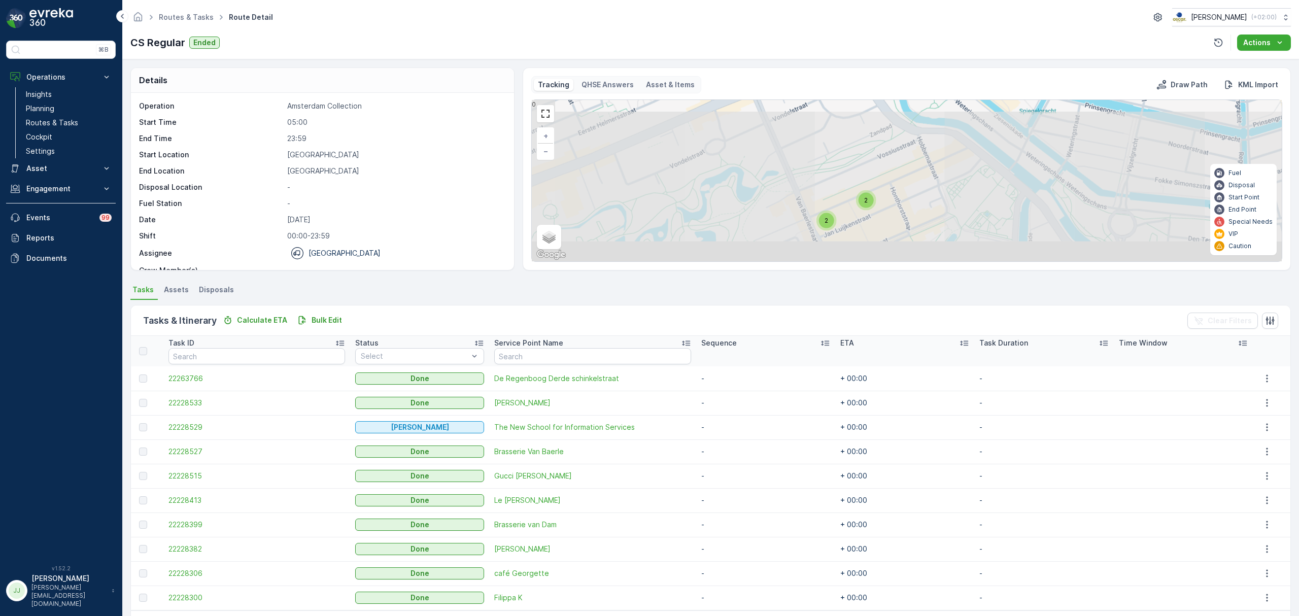
drag, startPoint x: 848, startPoint y: 162, endPoint x: 848, endPoint y: 134, distance: 28.4
click at [848, 134] on div "2 2 2 + − Satellite Roadmap Terrain Hybrid Leaflet Keyboard shortcuts Map Data …" at bounding box center [907, 180] width 750 height 161
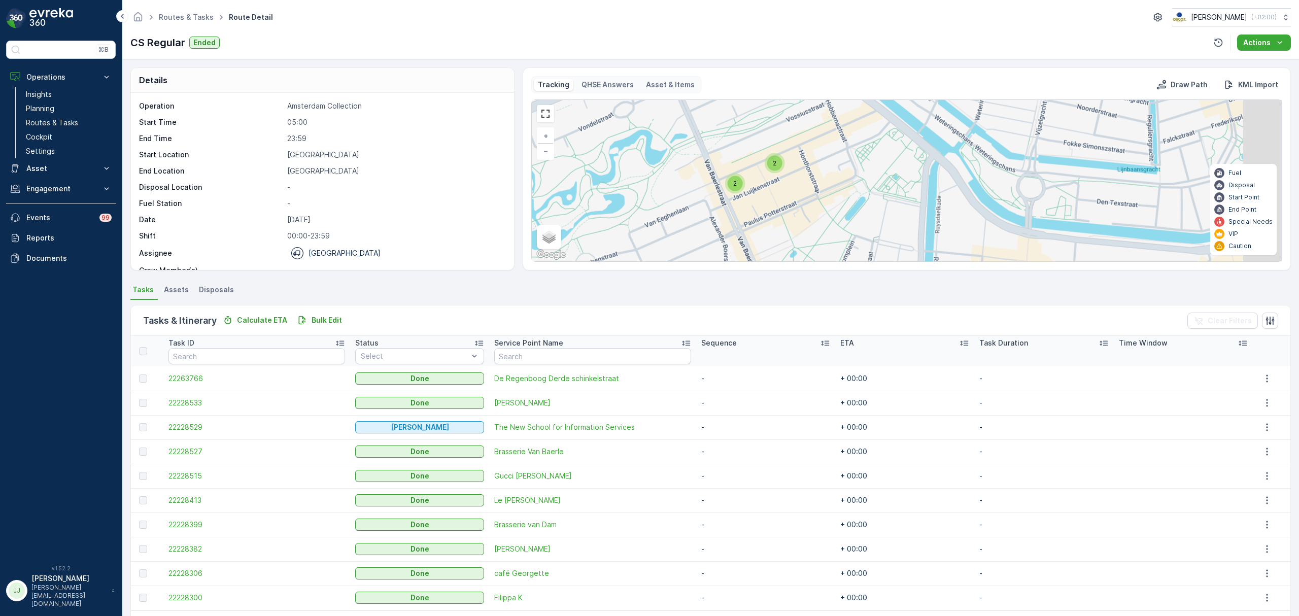
click at [766, 181] on div "2 2 2 + − Satellite Roadmap Terrain Hybrid Leaflet Keyboard shortcuts Map Data …" at bounding box center [907, 180] width 750 height 161
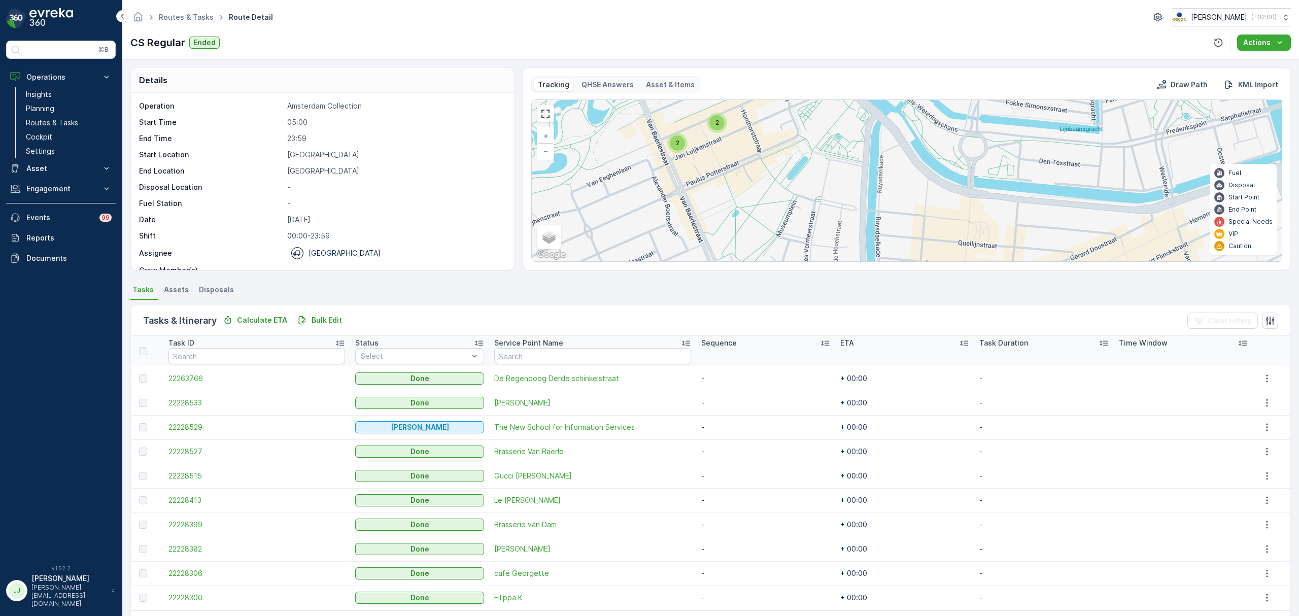
drag, startPoint x: 713, startPoint y: 125, endPoint x: 758, endPoint y: 187, distance: 77.1
click at [713, 125] on div "2" at bounding box center [717, 122] width 15 height 15
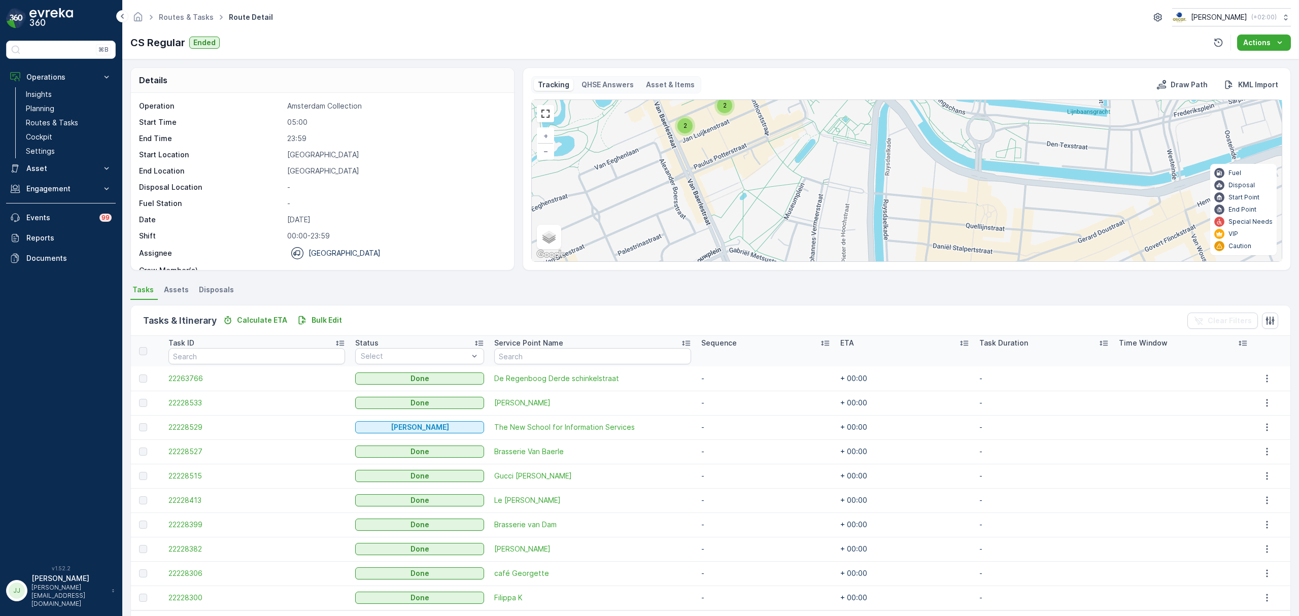
drag, startPoint x: 758, startPoint y: 156, endPoint x: 758, endPoint y: 151, distance: 5.6
click at [758, 151] on div "2 2 2 2 + − Satellite Roadmap Terrain Hybrid Leaflet Keyboard shortcuts Map Dat…" at bounding box center [907, 180] width 750 height 161
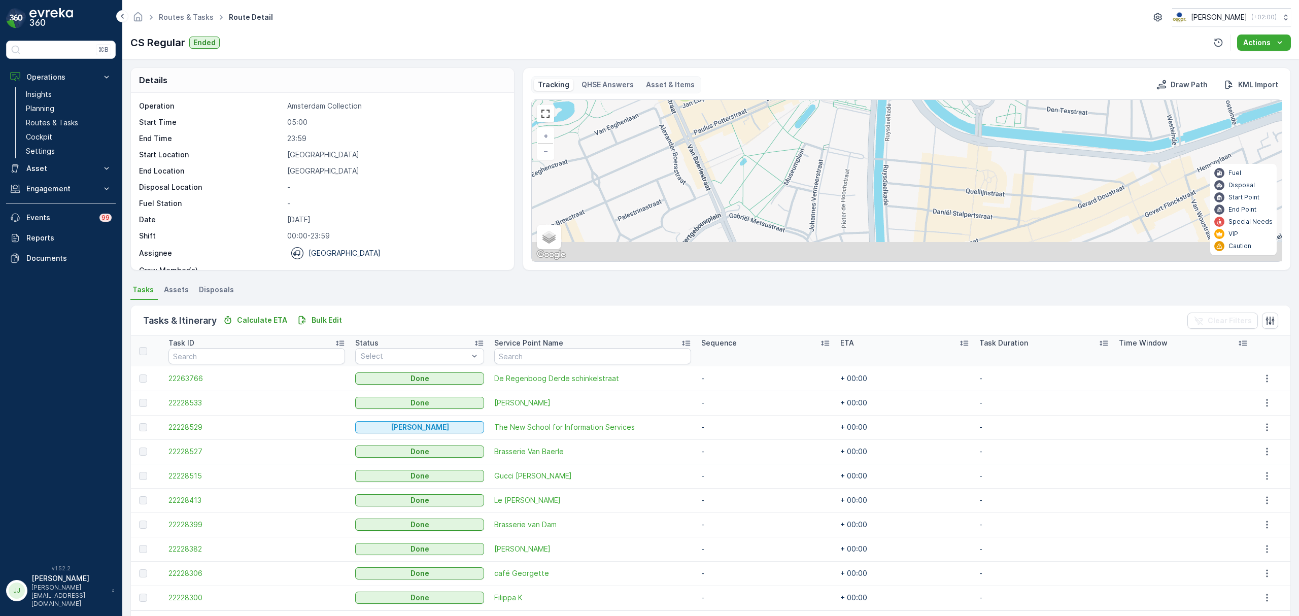
drag, startPoint x: 748, startPoint y: 192, endPoint x: 772, endPoint y: 104, distance: 91.3
click at [770, 104] on div "2 2 2 + − Satellite Roadmap Terrain Hybrid Leaflet Keyboard shortcuts Map Data …" at bounding box center [907, 180] width 750 height 161
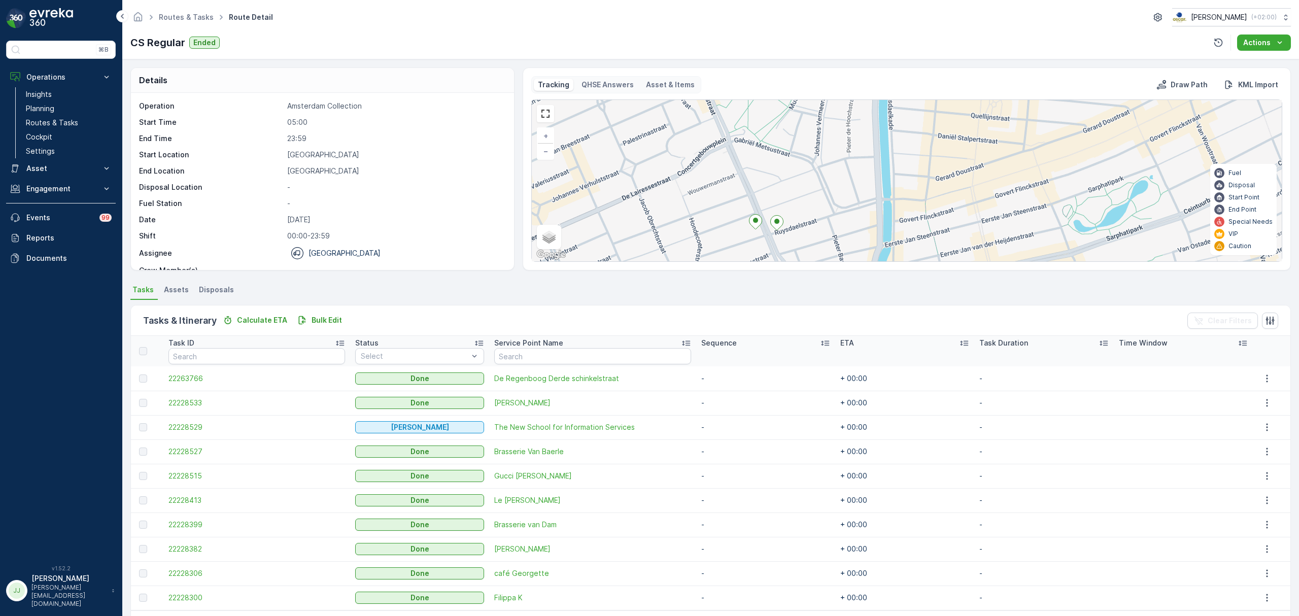
drag, startPoint x: 733, startPoint y: 201, endPoint x: 708, endPoint y: 191, distance: 27.3
click at [708, 191] on div "2 2 2 + − Satellite Roadmap Terrain Hybrid Leaflet Keyboard shortcuts Map Data …" at bounding box center [907, 180] width 750 height 161
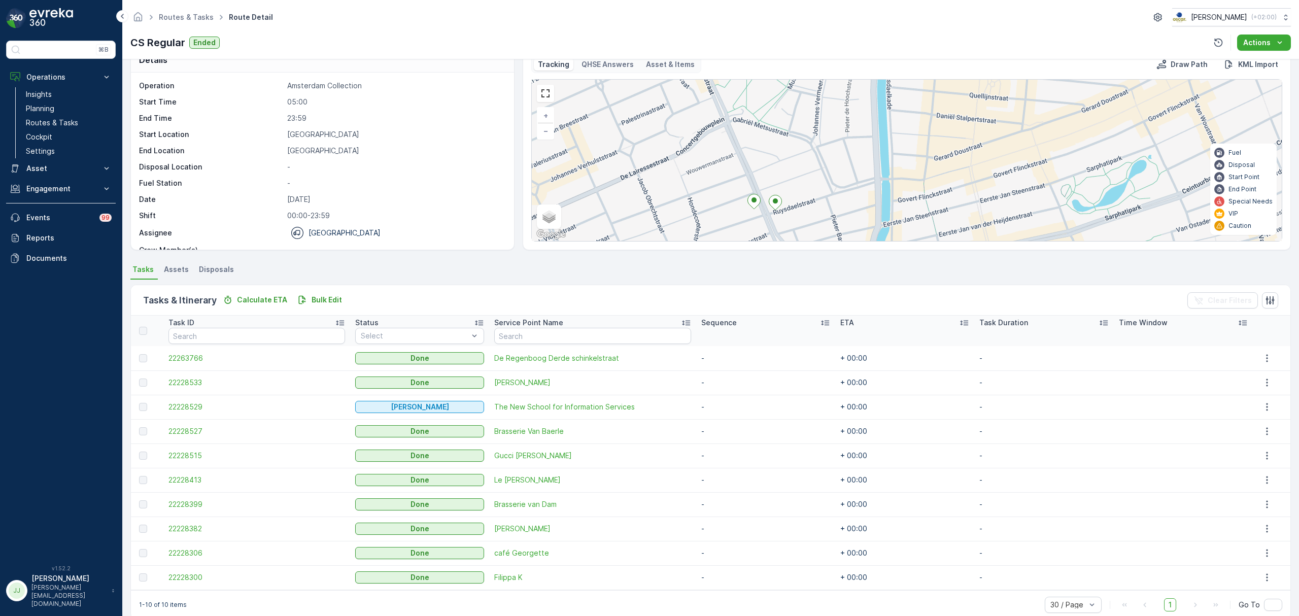
scroll to position [37, 0]
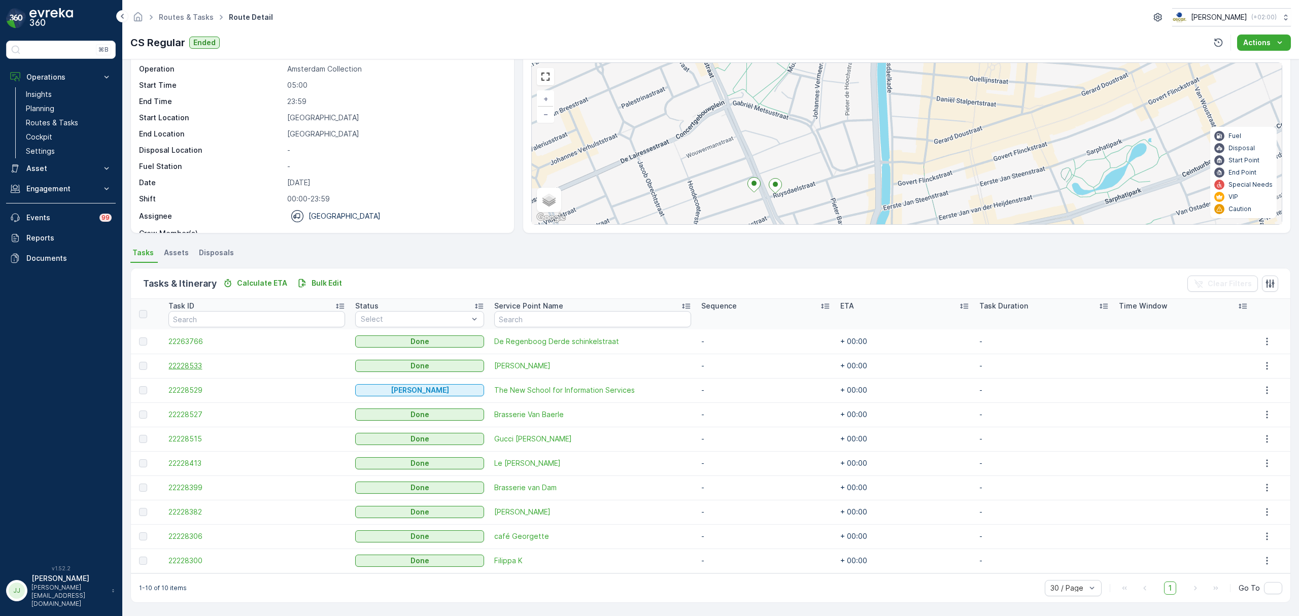
click at [191, 366] on span "22228533" at bounding box center [257, 366] width 177 height 10
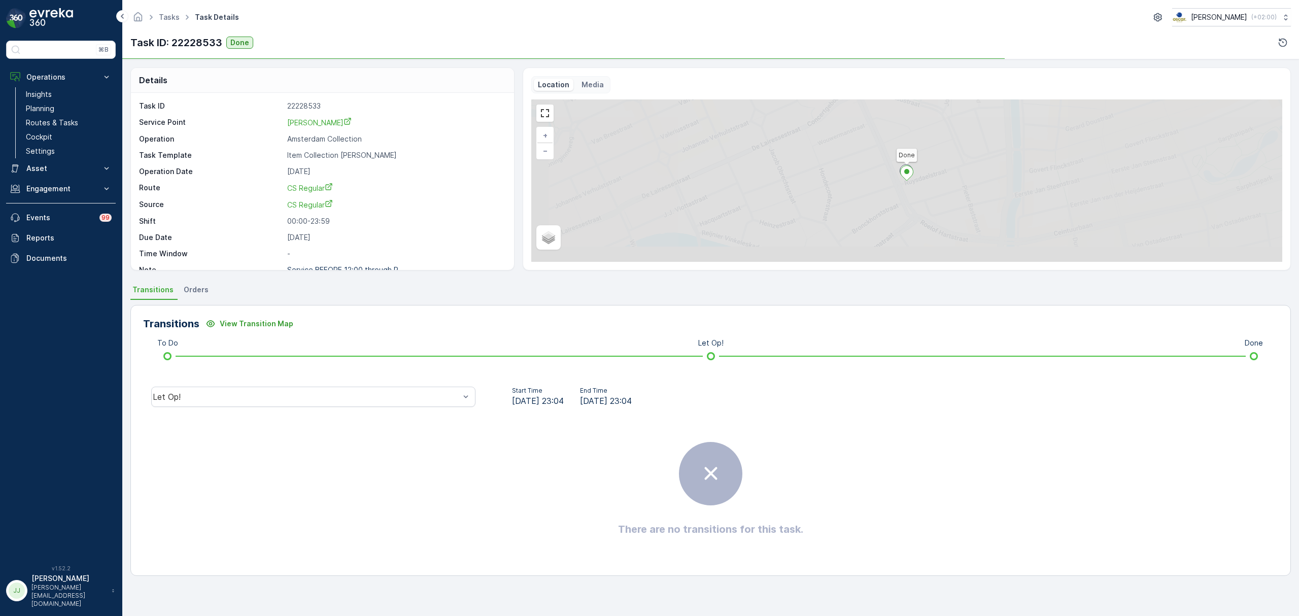
click at [368, 379] on div "Transitions View Transition Map To Do Let Op! Done Let Op! Start Time [DATE] 23…" at bounding box center [710, 440] width 1161 height 271
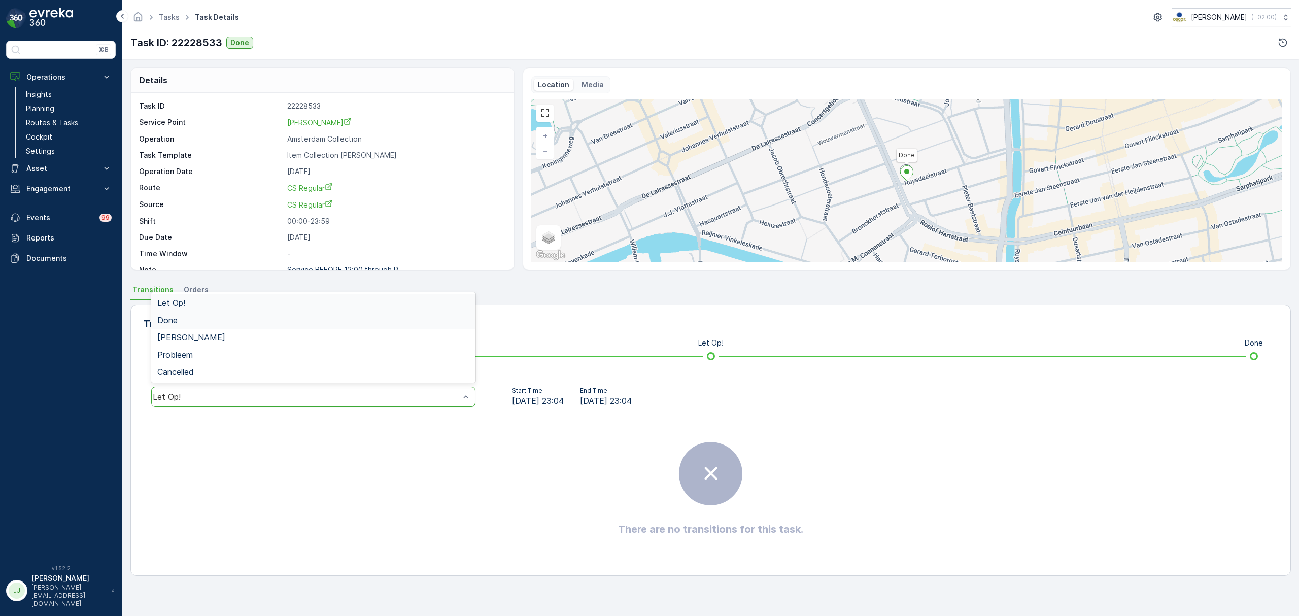
click at [194, 319] on div "Done" at bounding box center [313, 320] width 312 height 9
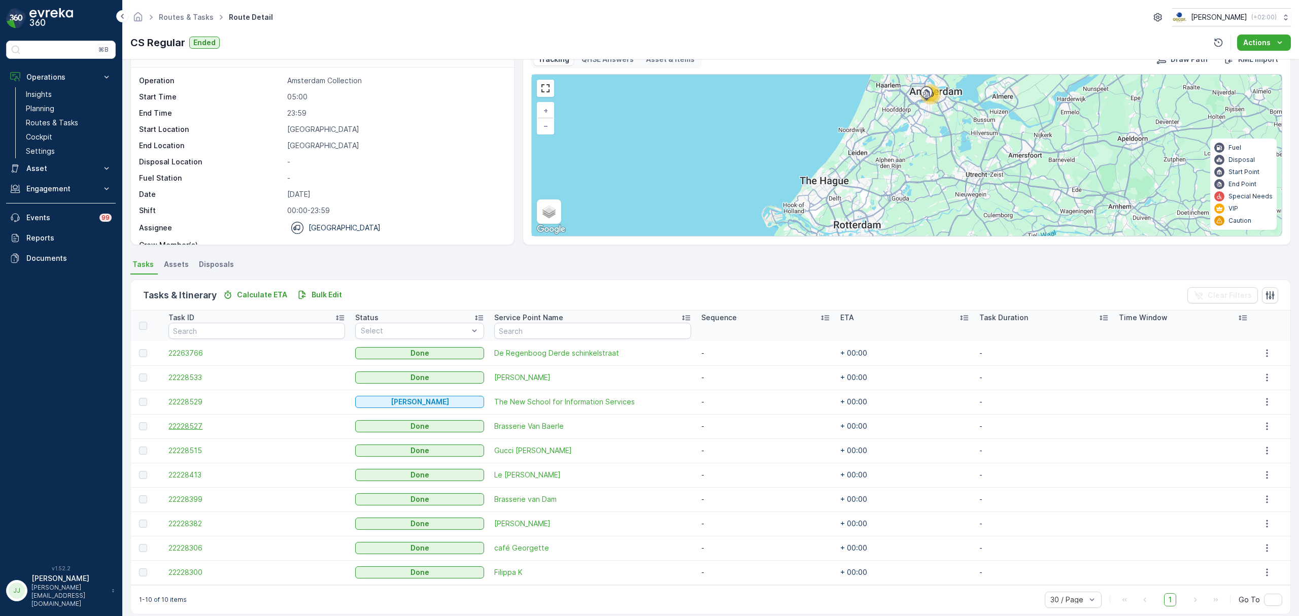
scroll to position [37, 0]
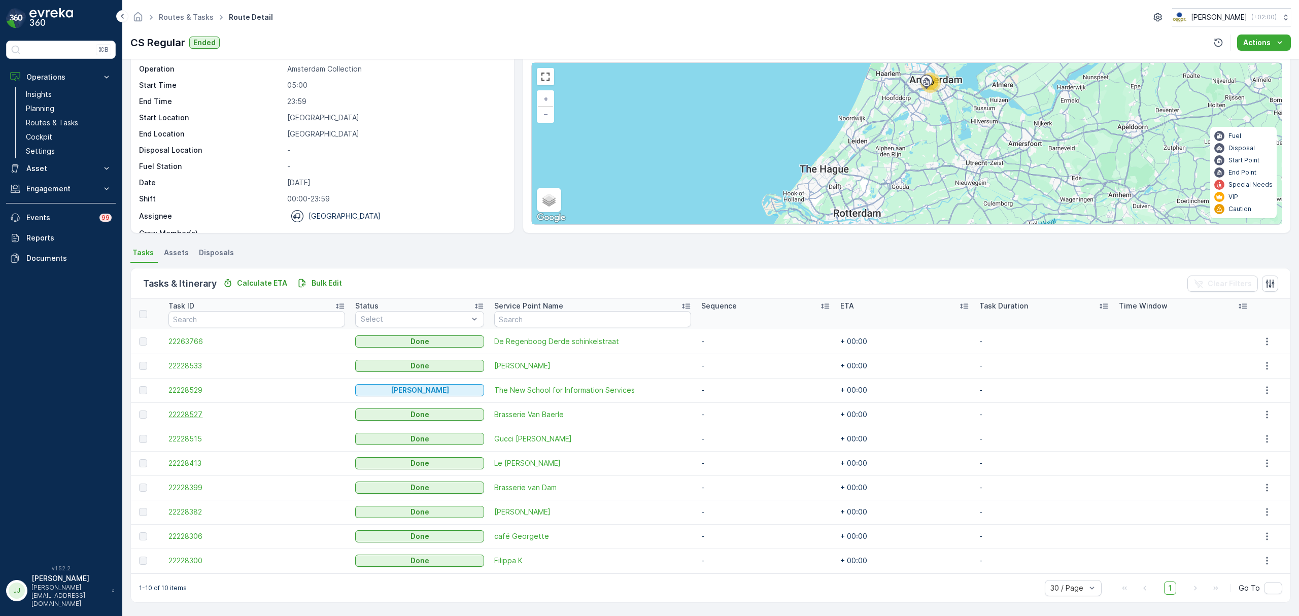
click at [193, 416] on span "22228527" at bounding box center [257, 415] width 177 height 10
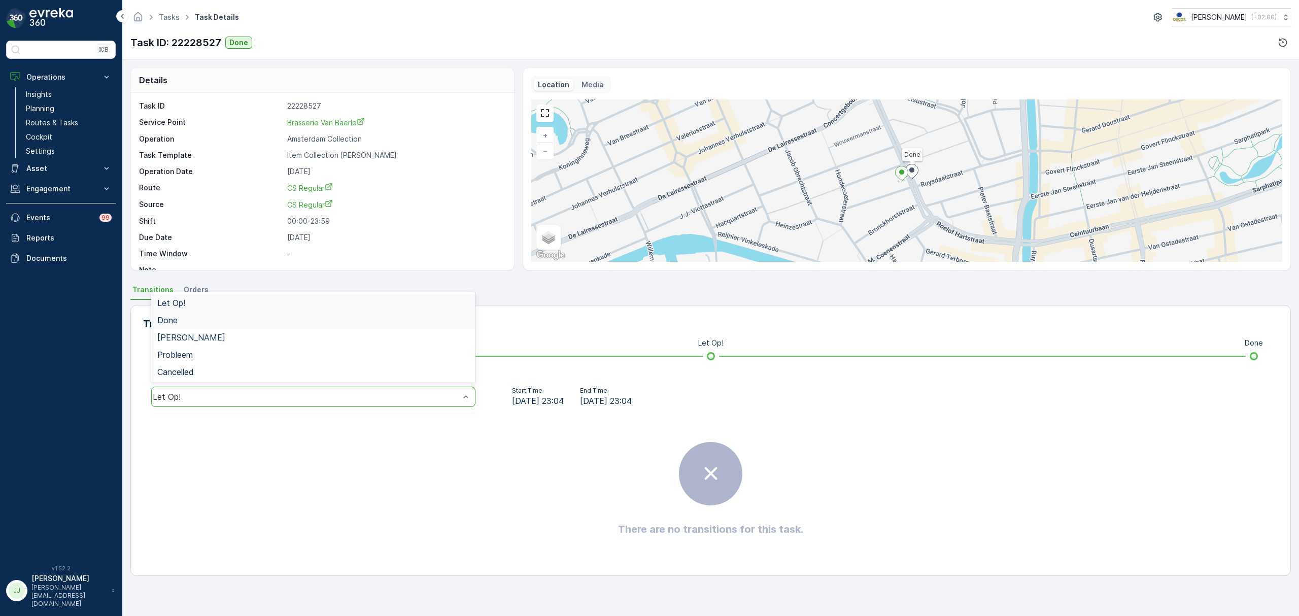
click at [204, 317] on div "Done" at bounding box center [313, 320] width 312 height 9
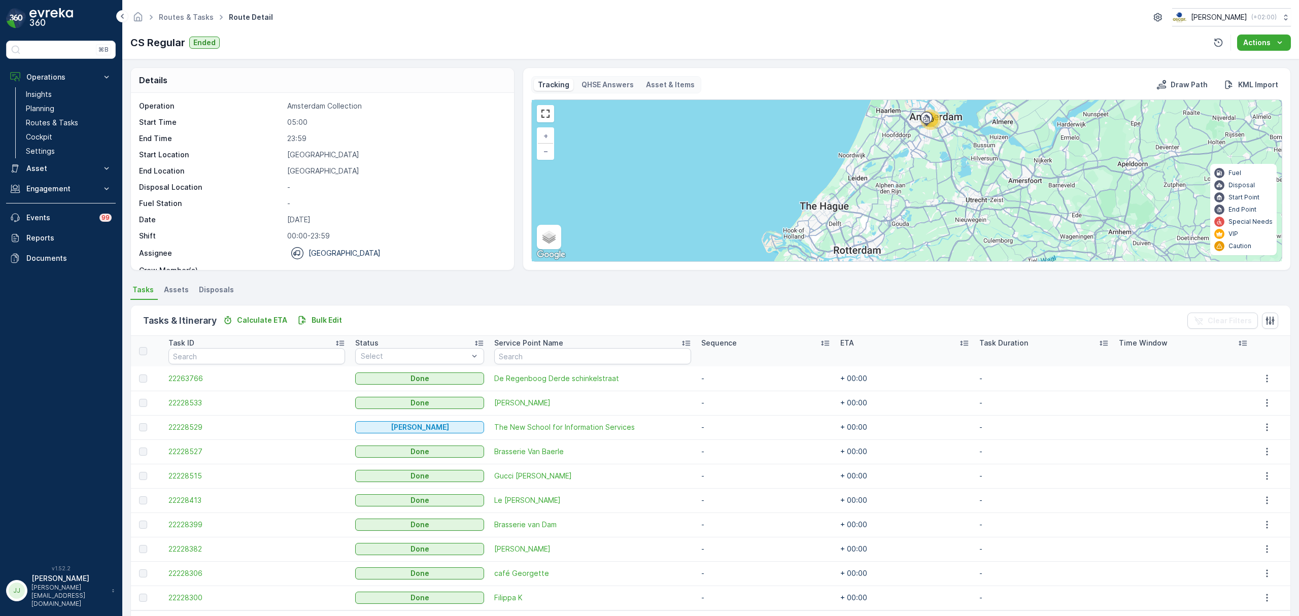
click at [164, 453] on td "22228527" at bounding box center [256, 452] width 187 height 24
click at [218, 455] on span "22228527" at bounding box center [257, 452] width 177 height 10
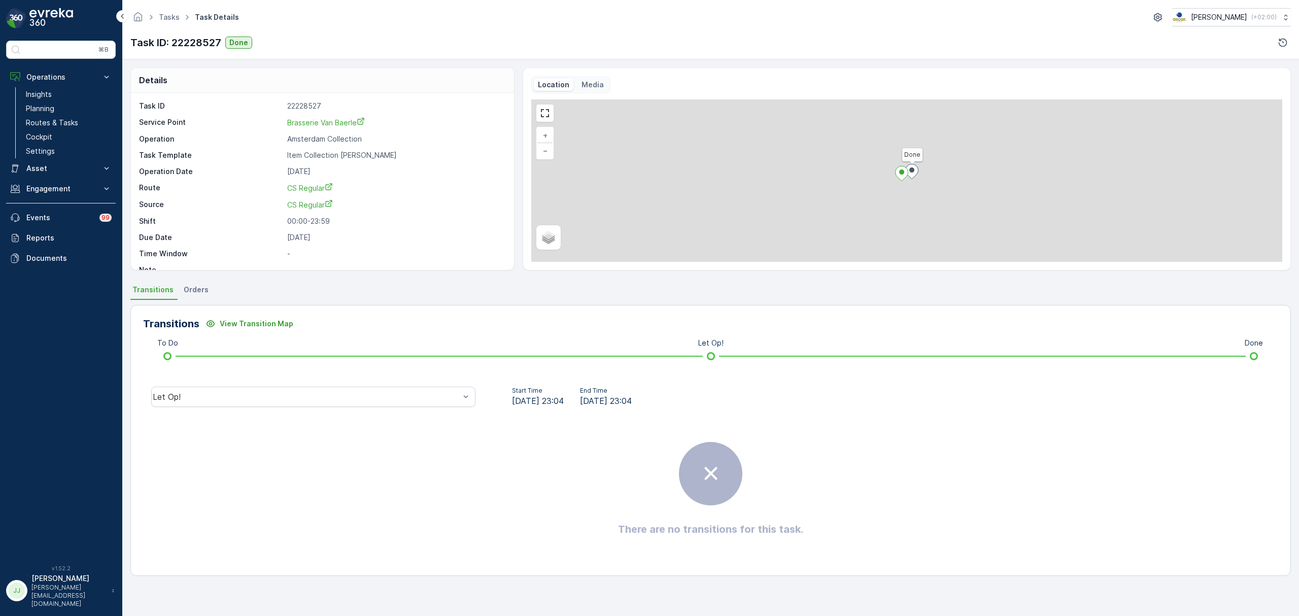
click at [193, 456] on div "There are no transitions for this task." at bounding box center [710, 489] width 1135 height 152
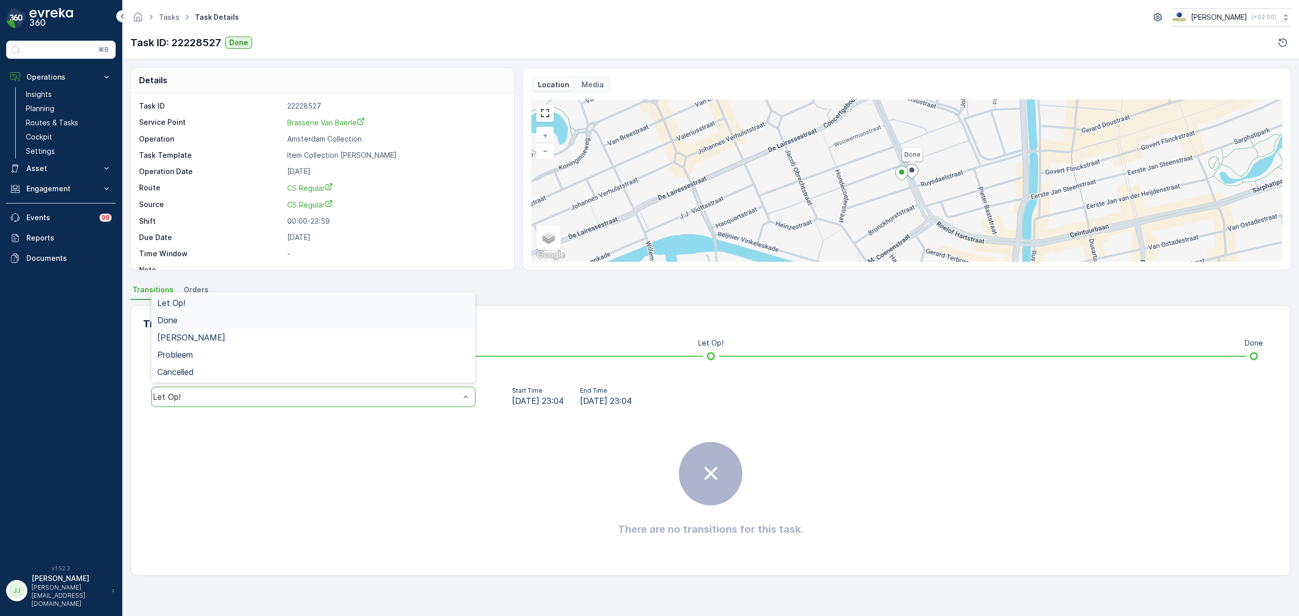
click at [201, 319] on div "Done" at bounding box center [313, 320] width 312 height 9
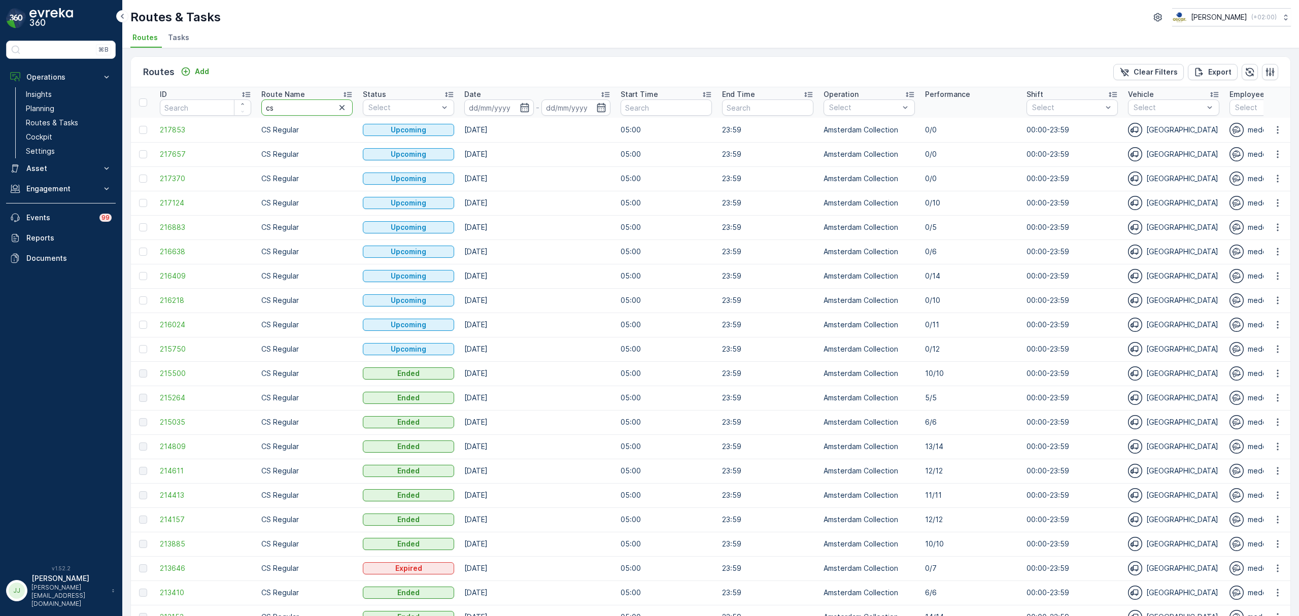
drag, startPoint x: 281, startPoint y: 100, endPoint x: 262, endPoint y: 106, distance: 19.7
click at [262, 106] on input "cs" at bounding box center [306, 107] width 91 height 16
type input "mq/fh"
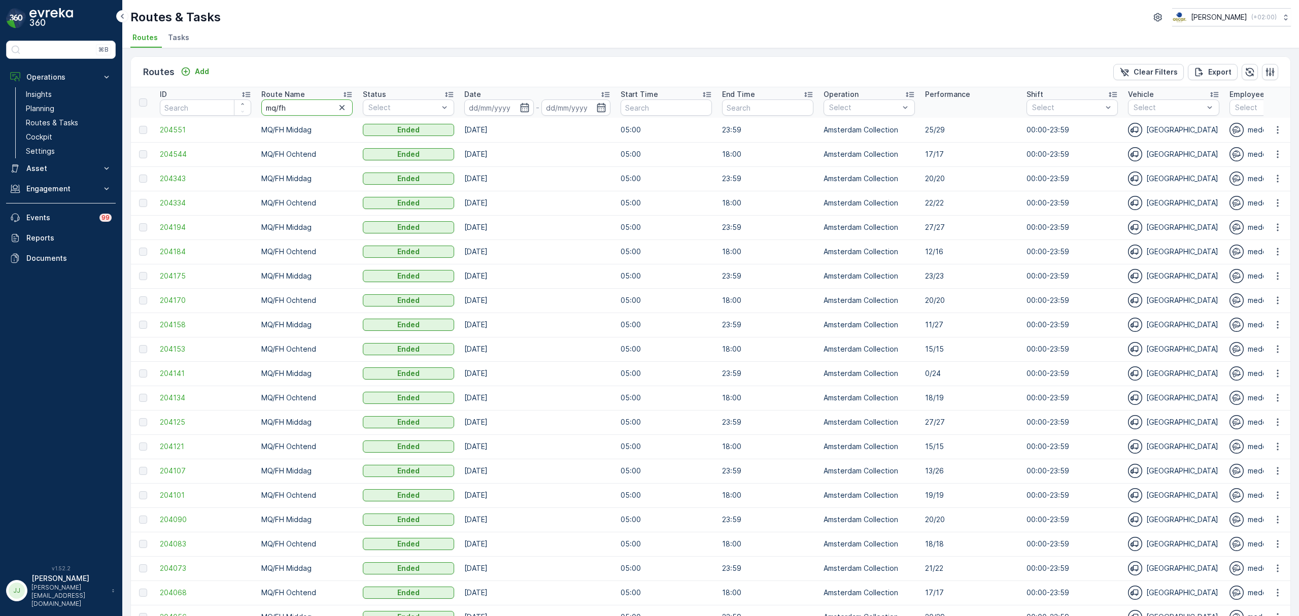
drag, startPoint x: 305, startPoint y: 112, endPoint x: 277, endPoint y: 109, distance: 28.1
click at [277, 109] on input "mq/fh" at bounding box center [306, 107] width 91 height 16
type input "mqfh mi"
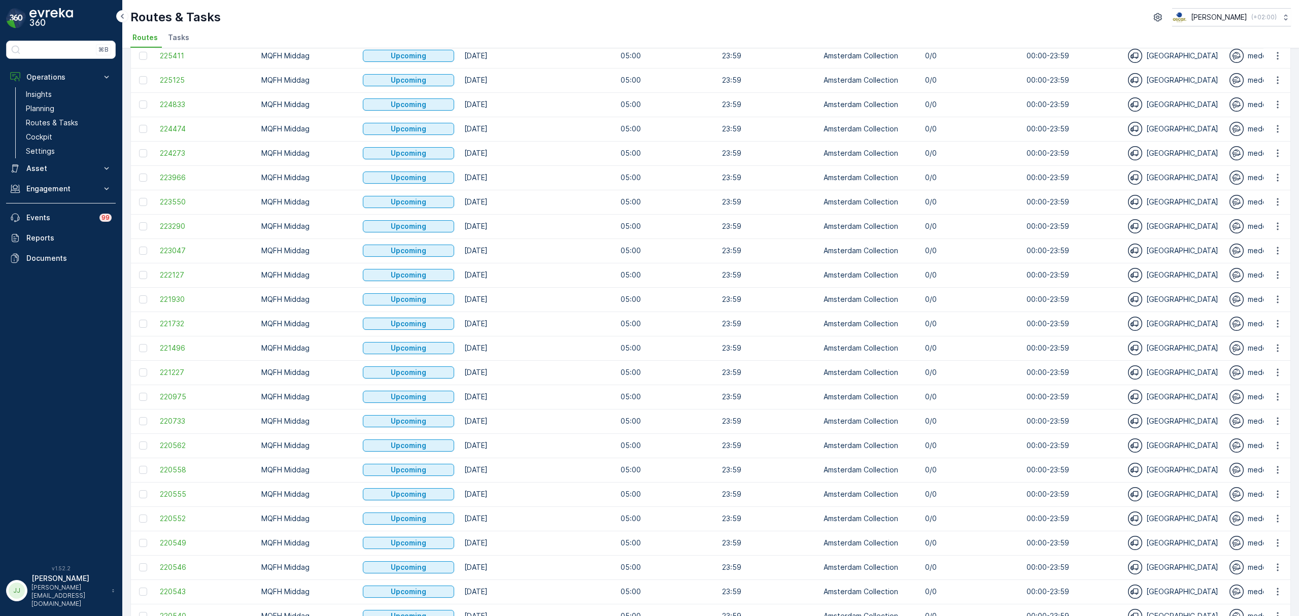
scroll to position [762, 0]
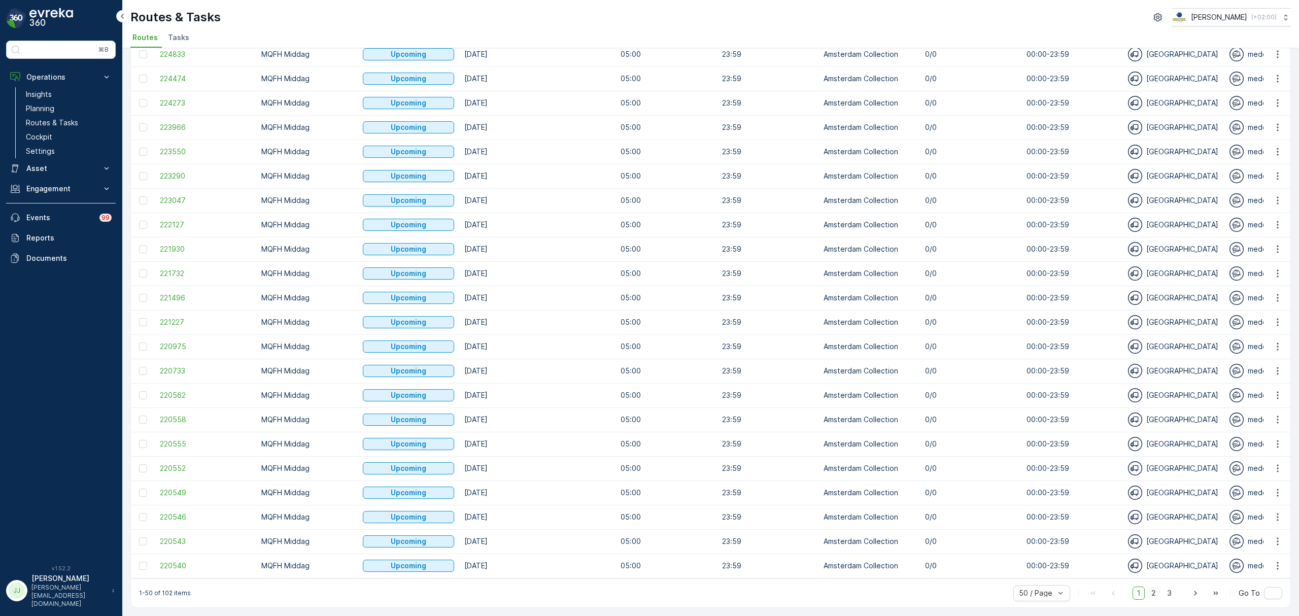
click at [1148, 591] on span "2" at bounding box center [1154, 593] width 14 height 13
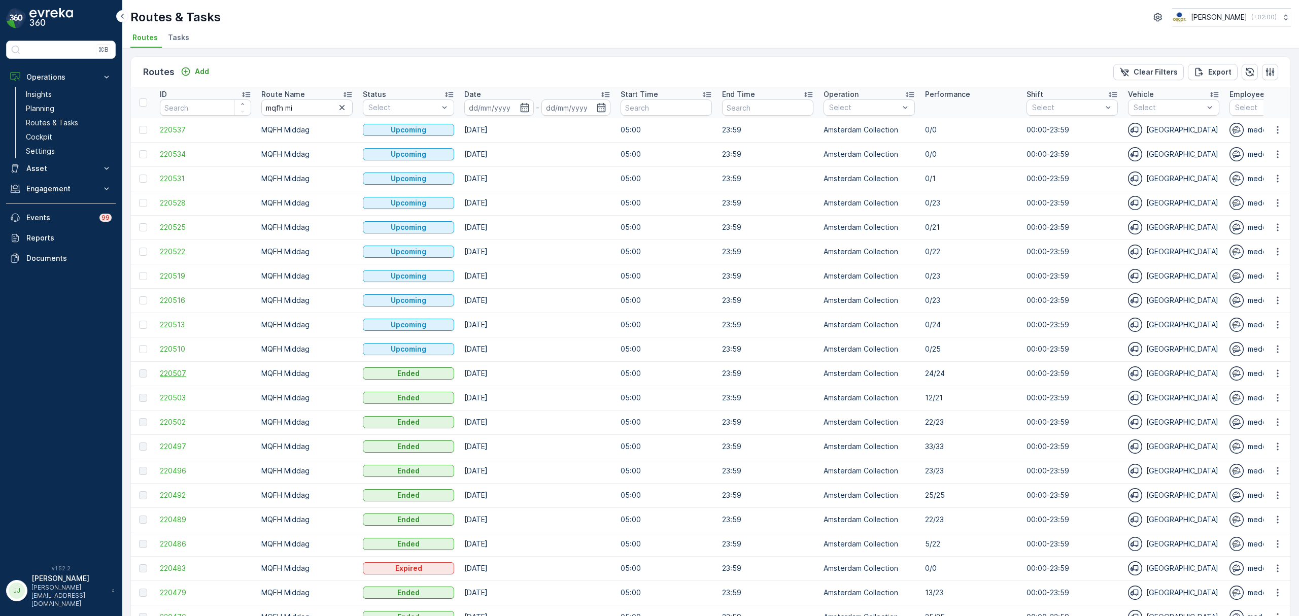
click at [184, 376] on span "220507" at bounding box center [205, 373] width 91 height 10
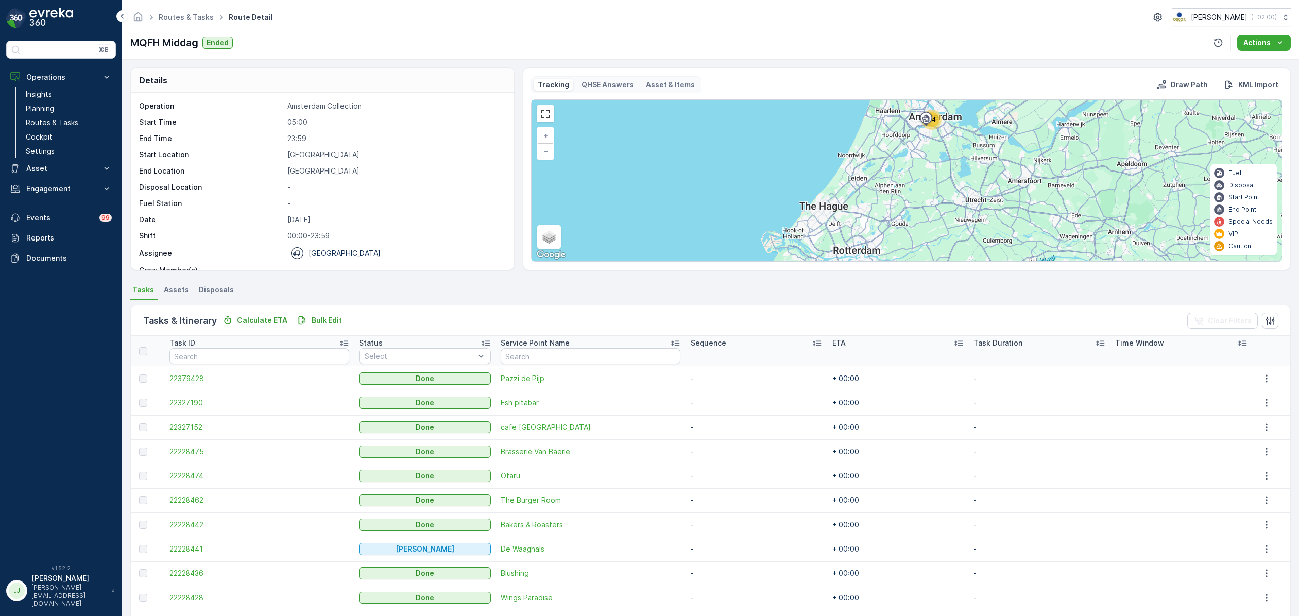
click at [200, 402] on span "22327190" at bounding box center [260, 403] width 180 height 10
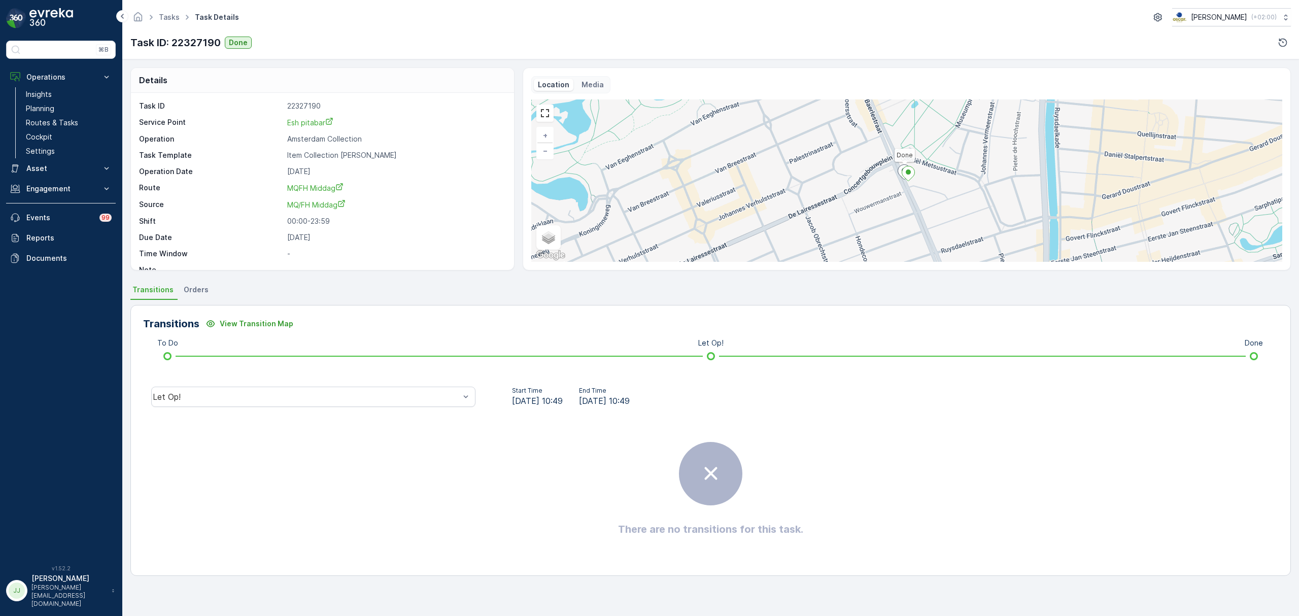
click at [200, 402] on div "Let Op!" at bounding box center [313, 397] width 324 height 20
click at [187, 313] on div "Done" at bounding box center [313, 320] width 324 height 17
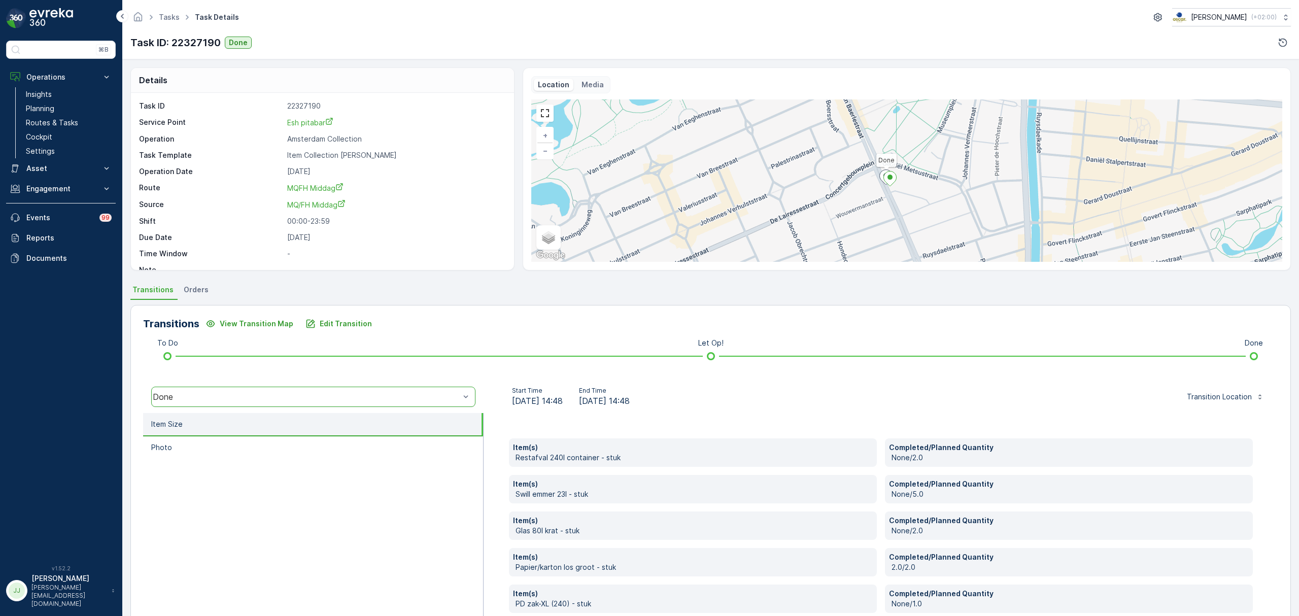
drag, startPoint x: 910, startPoint y: 193, endPoint x: 872, endPoint y: 196, distance: 37.7
click at [872, 196] on div "Done + − Satellite Roadmap Terrain Hybrid Leaflet Keyboard shortcuts Map Data M…" at bounding box center [906, 180] width 751 height 162
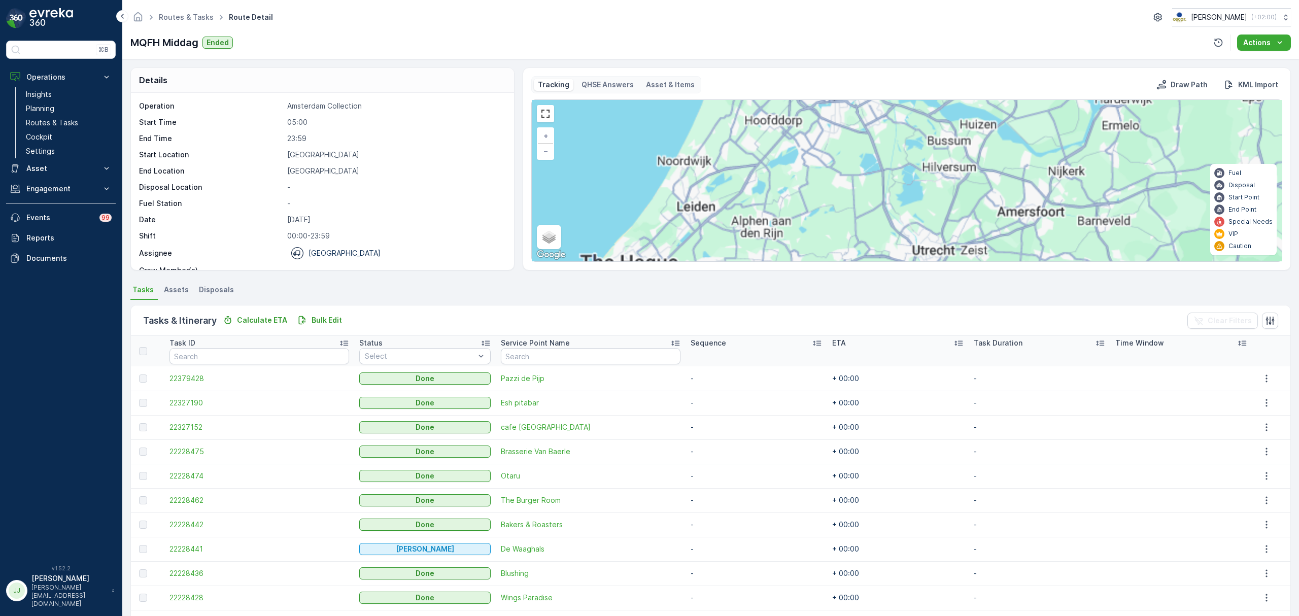
drag, startPoint x: 965, startPoint y: 147, endPoint x: 928, endPoint y: 169, distance: 43.0
click at [928, 169] on div "24 + − Satellite Roadmap Terrain Hybrid Leaflet Keyboard shortcuts Map Data Map…" at bounding box center [907, 180] width 750 height 161
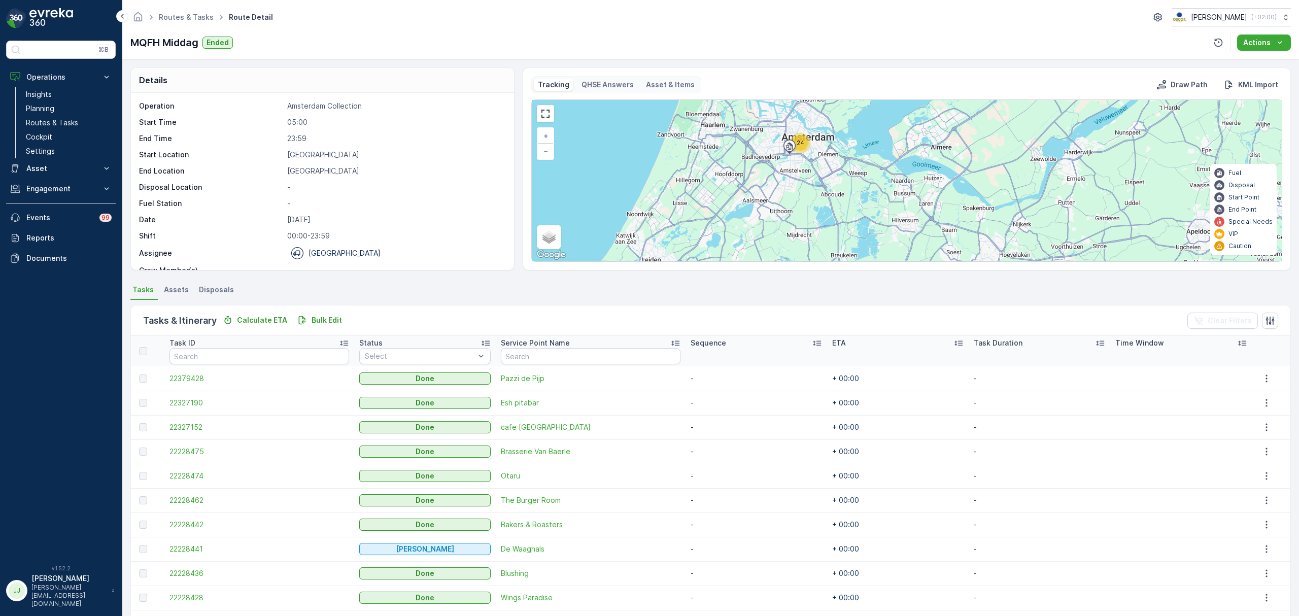
drag, startPoint x: 890, startPoint y: 177, endPoint x: 825, endPoint y: 267, distance: 110.9
click at [825, 267] on div "Tracking QHSE Answers Asset & Items Draw Path KML Import 24 + − Satellite Roadm…" at bounding box center [907, 169] width 768 height 203
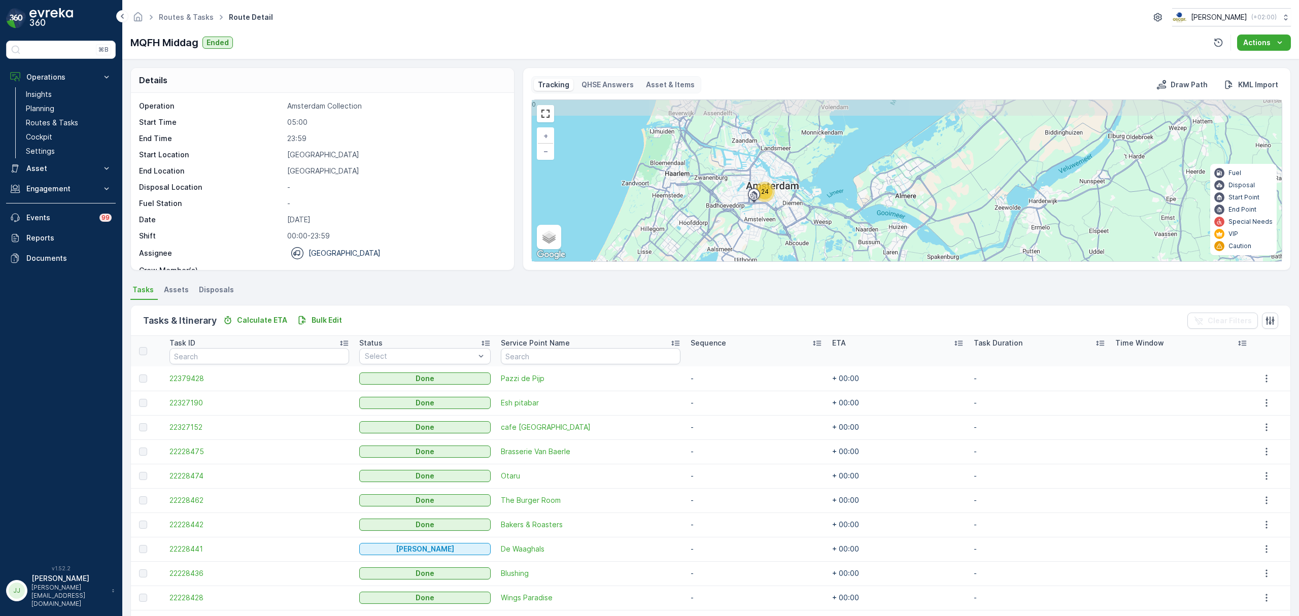
drag, startPoint x: 809, startPoint y: 208, endPoint x: 801, endPoint y: 242, distance: 35.0
click at [801, 242] on div "24 + − Satellite Roadmap Terrain Hybrid Leaflet Keyboard shortcuts Map Data Map…" at bounding box center [907, 180] width 750 height 161
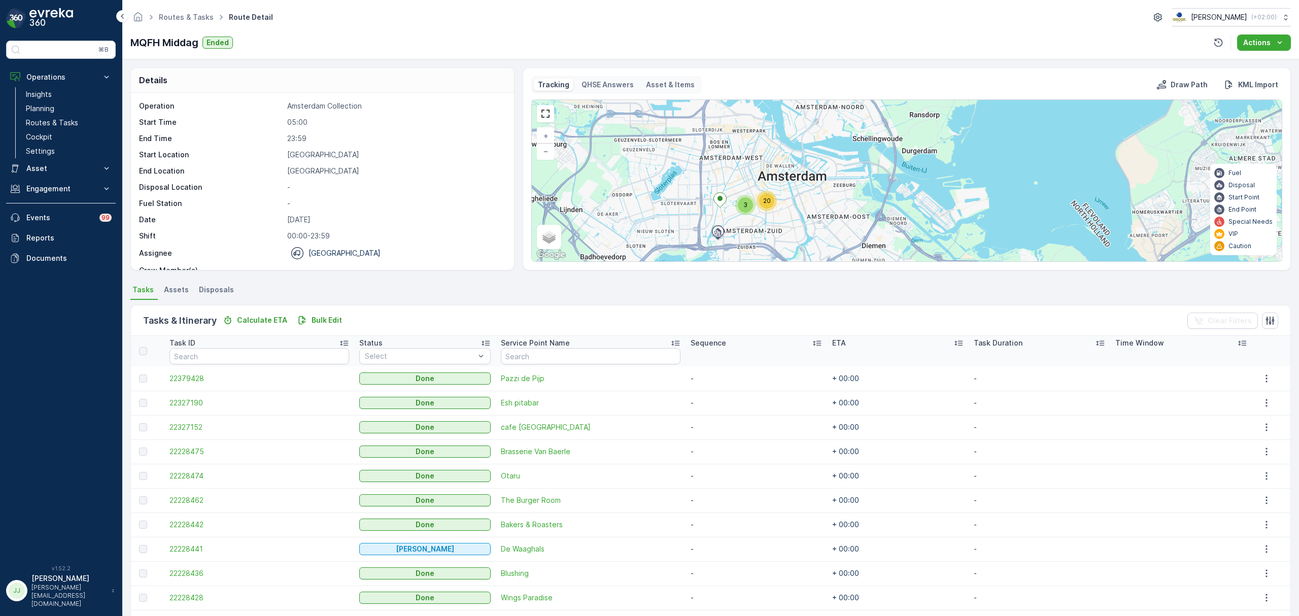
click at [768, 201] on span "20" at bounding box center [767, 201] width 8 height 8
